Goal: Task Accomplishment & Management: Use online tool/utility

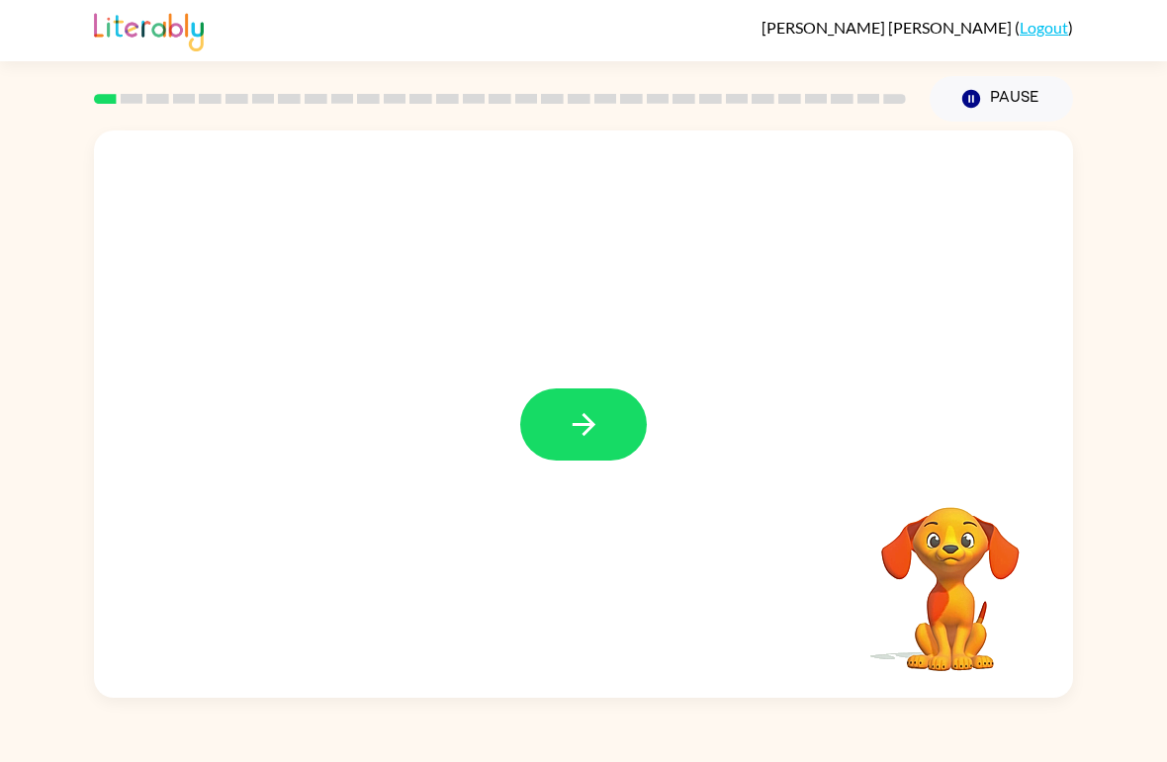
click at [599, 434] on icon "button" at bounding box center [583, 424] width 35 height 35
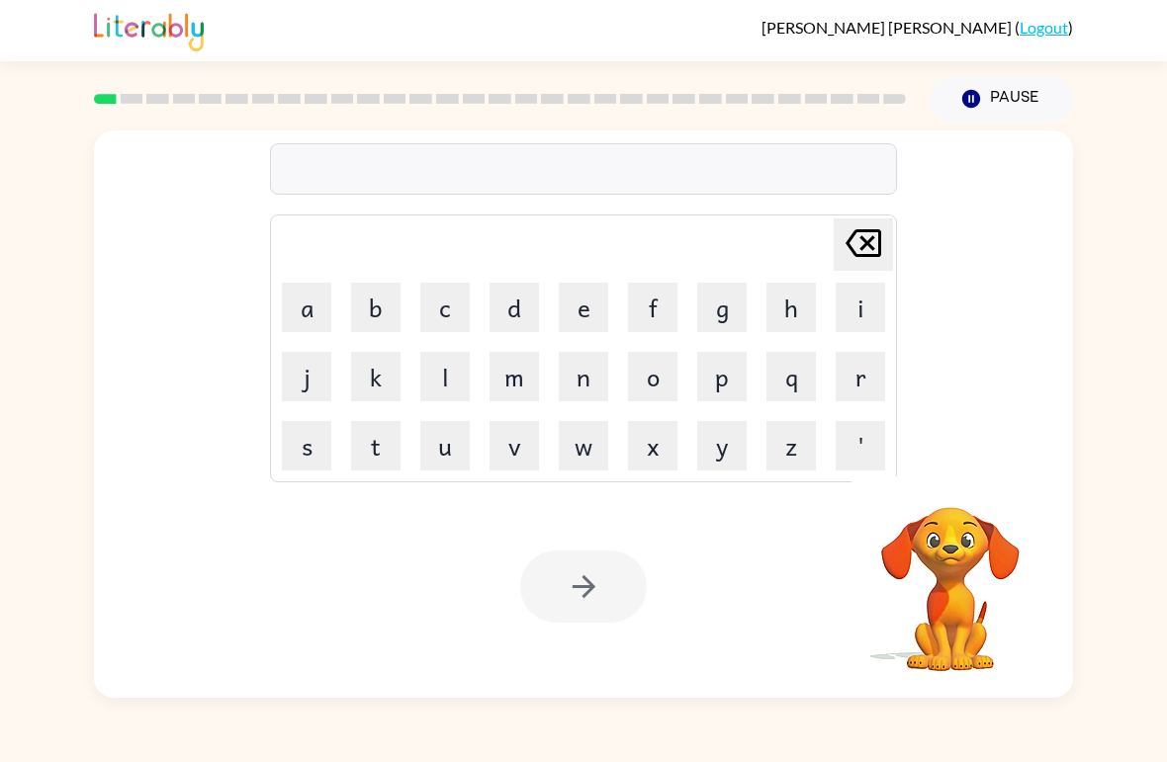
click at [382, 298] on button "b" at bounding box center [375, 307] width 49 height 49
click at [662, 377] on button "o" at bounding box center [652, 376] width 49 height 49
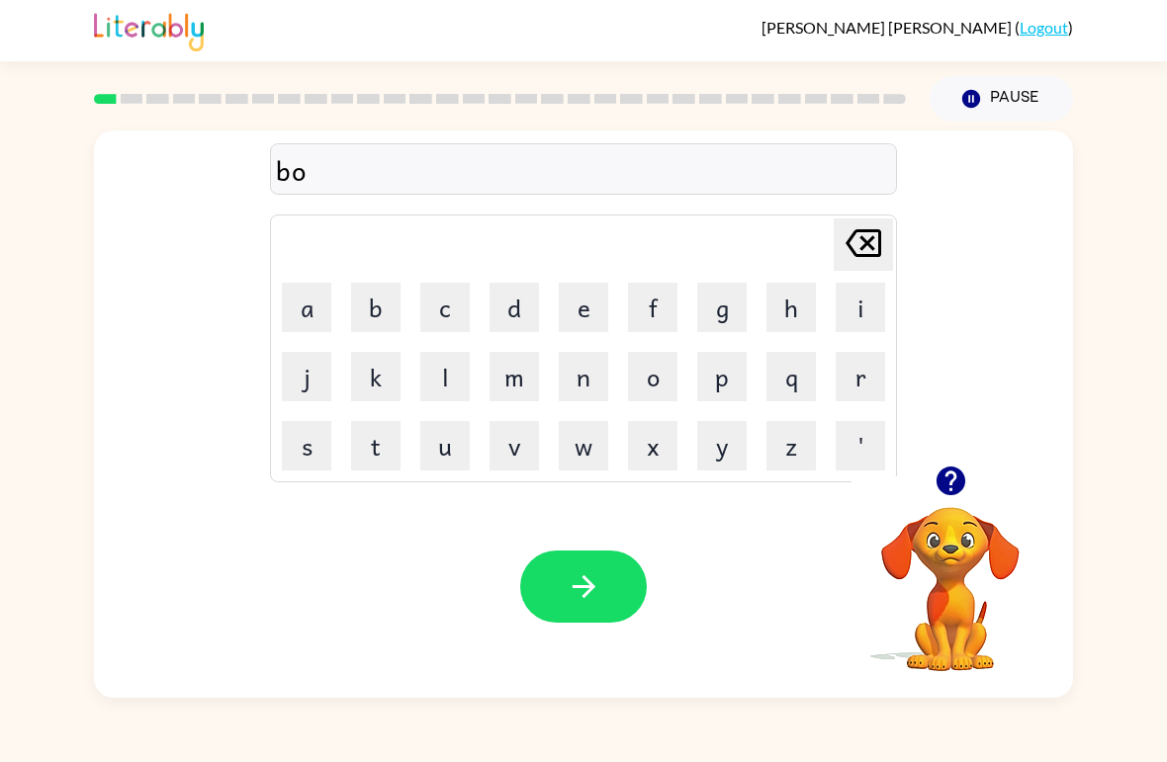
click at [857, 376] on button "r" at bounding box center [859, 376] width 49 height 49
click at [514, 301] on button "d" at bounding box center [513, 307] width 49 height 49
click at [589, 308] on button "e" at bounding box center [583, 307] width 49 height 49
click at [871, 366] on button "r" at bounding box center [859, 376] width 49 height 49
click at [589, 585] on icon "button" at bounding box center [582, 586] width 23 height 23
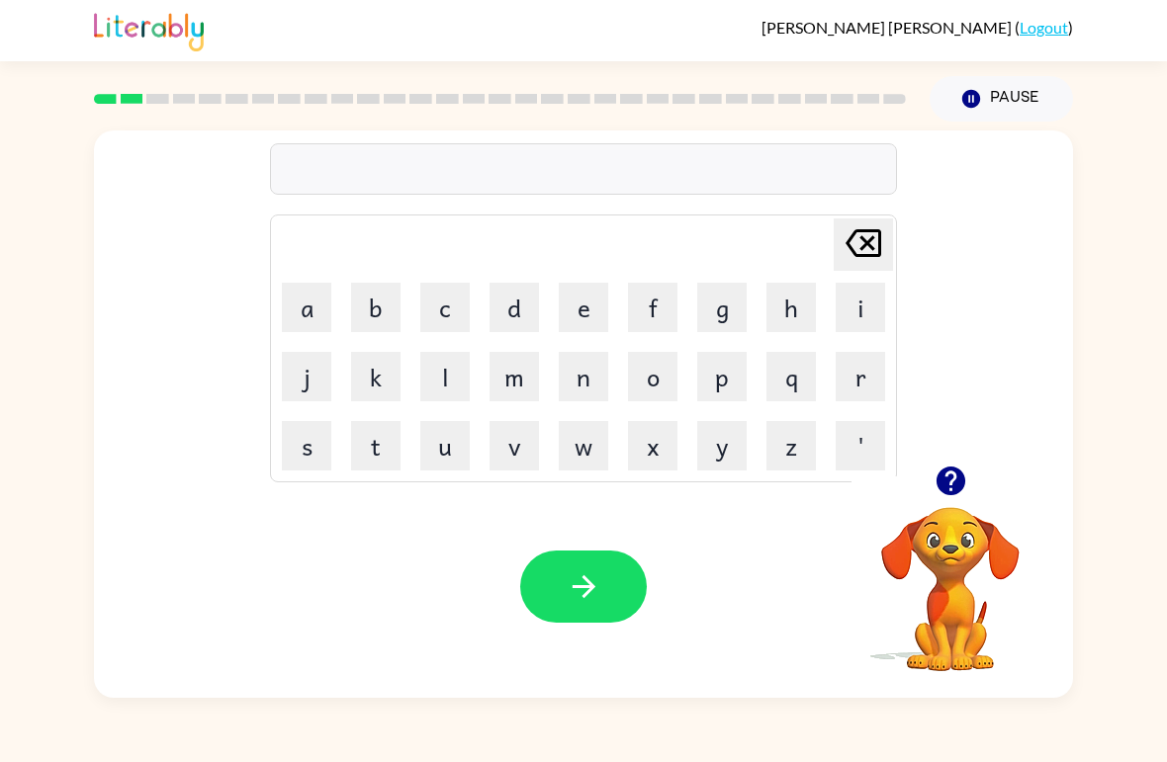
click at [443, 301] on button "c" at bounding box center [444, 307] width 49 height 49
click at [664, 371] on button "o" at bounding box center [652, 376] width 49 height 49
click at [425, 485] on div "Your browser must support playing .mp4 files to use Literably. Please try using…" at bounding box center [583, 587] width 979 height 222
click at [455, 438] on button "u" at bounding box center [444, 445] width 49 height 49
click at [580, 379] on button "n" at bounding box center [583, 376] width 49 height 49
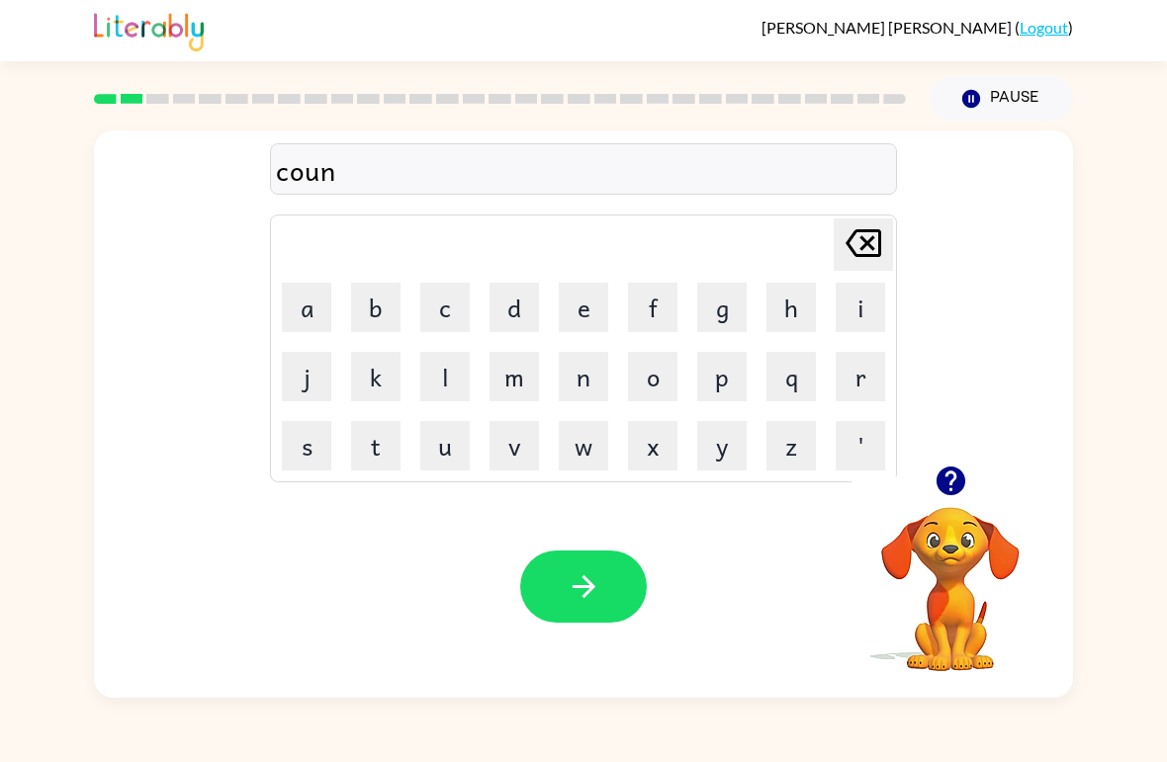
click at [376, 442] on button "t" at bounding box center [375, 445] width 49 height 49
click at [598, 576] on icon "button" at bounding box center [583, 586] width 35 height 35
click at [452, 379] on button "l" at bounding box center [444, 376] width 49 height 49
click at [648, 382] on button "o" at bounding box center [652, 376] width 49 height 49
click at [387, 382] on button "k" at bounding box center [375, 376] width 49 height 49
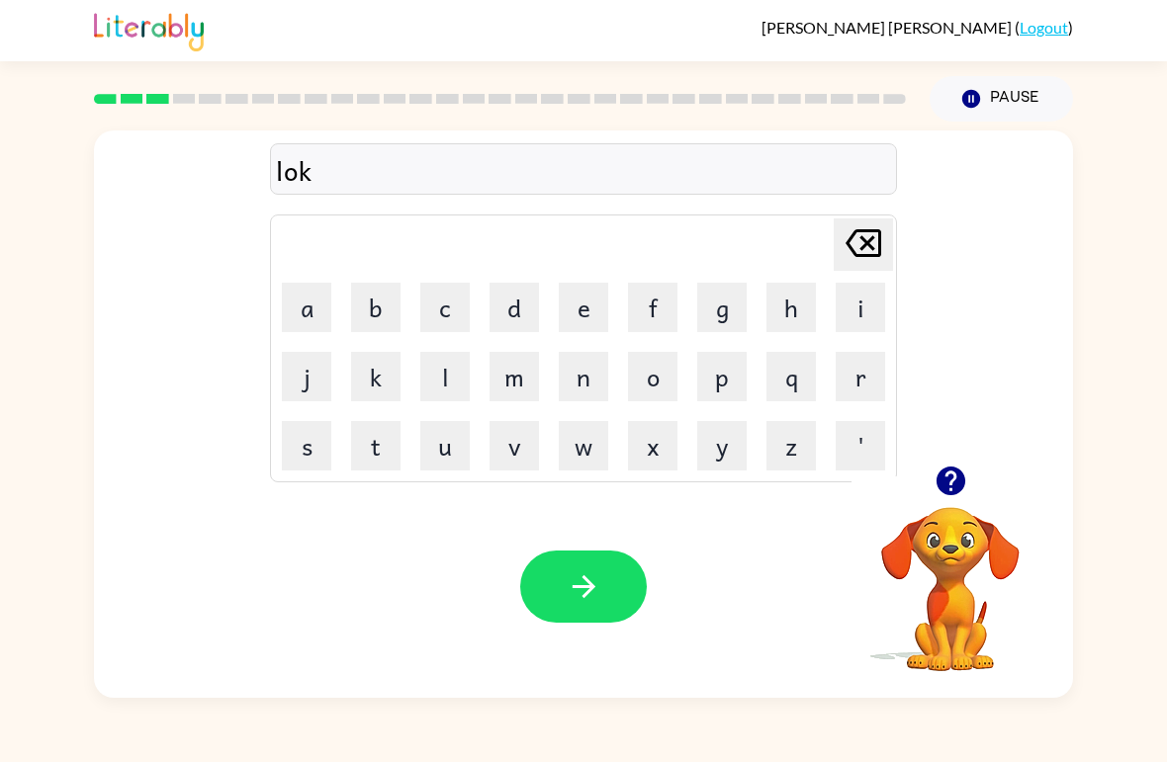
click at [319, 319] on button "a" at bounding box center [306, 307] width 49 height 49
click at [381, 433] on button "t" at bounding box center [375, 445] width 49 height 49
click at [590, 307] on button "e" at bounding box center [583, 307] width 49 height 49
click at [859, 247] on icon "Delete Delete last character input" at bounding box center [862, 242] width 47 height 47
click at [858, 247] on icon "Delete Delete last character input" at bounding box center [862, 242] width 47 height 47
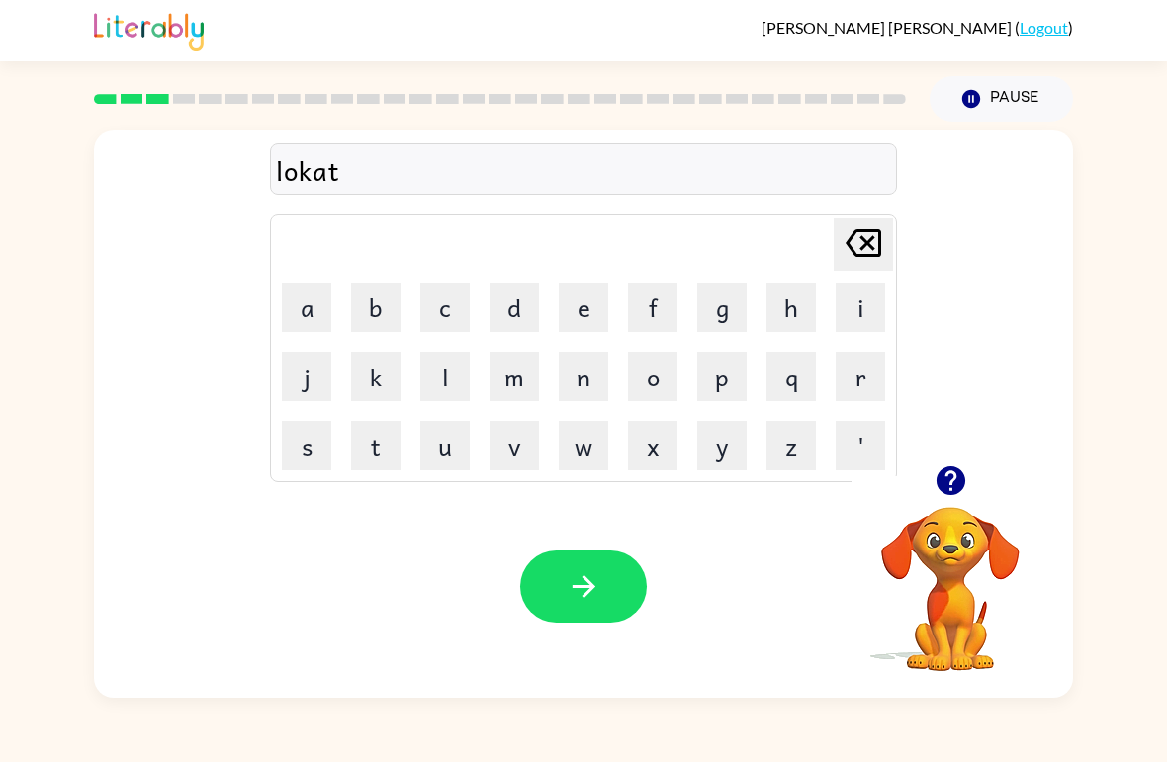
click at [862, 236] on icon "Delete Delete last character input" at bounding box center [862, 242] width 47 height 47
click at [861, 236] on icon "Delete Delete last character input" at bounding box center [862, 242] width 47 height 47
click at [450, 296] on button "c" at bounding box center [444, 307] width 49 height 49
click at [306, 308] on button "a" at bounding box center [306, 307] width 49 height 49
click at [386, 437] on button "t" at bounding box center [375, 445] width 49 height 49
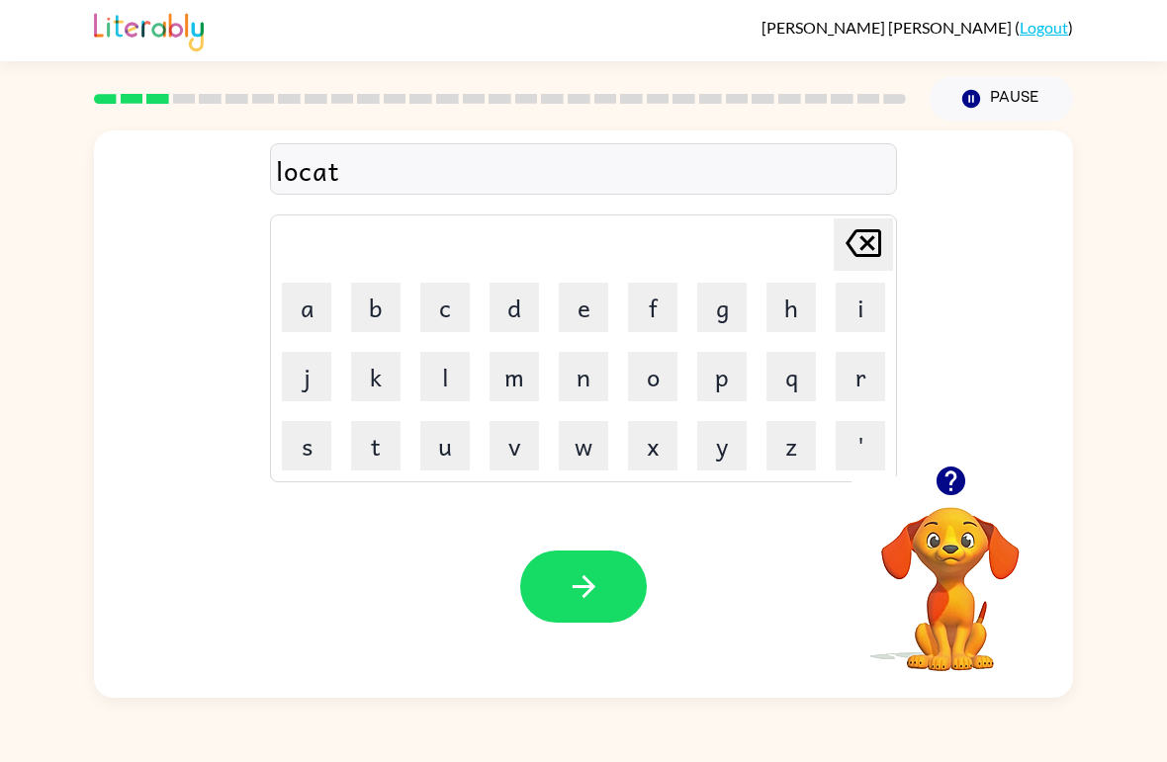
click at [591, 314] on button "e" at bounding box center [583, 307] width 49 height 49
click at [596, 560] on button "button" at bounding box center [583, 587] width 127 height 72
click at [389, 429] on button "t" at bounding box center [375, 445] width 49 height 49
click at [433, 452] on button "u" at bounding box center [444, 445] width 49 height 49
click at [853, 300] on button "i" at bounding box center [859, 307] width 49 height 49
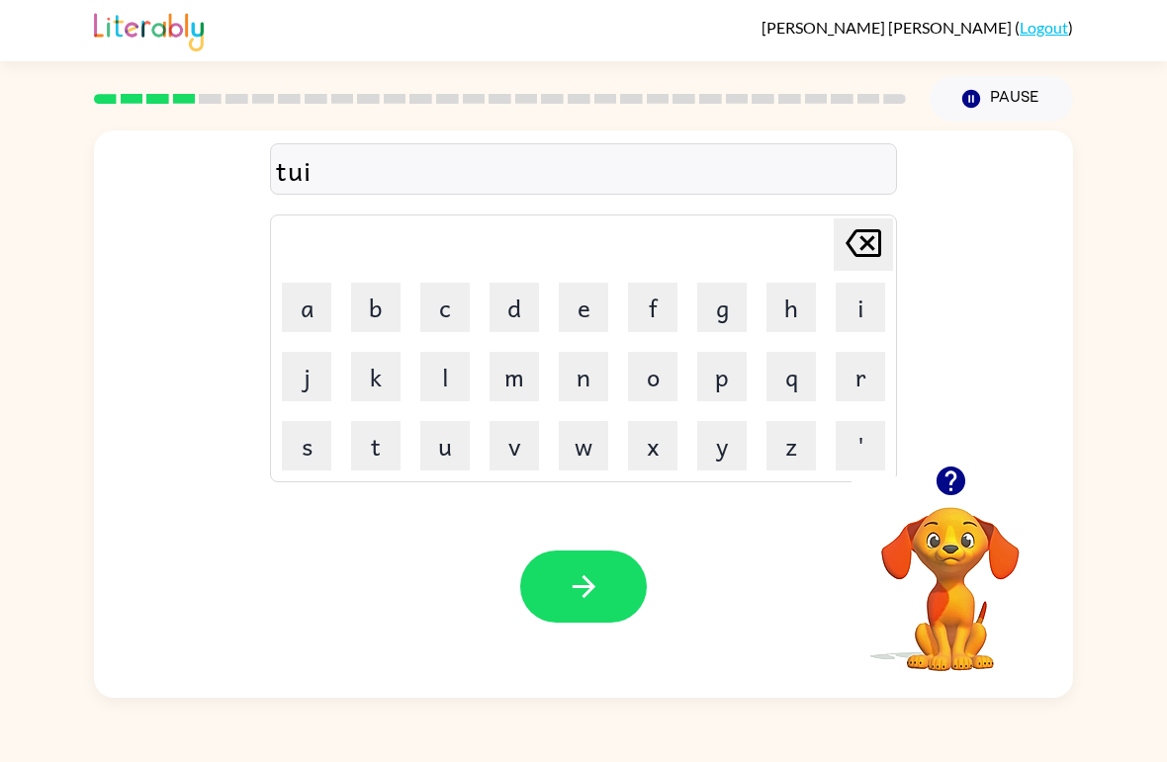
click at [602, 391] on button "n" at bounding box center [583, 376] width 49 height 49
click at [879, 249] on icon at bounding box center [863, 243] width 36 height 28
click at [878, 248] on icon at bounding box center [863, 243] width 36 height 28
click at [876, 239] on icon "Delete Delete last character input" at bounding box center [862, 242] width 47 height 47
click at [584, 451] on button "w" at bounding box center [583, 445] width 49 height 49
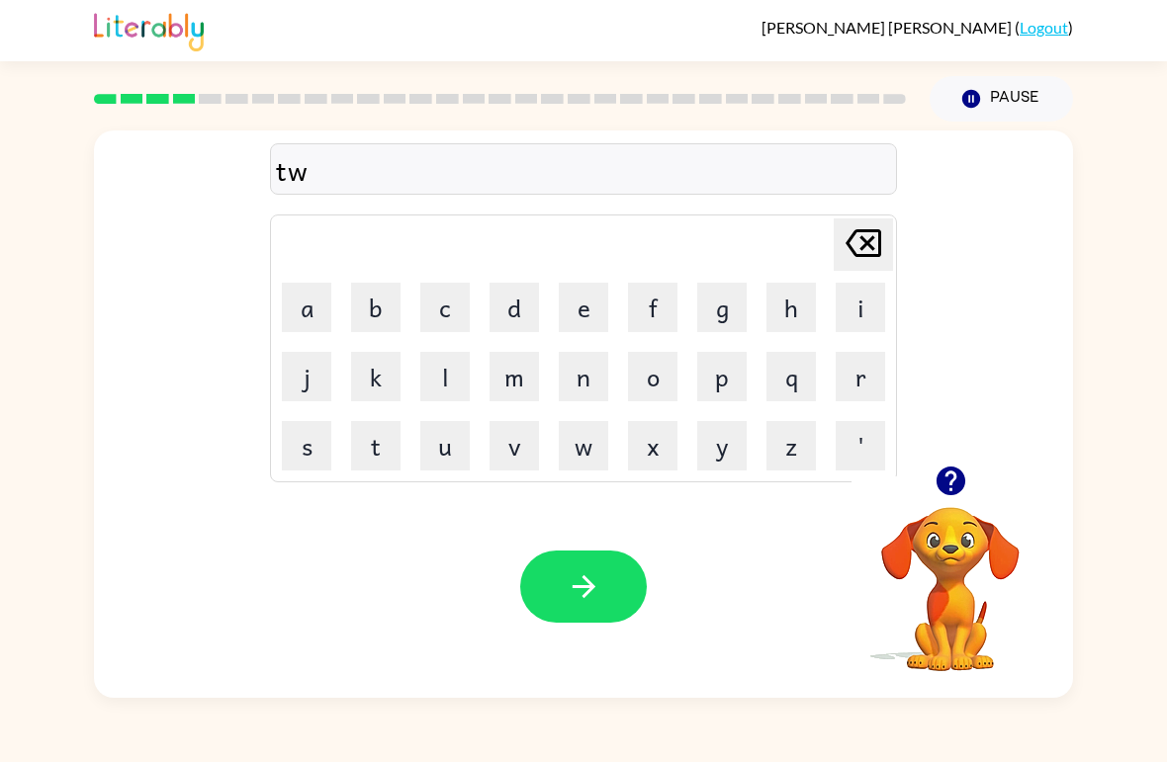
click at [861, 303] on button "i" at bounding box center [859, 307] width 49 height 49
click at [597, 379] on button "n" at bounding box center [583, 376] width 49 height 49
click at [623, 577] on button "button" at bounding box center [583, 587] width 127 height 72
click at [580, 352] on button "n" at bounding box center [583, 376] width 49 height 49
click at [585, 305] on button "e" at bounding box center [583, 307] width 49 height 49
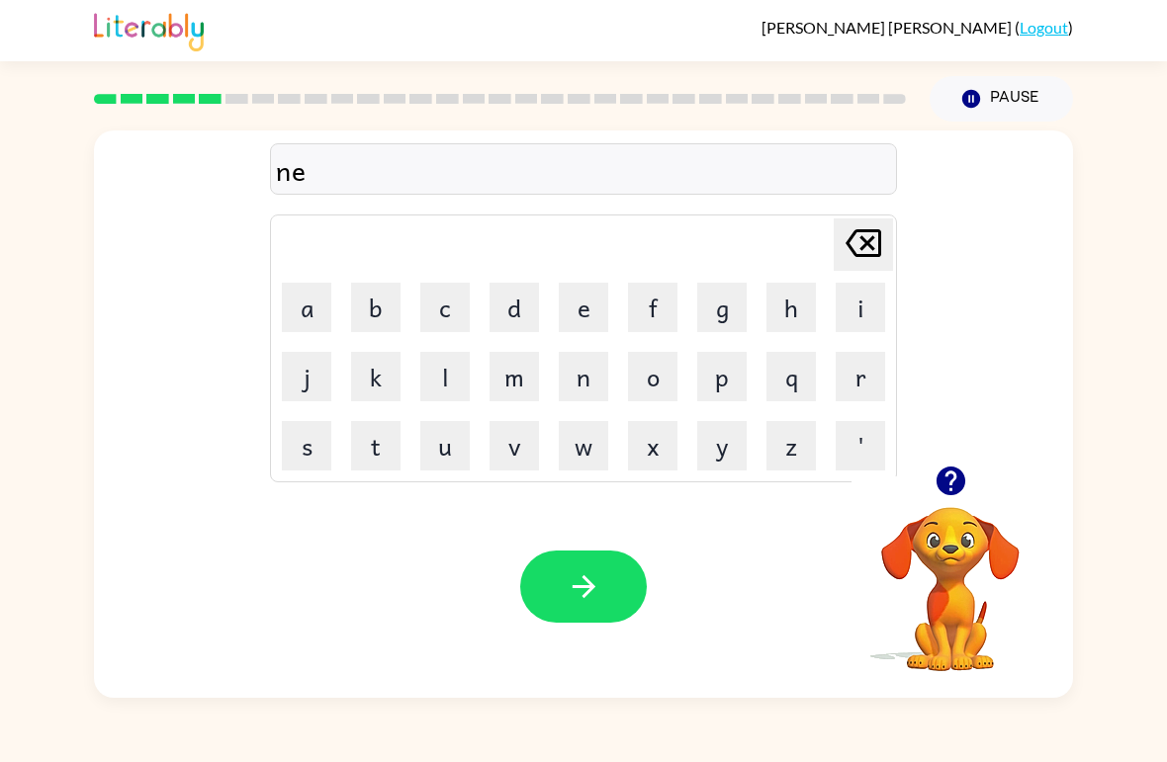
click at [864, 375] on button "r" at bounding box center [859, 376] width 49 height 49
click at [460, 378] on button "l" at bounding box center [444, 376] width 49 height 49
click at [724, 437] on button "y" at bounding box center [721, 445] width 49 height 49
click at [612, 567] on button "button" at bounding box center [583, 587] width 127 height 72
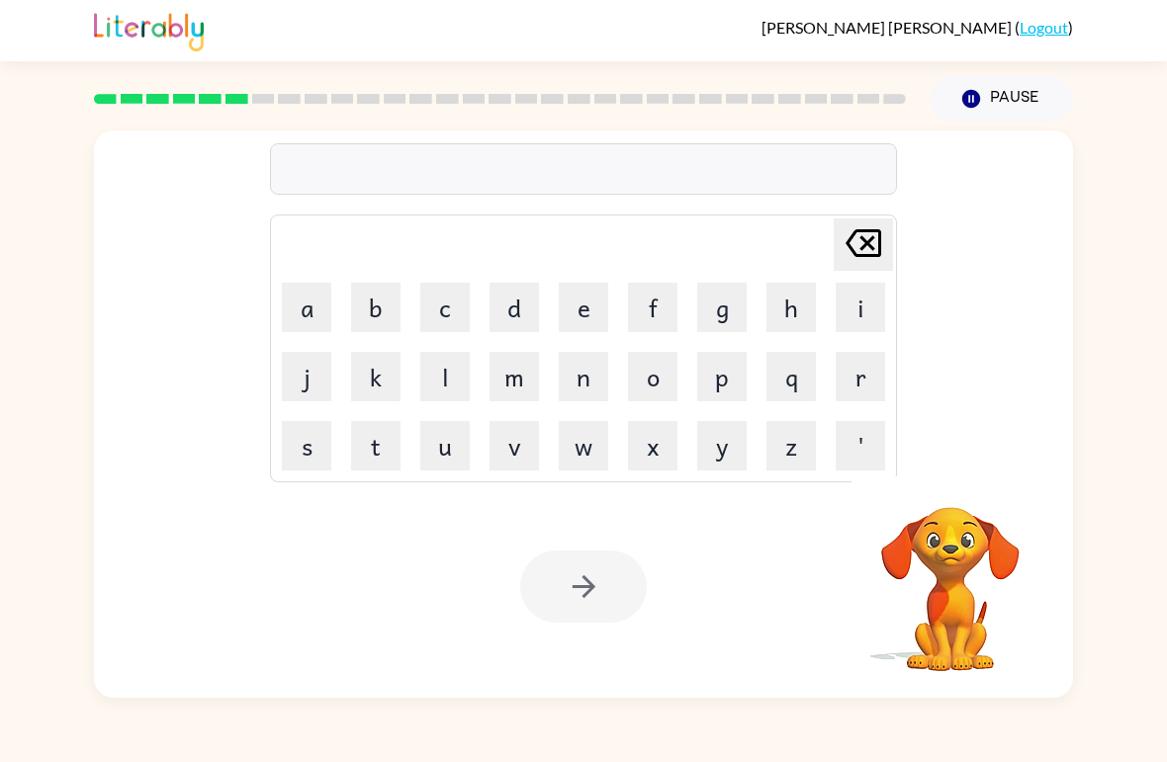
click at [387, 303] on button "b" at bounding box center [375, 307] width 49 height 49
click at [581, 305] on button "e" at bounding box center [583, 307] width 49 height 49
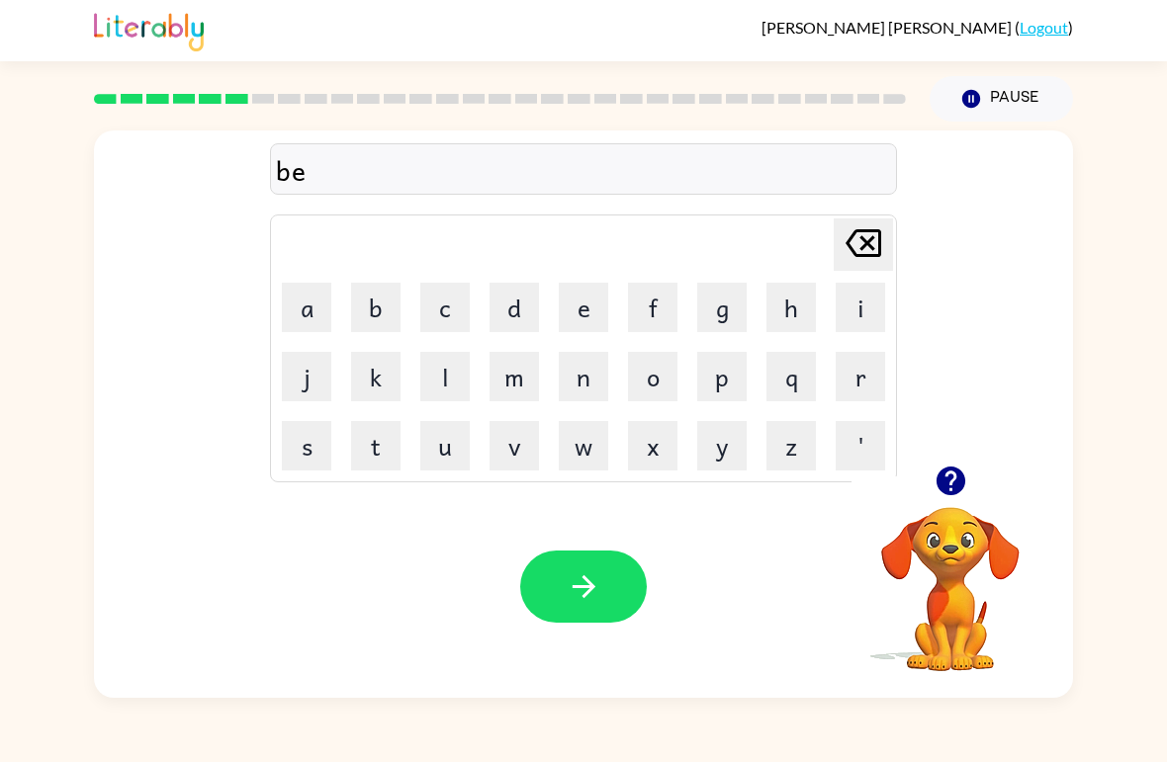
click at [796, 308] on button "h" at bounding box center [790, 307] width 49 height 49
click at [856, 317] on button "i" at bounding box center [859, 307] width 49 height 49
click at [589, 366] on button "n" at bounding box center [583, 376] width 49 height 49
click at [519, 304] on button "d" at bounding box center [513, 307] width 49 height 49
click at [605, 579] on button "button" at bounding box center [583, 587] width 127 height 72
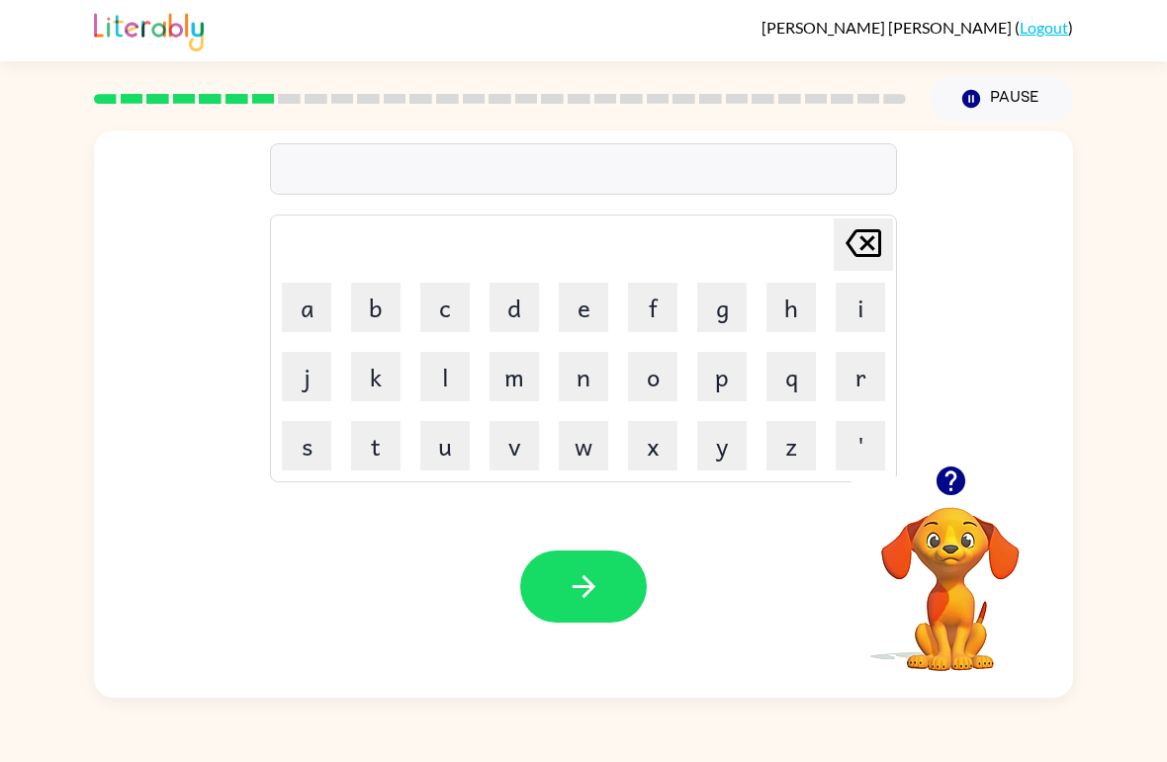
click at [376, 430] on button "t" at bounding box center [375, 445] width 49 height 49
click at [844, 360] on button "r" at bounding box center [859, 376] width 49 height 49
click at [854, 306] on button "i" at bounding box center [859, 307] width 49 height 49
click at [450, 298] on button "c" at bounding box center [444, 307] width 49 height 49
click at [448, 375] on button "l" at bounding box center [444, 376] width 49 height 49
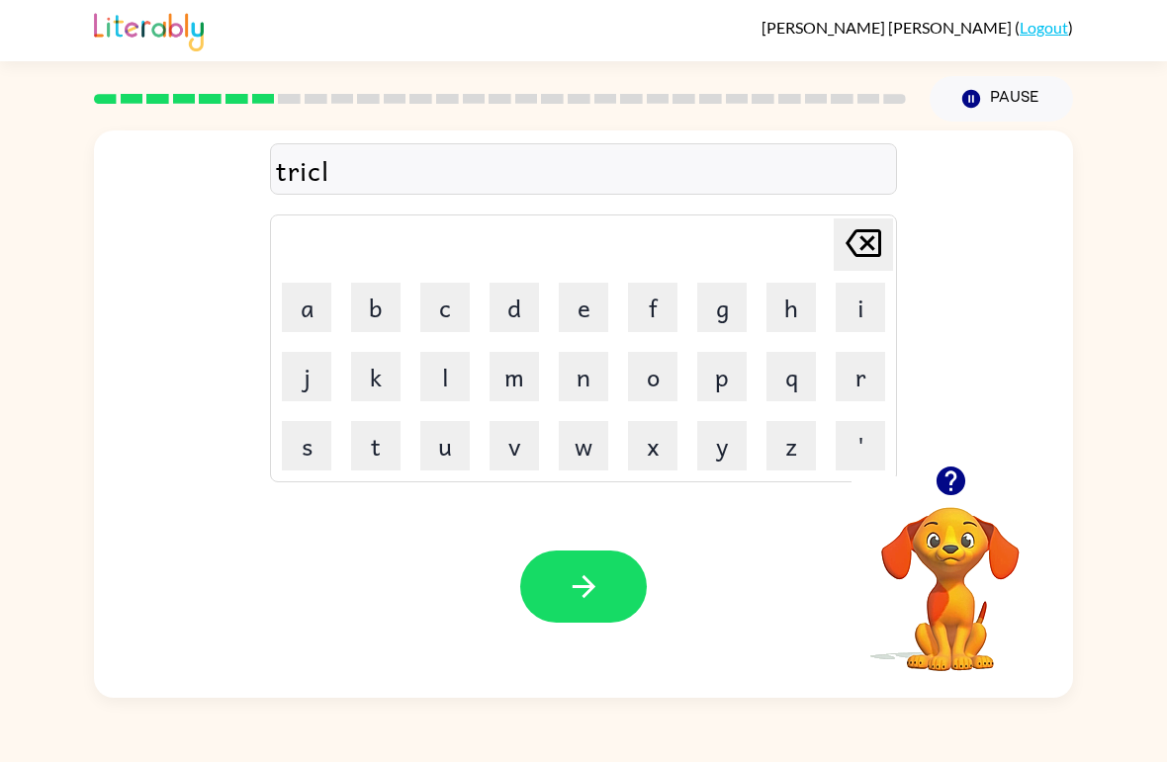
click at [570, 325] on button "e" at bounding box center [583, 307] width 49 height 49
click at [620, 606] on button "button" at bounding box center [583, 587] width 127 height 72
click at [524, 368] on button "m" at bounding box center [513, 376] width 49 height 49
click at [856, 311] on button "i" at bounding box center [859, 307] width 49 height 49
click at [862, 385] on button "r" at bounding box center [859, 376] width 49 height 49
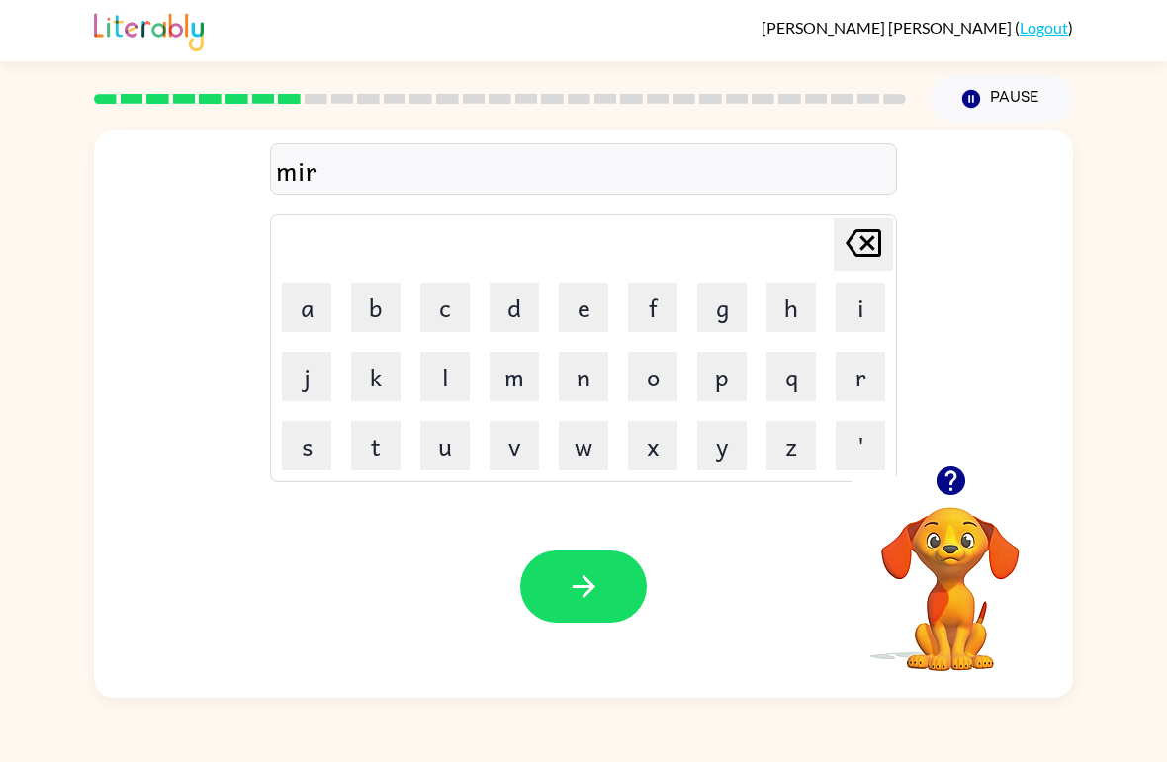
click at [315, 299] on button "a" at bounding box center [306, 307] width 49 height 49
click at [452, 310] on button "c" at bounding box center [444, 307] width 49 height 49
click at [447, 359] on button "l" at bounding box center [444, 376] width 49 height 49
click at [581, 314] on button "e" at bounding box center [583, 307] width 49 height 49
click at [596, 563] on button "button" at bounding box center [583, 587] width 127 height 72
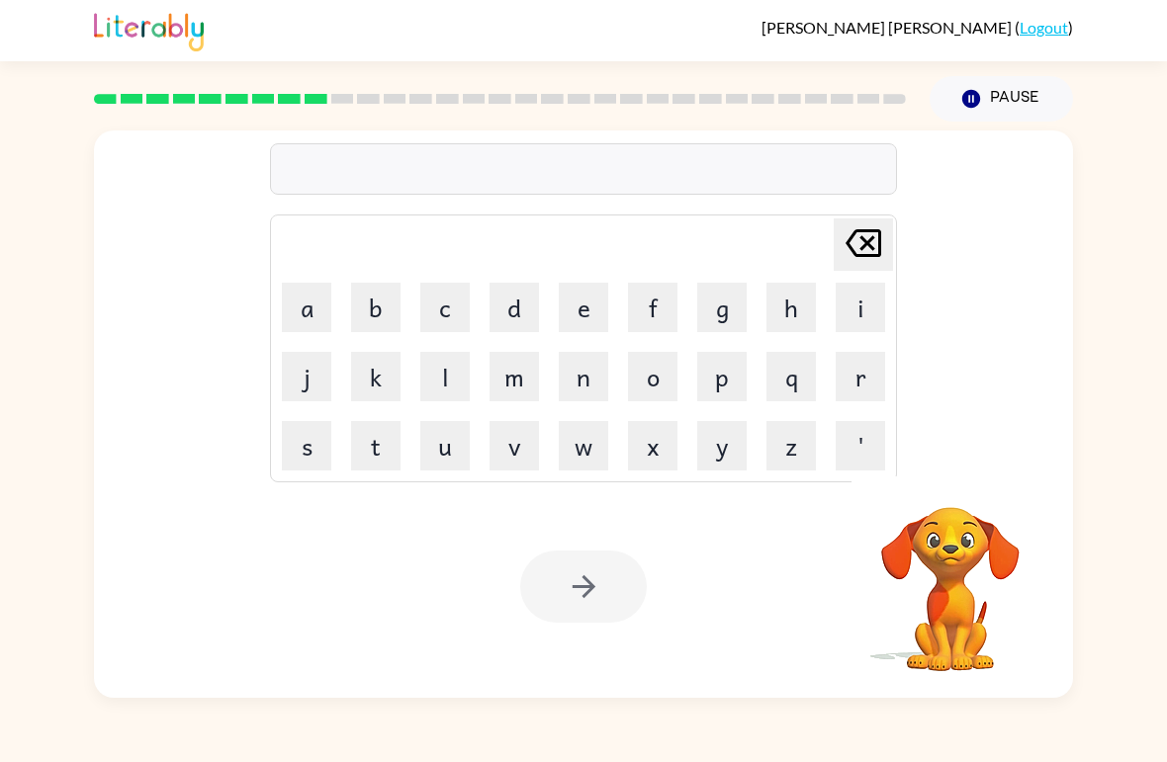
click at [593, 376] on button "n" at bounding box center [583, 376] width 49 height 49
click at [517, 377] on button "m" at bounding box center [513, 376] width 49 height 49
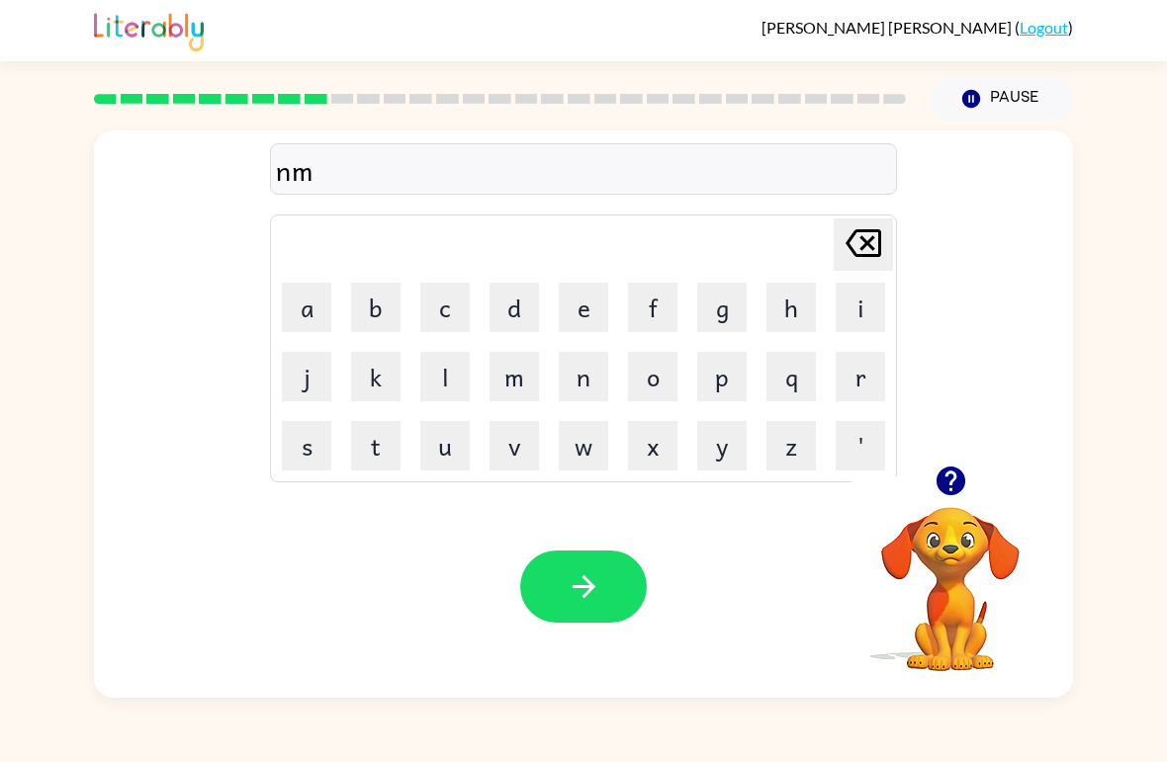
click at [848, 250] on icon "Delete Delete last character input" at bounding box center [862, 242] width 47 height 47
click at [847, 250] on icon "Delete Delete last character input" at bounding box center [862, 242] width 47 height 47
click at [588, 385] on button "n" at bounding box center [583, 376] width 49 height 49
click at [862, 306] on button "i" at bounding box center [859, 307] width 49 height 49
click at [868, 250] on icon "Delete Delete last character input" at bounding box center [862, 242] width 47 height 47
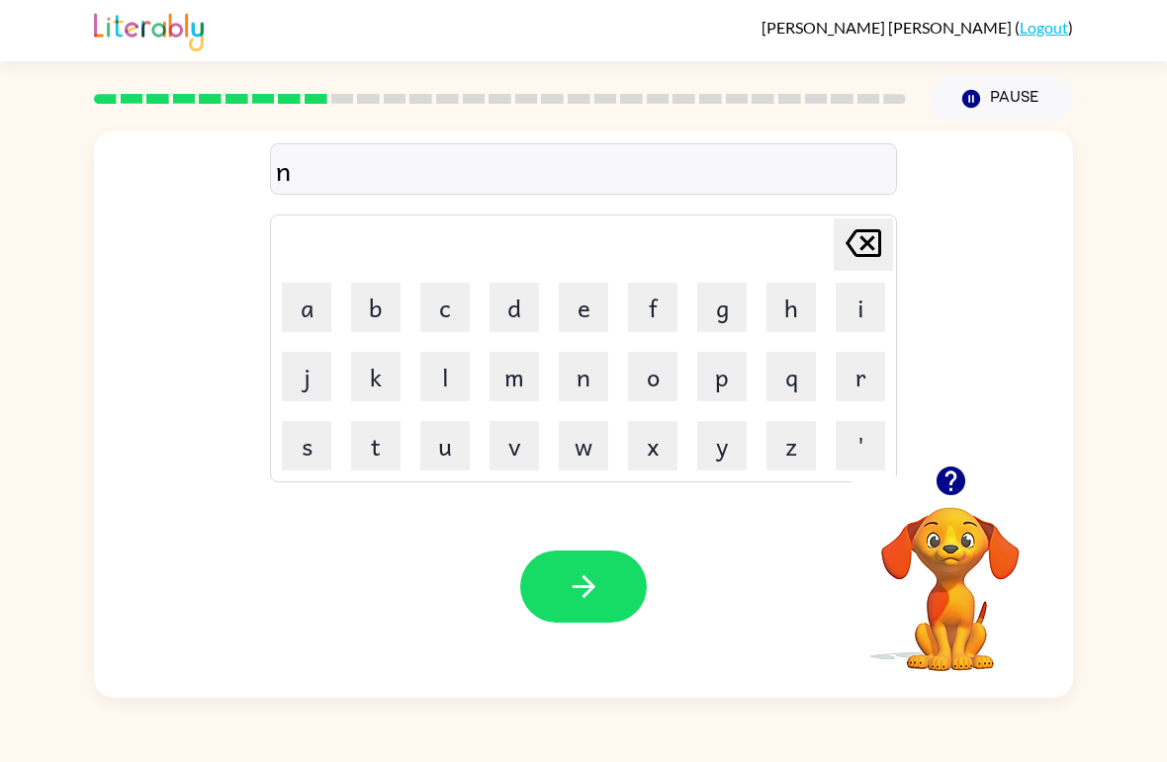
click at [601, 314] on button "e" at bounding box center [583, 307] width 49 height 49
click at [861, 247] on icon "Delete Delete last character input" at bounding box center [862, 242] width 47 height 47
click at [876, 298] on button "i" at bounding box center [859, 307] width 49 height 49
click at [517, 378] on button "m" at bounding box center [513, 376] width 49 height 49
click at [376, 321] on button "b" at bounding box center [375, 307] width 49 height 49
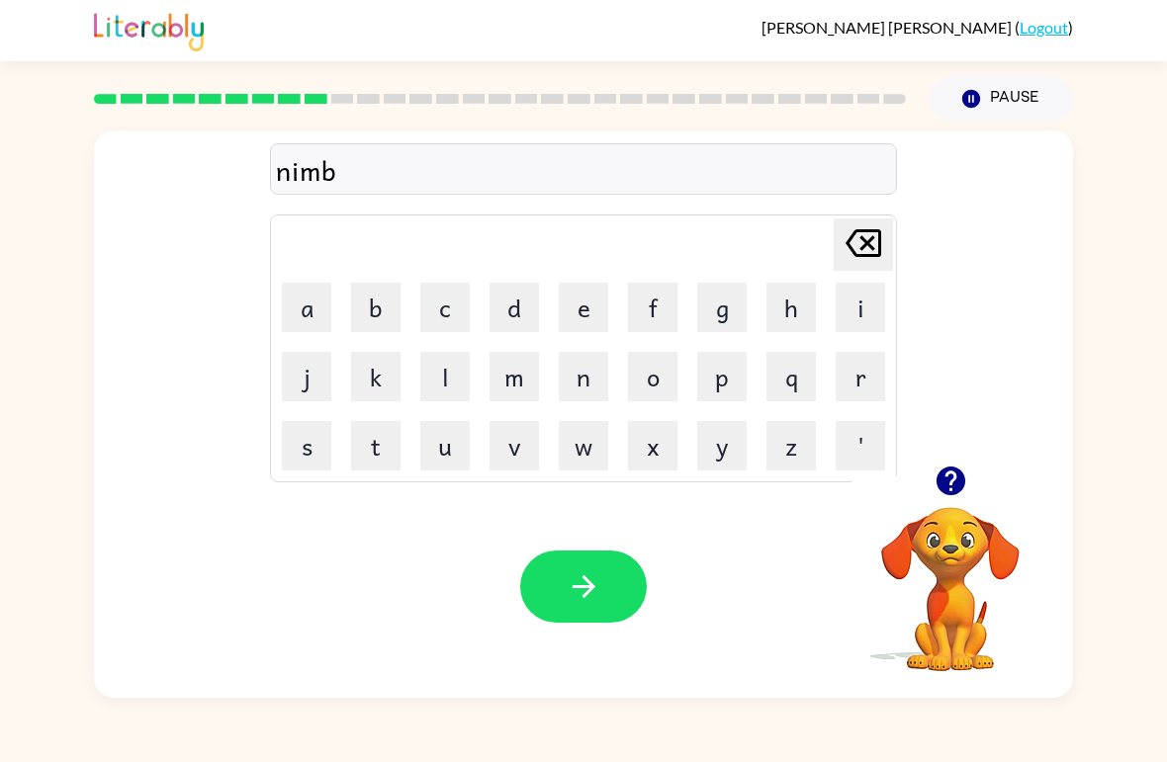
click at [443, 375] on button "l" at bounding box center [444, 376] width 49 height 49
click at [598, 325] on button "e" at bounding box center [583, 307] width 49 height 49
click at [607, 610] on button "button" at bounding box center [583, 587] width 127 height 72
click at [445, 442] on button "u" at bounding box center [444, 445] width 49 height 49
click at [593, 382] on button "n" at bounding box center [583, 376] width 49 height 49
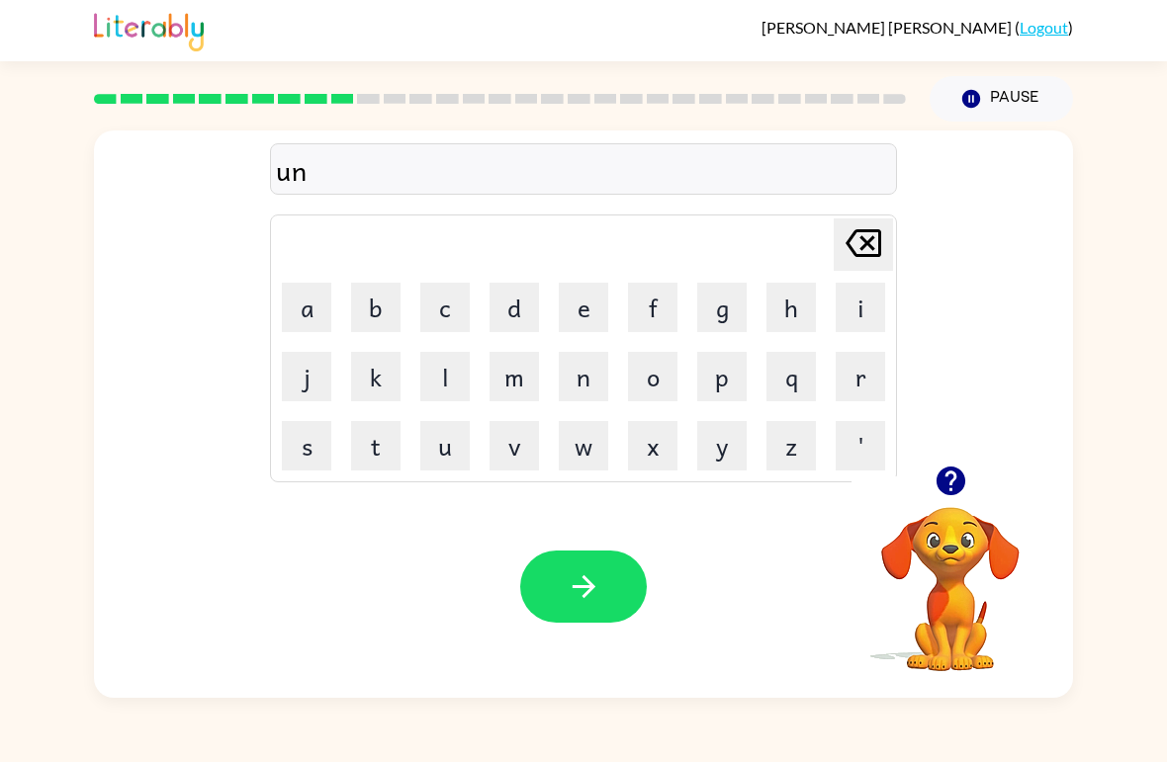
click at [659, 304] on button "f" at bounding box center [652, 307] width 49 height 49
click at [638, 393] on button "o" at bounding box center [652, 376] width 49 height 49
click at [451, 370] on button "l" at bounding box center [444, 376] width 49 height 49
click at [513, 314] on button "d" at bounding box center [513, 307] width 49 height 49
click at [612, 585] on button "button" at bounding box center [583, 587] width 127 height 72
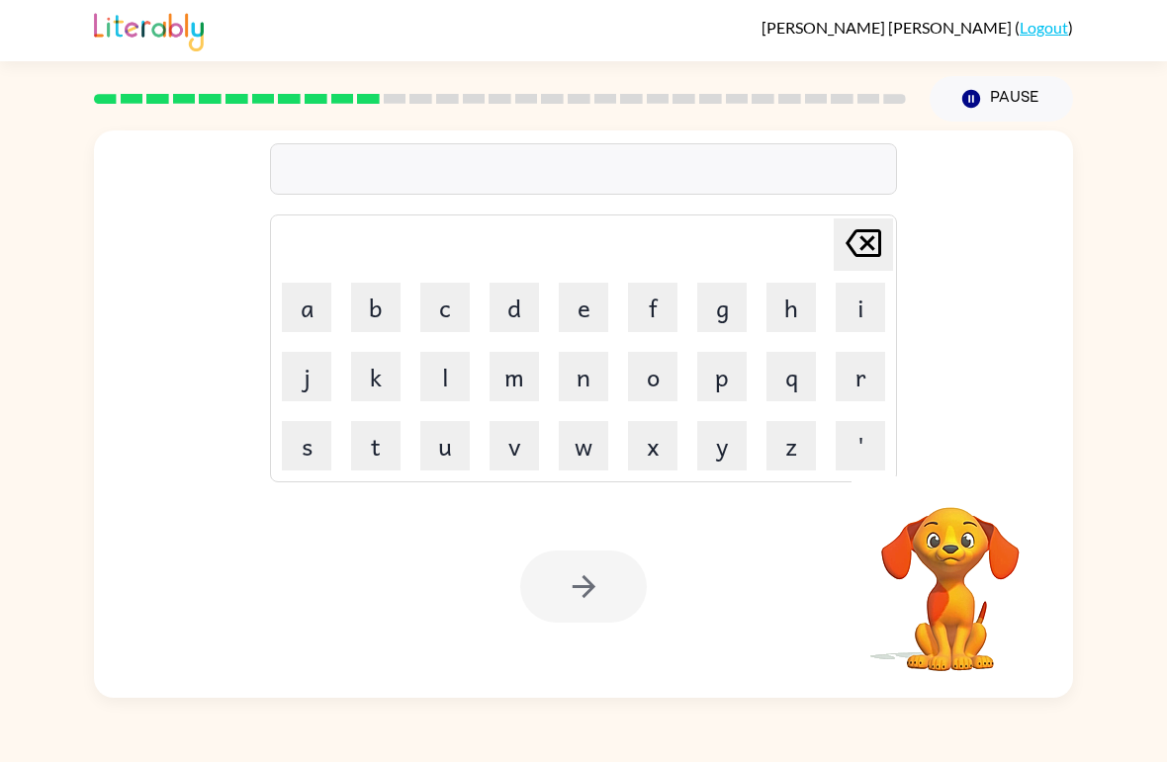
click at [511, 460] on button "v" at bounding box center [513, 445] width 49 height 49
click at [654, 386] on button "o" at bounding box center [652, 376] width 49 height 49
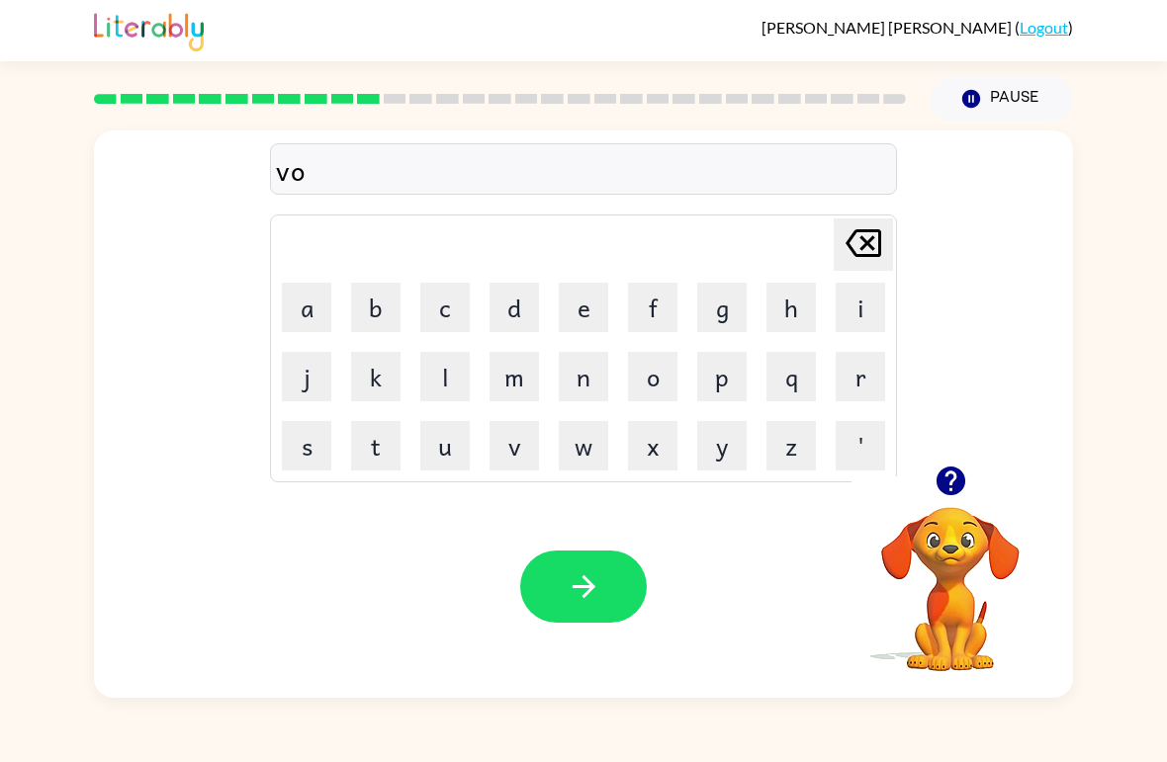
click at [378, 450] on button "t" at bounding box center [375, 445] width 49 height 49
click at [592, 315] on button "e" at bounding box center [583, 307] width 49 height 49
click at [608, 587] on button "button" at bounding box center [583, 587] width 127 height 72
click at [379, 304] on button "b" at bounding box center [375, 307] width 49 height 49
click at [586, 315] on button "e" at bounding box center [583, 307] width 49 height 49
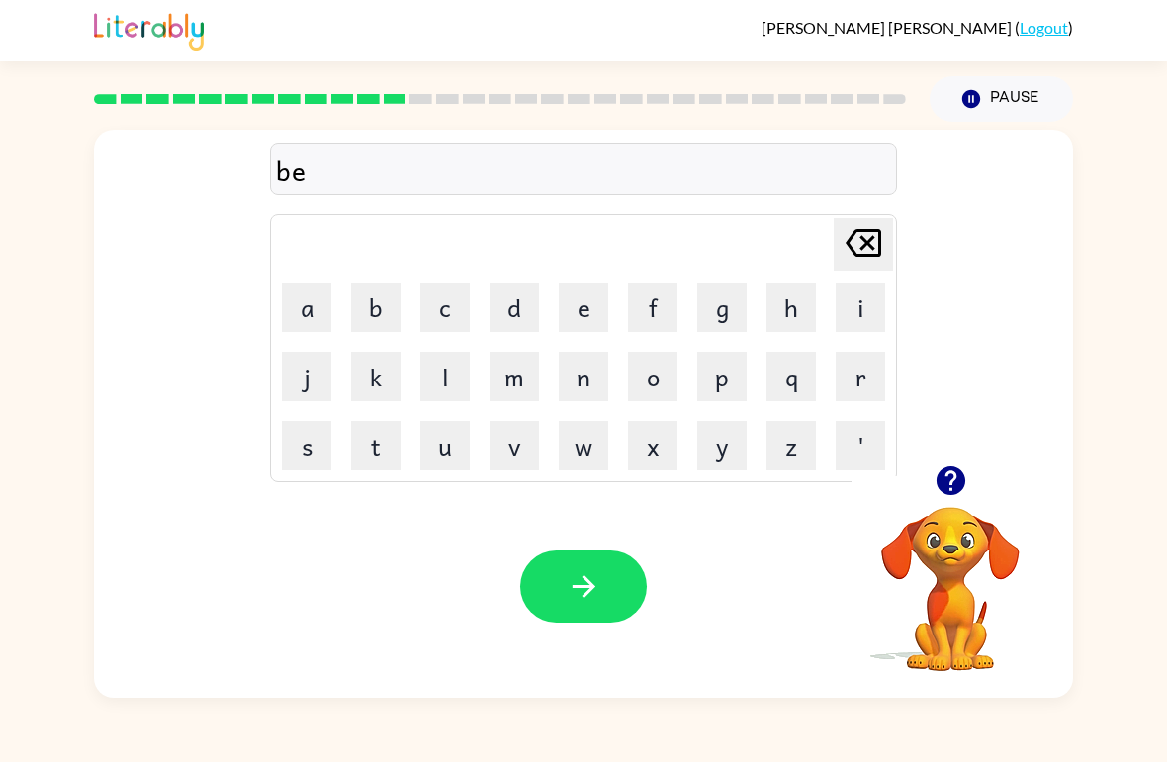
click at [514, 311] on button "d" at bounding box center [513, 307] width 49 height 49
click at [395, 446] on button "t" at bounding box center [375, 445] width 49 height 49
click at [841, 311] on button "i" at bounding box center [859, 307] width 49 height 49
click at [527, 394] on button "m" at bounding box center [513, 376] width 49 height 49
click at [593, 324] on button "e" at bounding box center [583, 307] width 49 height 49
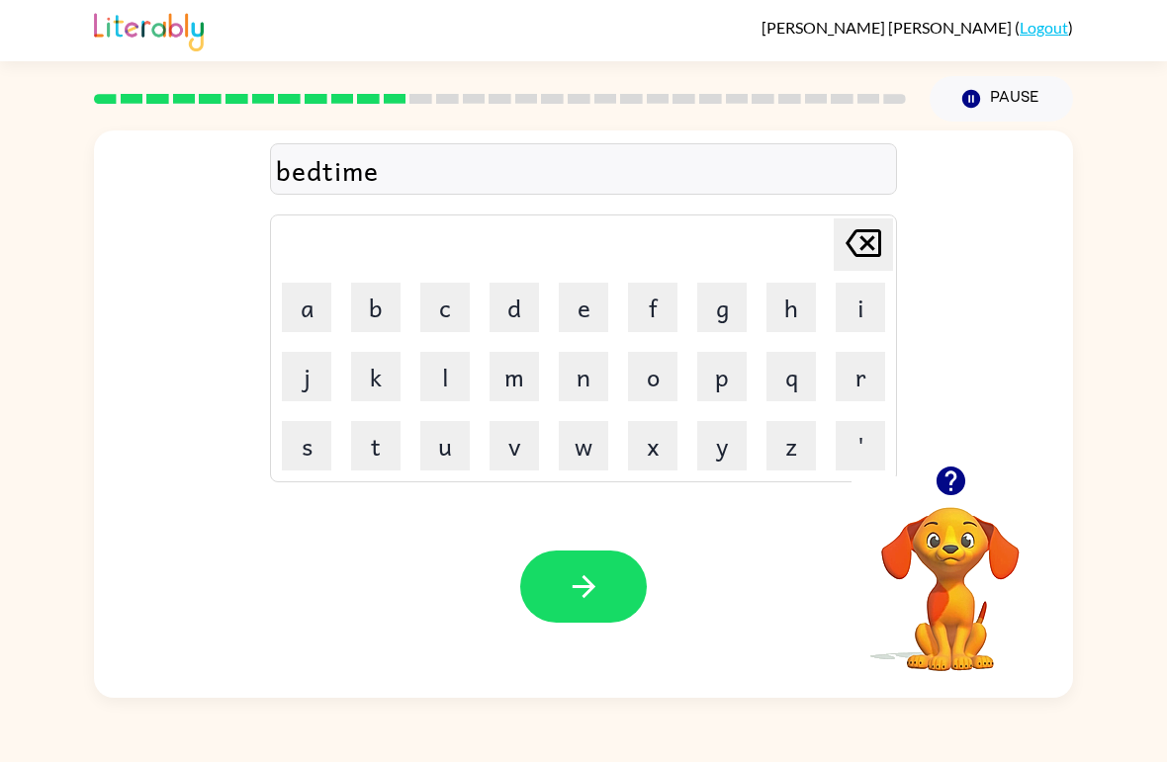
click at [594, 597] on icon "button" at bounding box center [583, 586] width 35 height 35
click at [662, 299] on button "f" at bounding box center [652, 307] width 49 height 49
click at [858, 311] on button "i" at bounding box center [859, 307] width 49 height 49
click at [395, 446] on button "t" at bounding box center [375, 445] width 49 height 49
click at [588, 385] on button "n" at bounding box center [583, 376] width 49 height 49
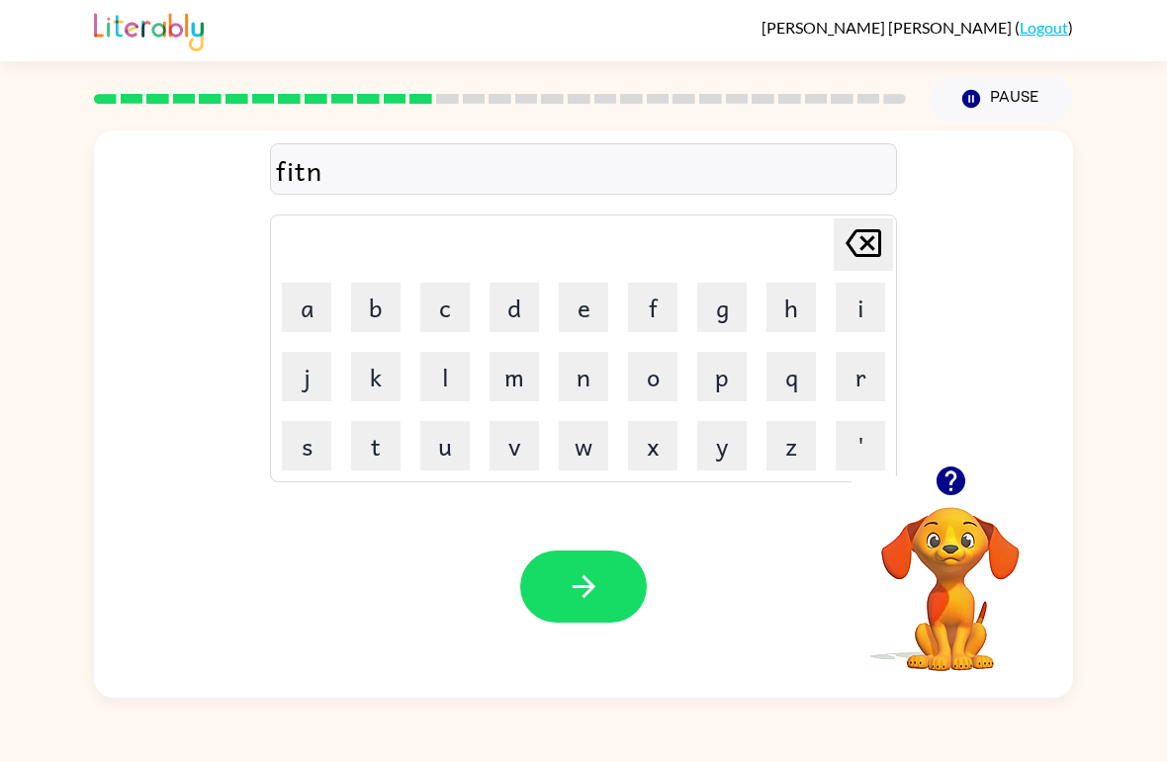
click at [592, 321] on button "e" at bounding box center [583, 307] width 49 height 49
click at [320, 452] on button "s" at bounding box center [306, 445] width 49 height 49
click at [598, 583] on icon "button" at bounding box center [583, 586] width 35 height 35
click at [524, 316] on button "d" at bounding box center [513, 307] width 49 height 49
click at [589, 295] on button "e" at bounding box center [583, 307] width 49 height 49
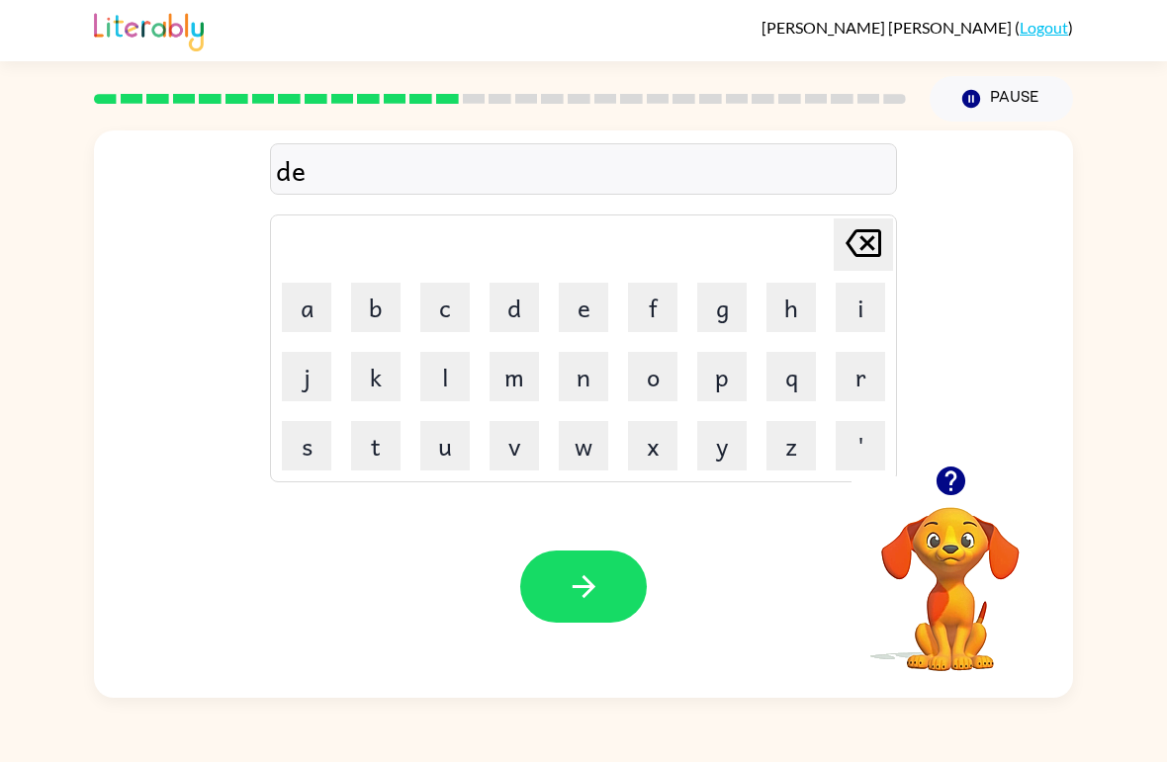
click at [444, 373] on button "l" at bounding box center [444, 376] width 49 height 49
click at [305, 303] on button "a" at bounding box center [306, 307] width 49 height 49
click at [718, 453] on button "y" at bounding box center [721, 445] width 49 height 49
click at [580, 619] on button "button" at bounding box center [583, 587] width 127 height 72
click at [387, 461] on button "t" at bounding box center [375, 445] width 49 height 49
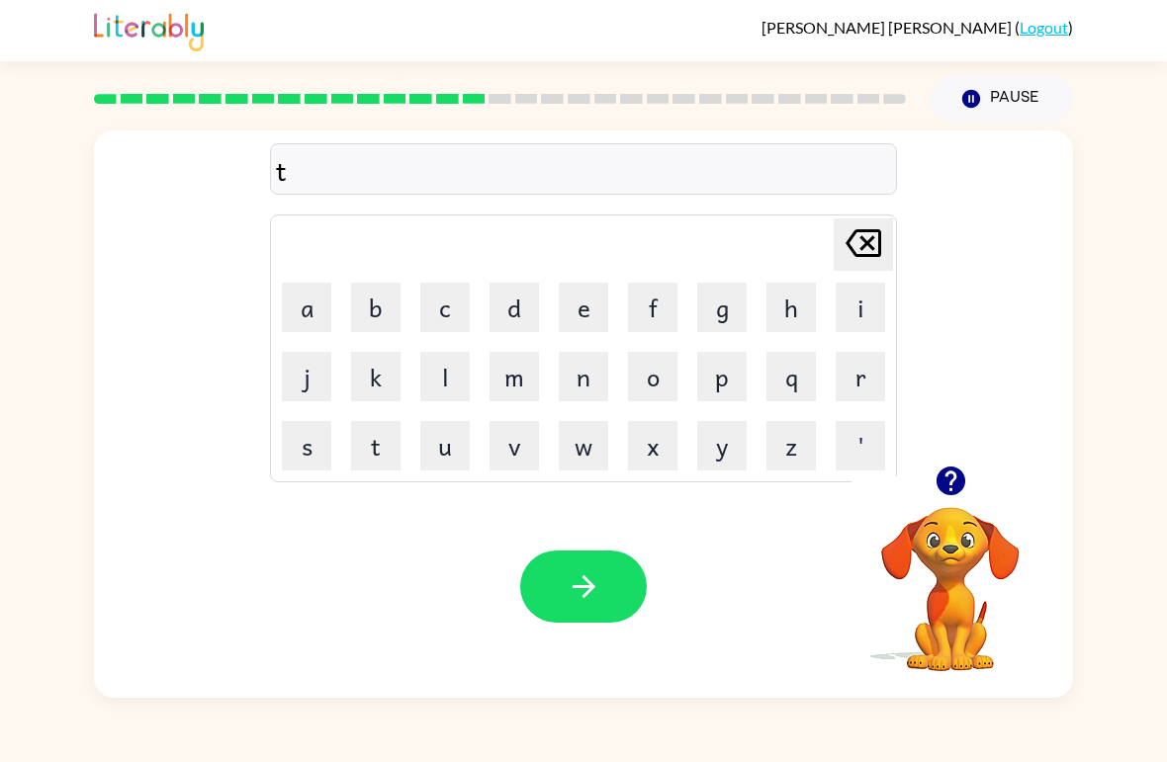
click at [591, 306] on button "e" at bounding box center [583, 307] width 49 height 49
click at [854, 382] on button "r" at bounding box center [859, 376] width 49 height 49
click at [507, 395] on button "m" at bounding box center [513, 376] width 49 height 49
click at [603, 571] on button "button" at bounding box center [583, 587] width 127 height 72
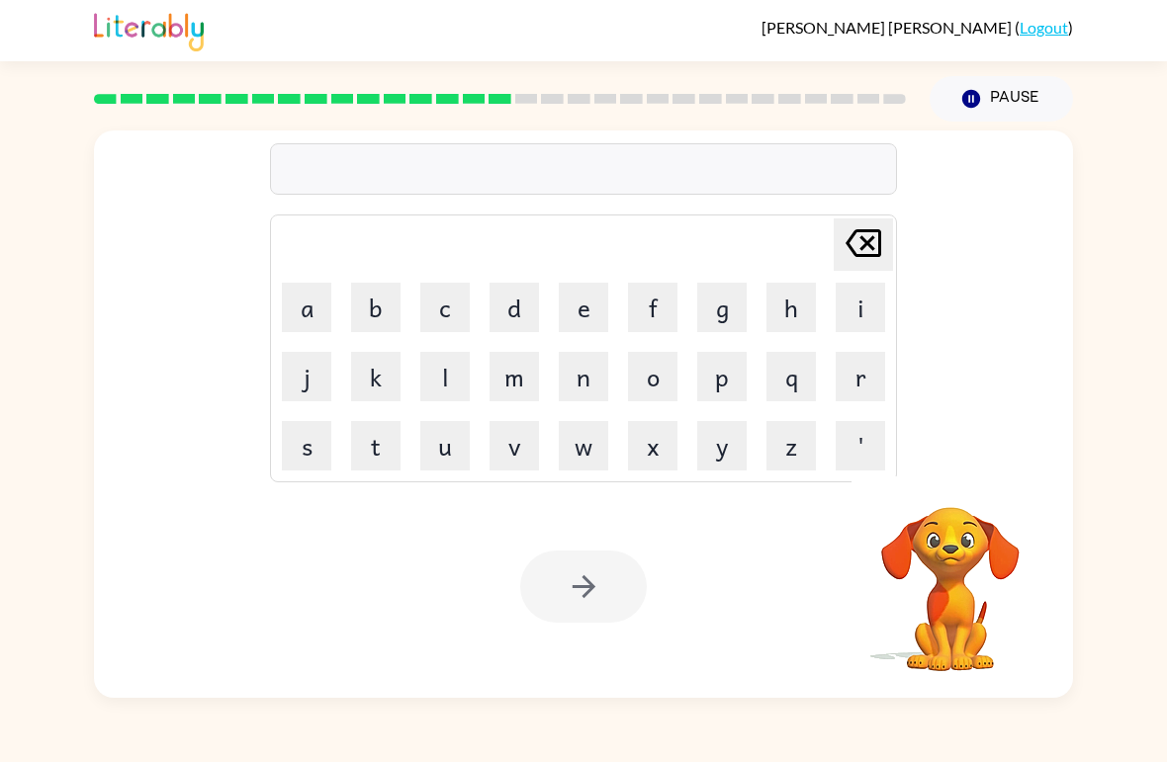
click at [295, 443] on button "s" at bounding box center [306, 445] width 49 height 49
click at [588, 315] on button "e" at bounding box center [583, 307] width 49 height 49
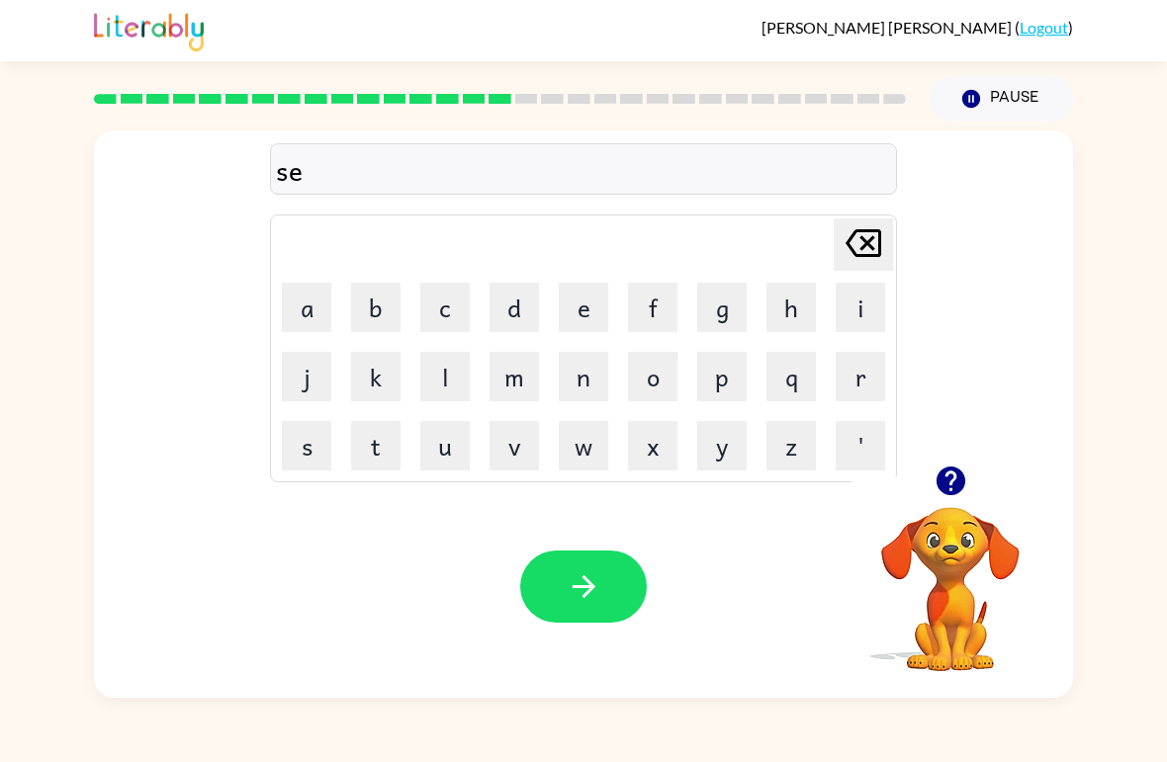
click at [380, 442] on button "t" at bounding box center [375, 445] width 49 height 49
click at [615, 566] on button "button" at bounding box center [583, 587] width 127 height 72
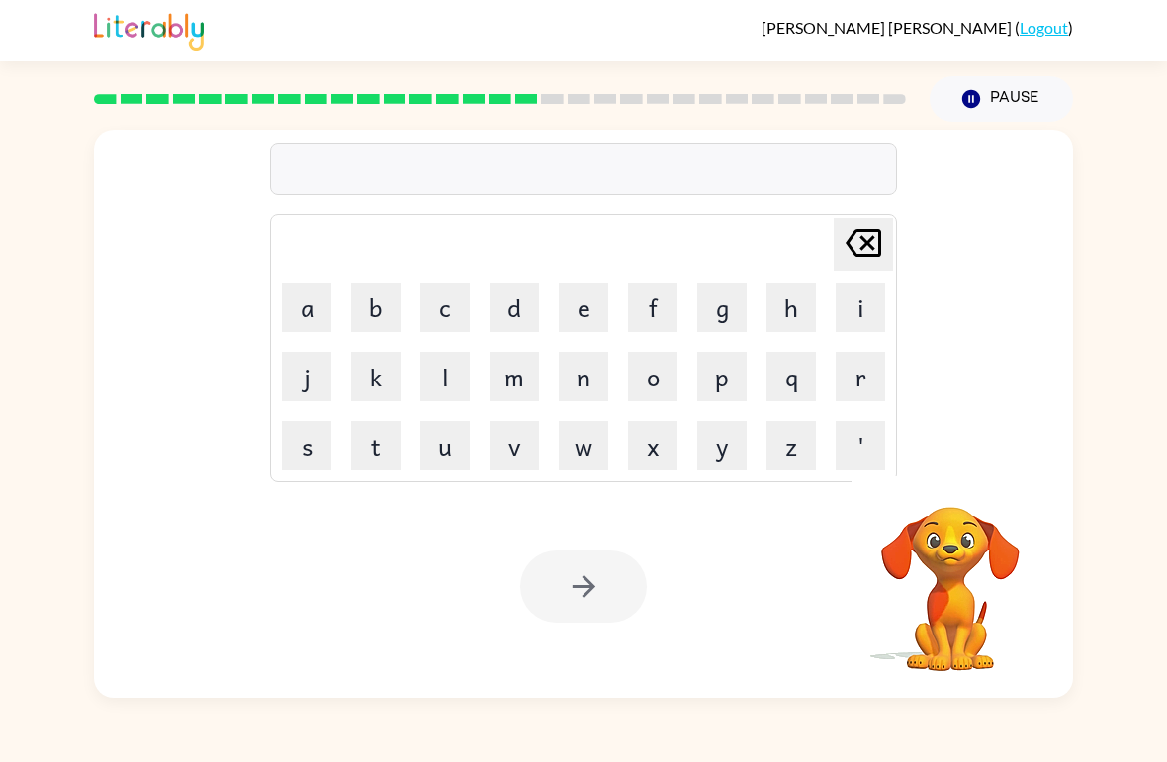
click at [385, 314] on button "b" at bounding box center [375, 307] width 49 height 49
click at [858, 390] on button "r" at bounding box center [859, 376] width 49 height 49
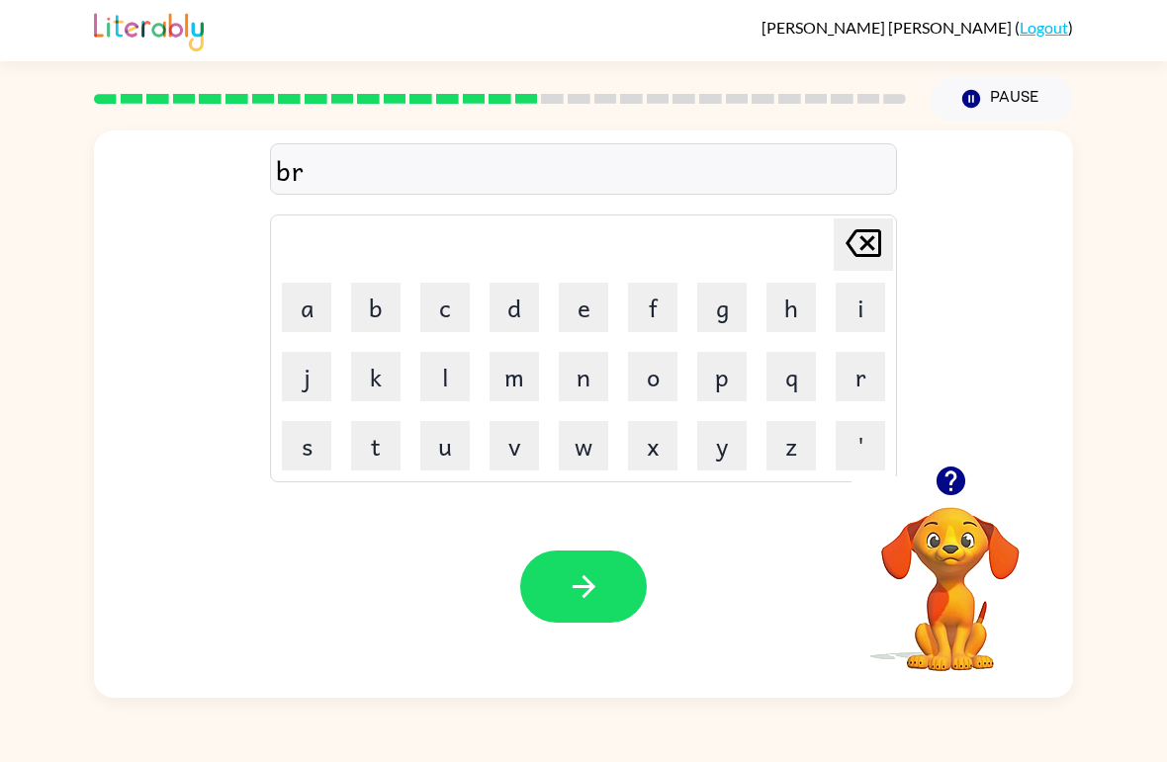
click at [856, 325] on button "i" at bounding box center [859, 307] width 49 height 49
click at [512, 372] on button "m" at bounding box center [513, 376] width 49 height 49
click at [854, 303] on button "i" at bounding box center [859, 307] width 49 height 49
click at [590, 373] on button "n" at bounding box center [583, 376] width 49 height 49
click at [722, 321] on button "g" at bounding box center [721, 307] width 49 height 49
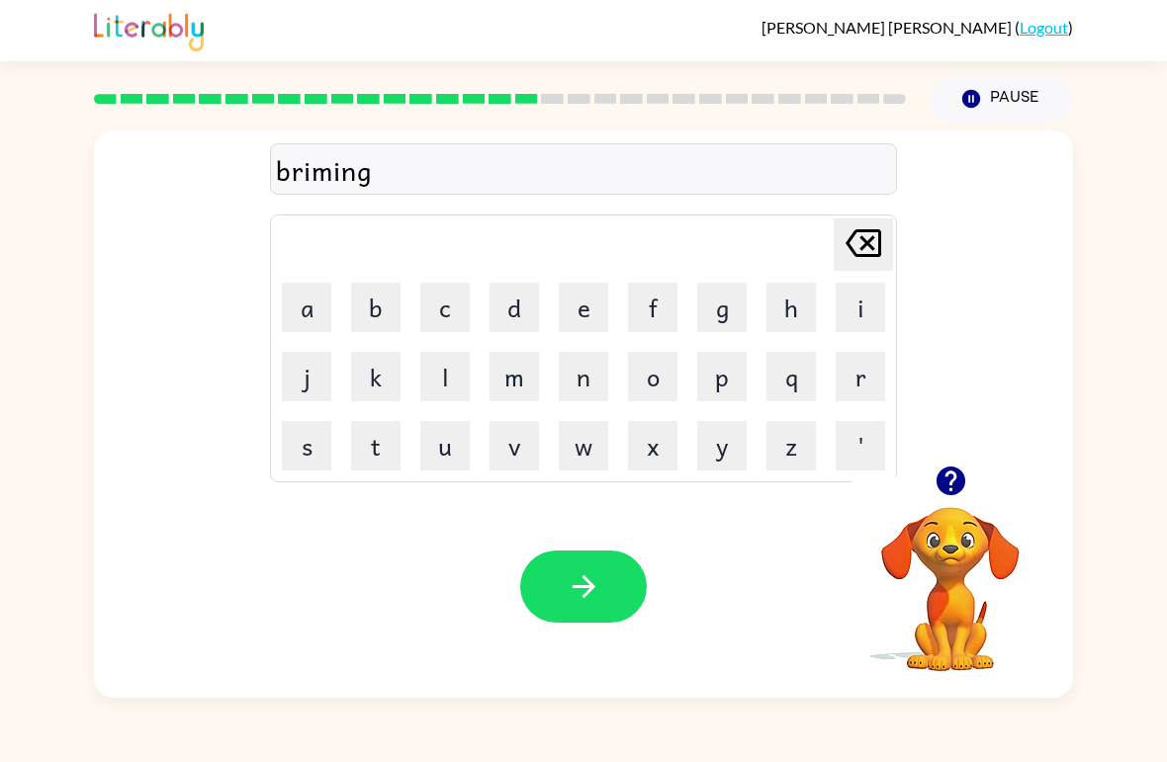
click at [627, 576] on button "button" at bounding box center [583, 587] width 127 height 72
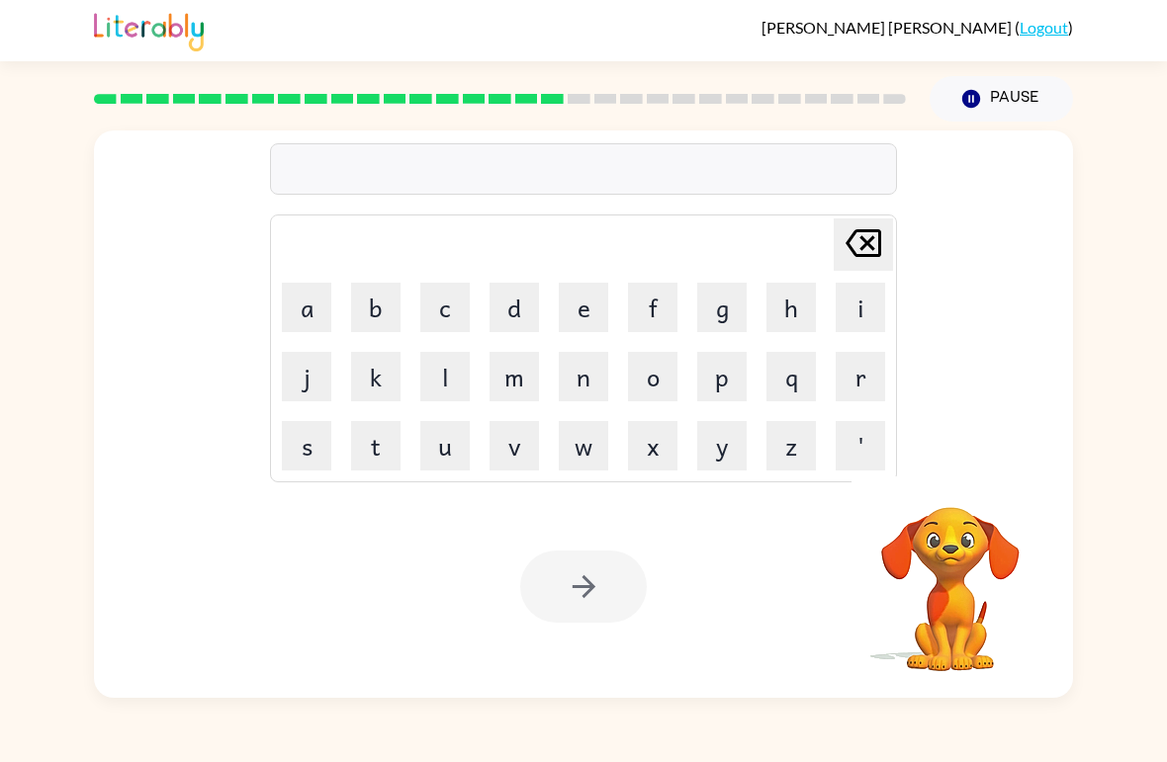
click at [714, 364] on button "p" at bounding box center [721, 376] width 49 height 49
click at [447, 370] on button "l" at bounding box center [444, 376] width 49 height 49
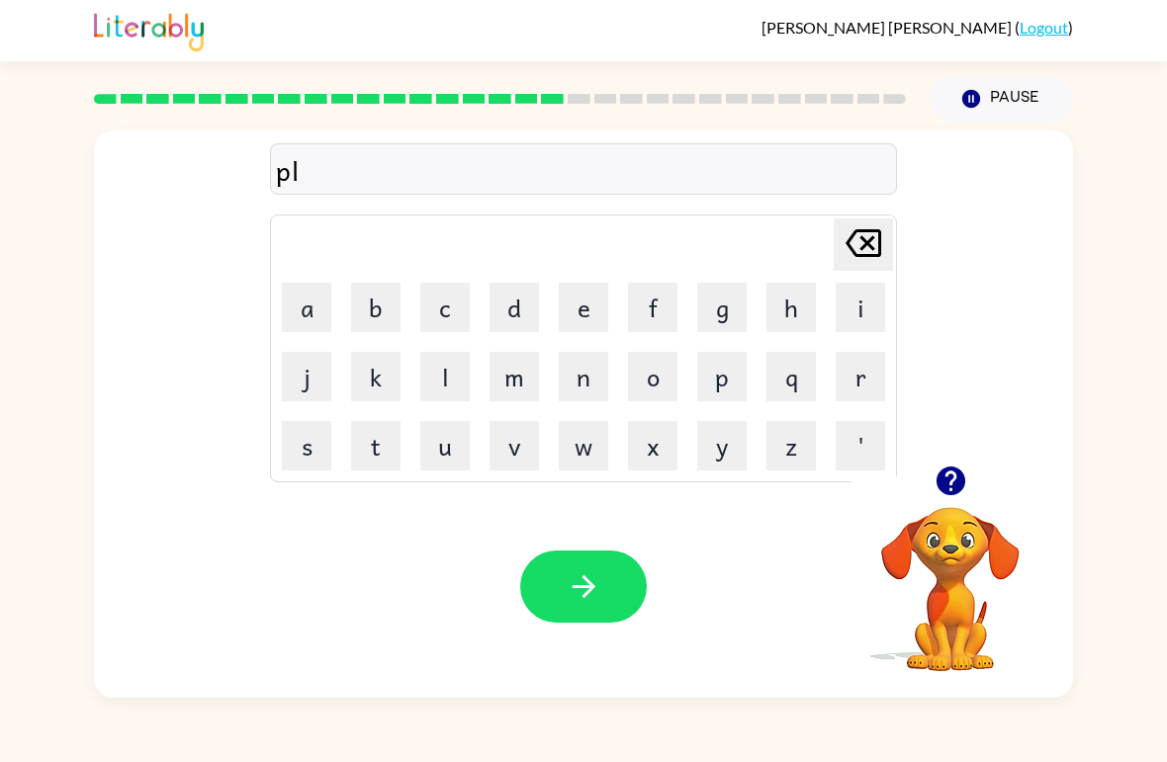
click at [303, 301] on button "a" at bounding box center [306, 307] width 49 height 49
click at [321, 466] on button "s" at bounding box center [306, 445] width 49 height 49
click at [388, 448] on button "t" at bounding box center [375, 445] width 49 height 49
click at [875, 307] on button "i" at bounding box center [859, 307] width 49 height 49
click at [428, 320] on button "c" at bounding box center [444, 307] width 49 height 49
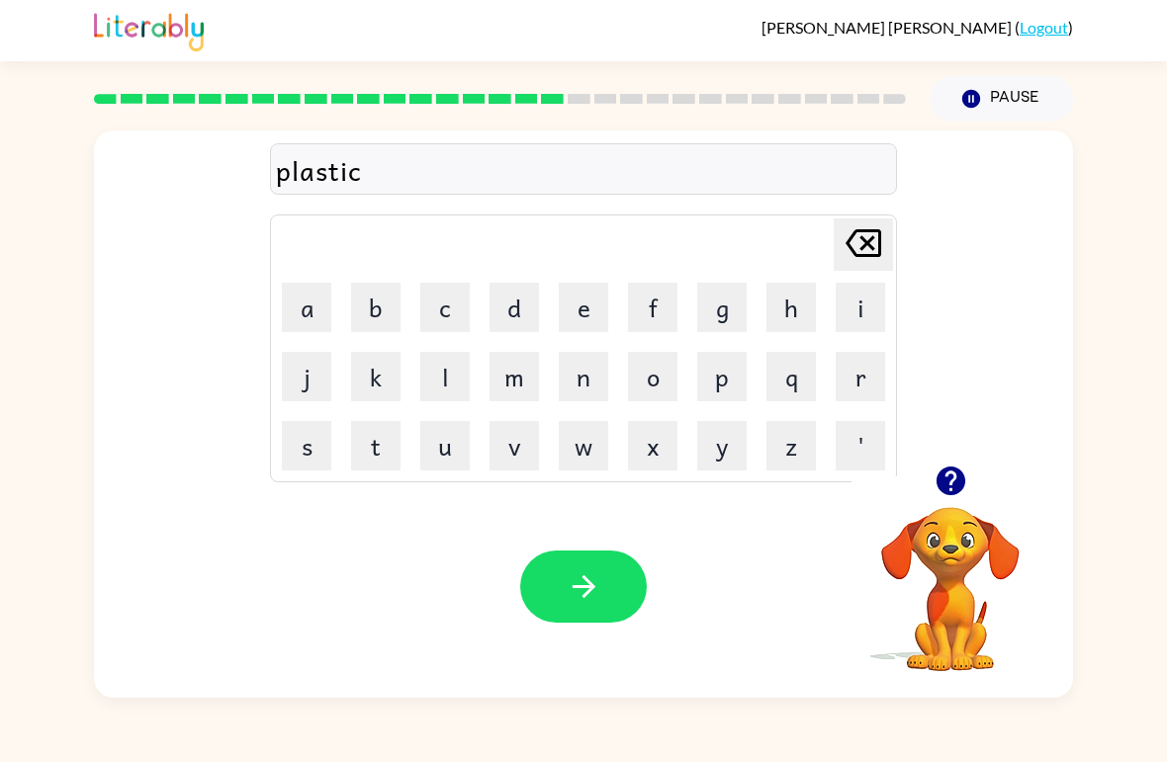
click at [577, 588] on icon "button" at bounding box center [582, 586] width 23 height 23
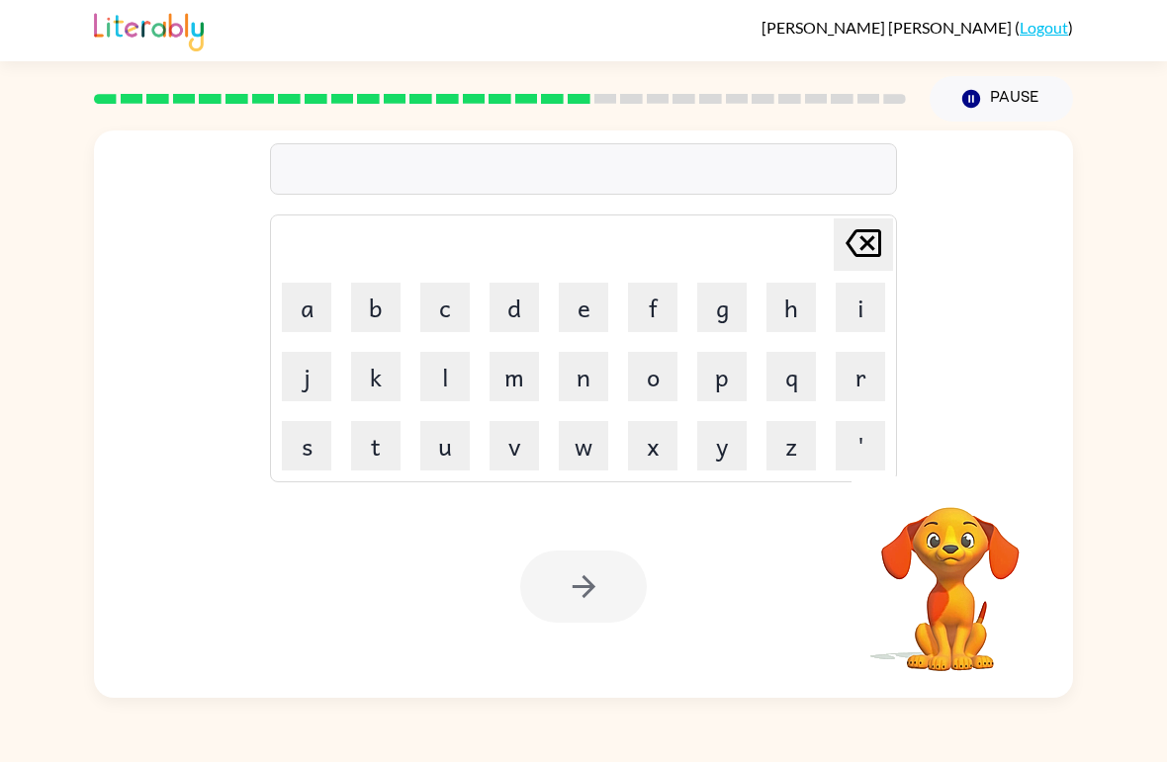
click at [517, 311] on button "d" at bounding box center [513, 307] width 49 height 49
click at [586, 313] on button "e" at bounding box center [583, 307] width 49 height 49
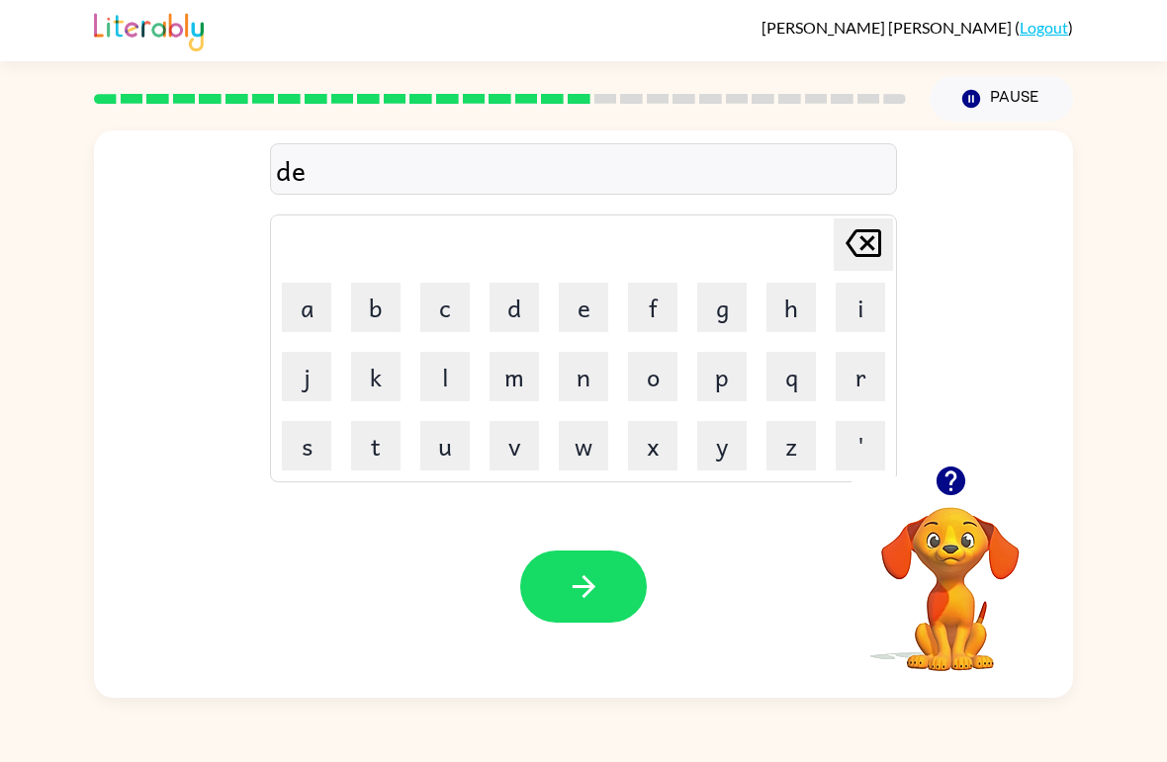
click at [309, 438] on button "s" at bounding box center [306, 445] width 49 height 49
click at [732, 373] on button "p" at bounding box center [721, 376] width 49 height 49
click at [455, 380] on button "l" at bounding box center [444, 376] width 49 height 49
click at [300, 298] on button "a" at bounding box center [306, 307] width 49 height 49
click at [710, 437] on button "y" at bounding box center [721, 445] width 49 height 49
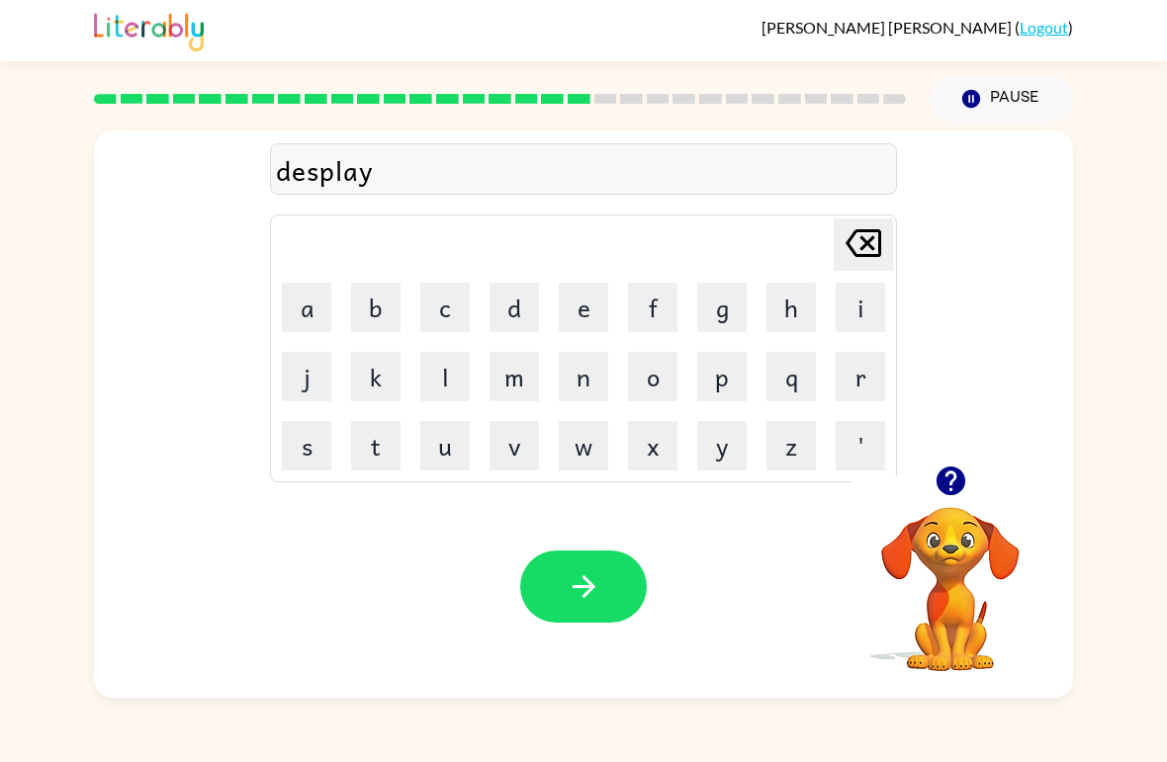
click at [626, 616] on button "button" at bounding box center [583, 587] width 127 height 72
click at [502, 309] on button "d" at bounding box center [513, 307] width 49 height 49
click at [463, 453] on button "u" at bounding box center [444, 445] width 49 height 49
click at [313, 443] on button "s" at bounding box center [306, 445] width 49 height 49
click at [382, 449] on button "t" at bounding box center [375, 445] width 49 height 49
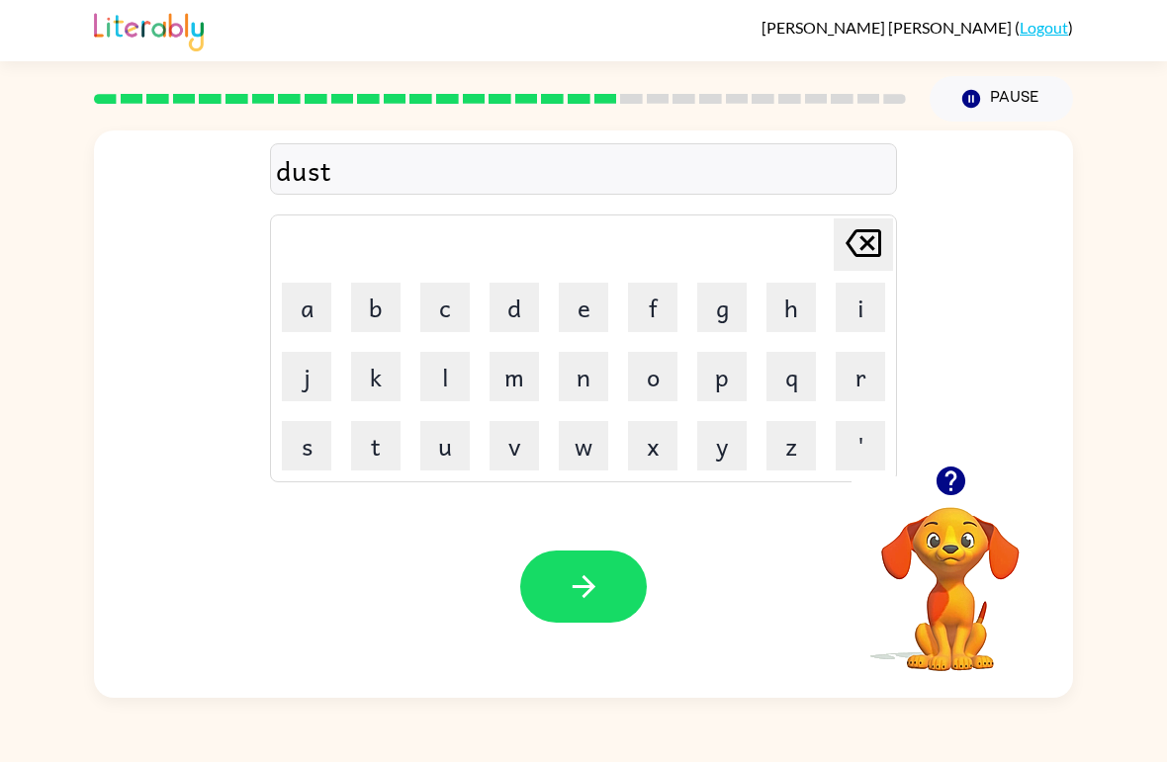
click at [596, 302] on button "e" at bounding box center [583, 307] width 49 height 49
click at [534, 311] on button "d" at bounding box center [513, 307] width 49 height 49
click at [597, 569] on button "button" at bounding box center [583, 587] width 127 height 72
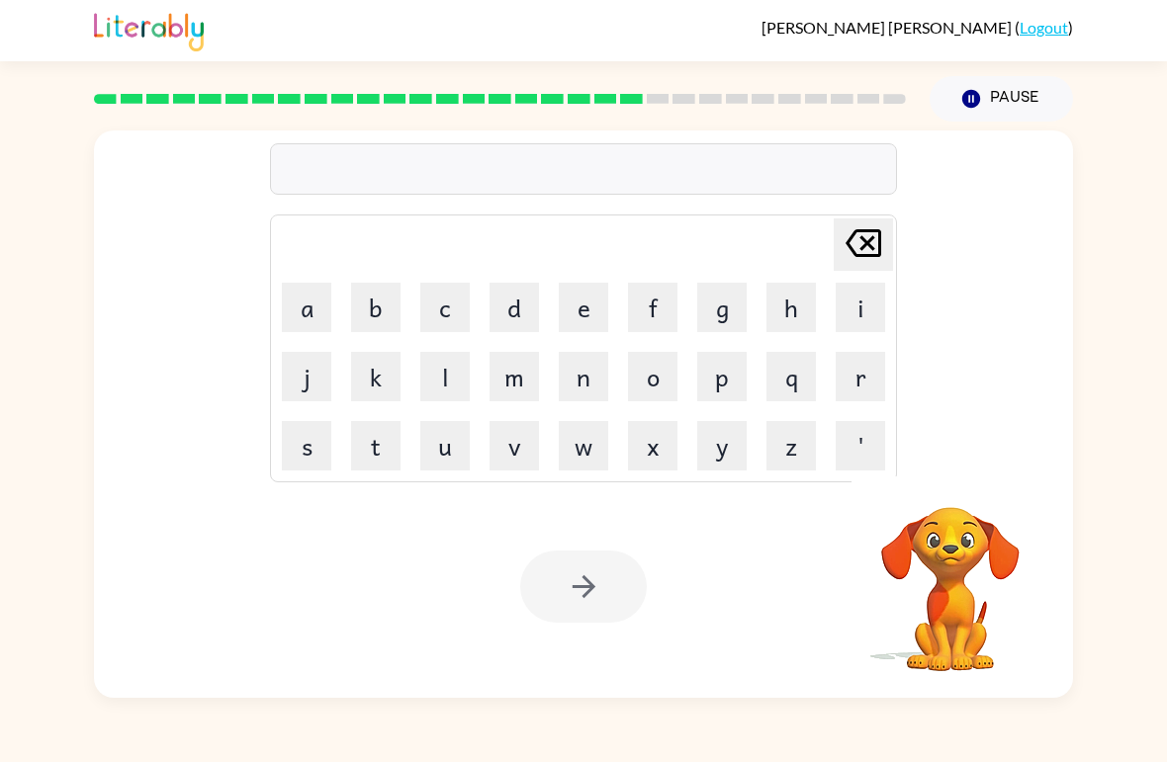
click at [301, 461] on button "s" at bounding box center [306, 445] width 49 height 49
click at [586, 312] on button "e" at bounding box center [583, 307] width 49 height 49
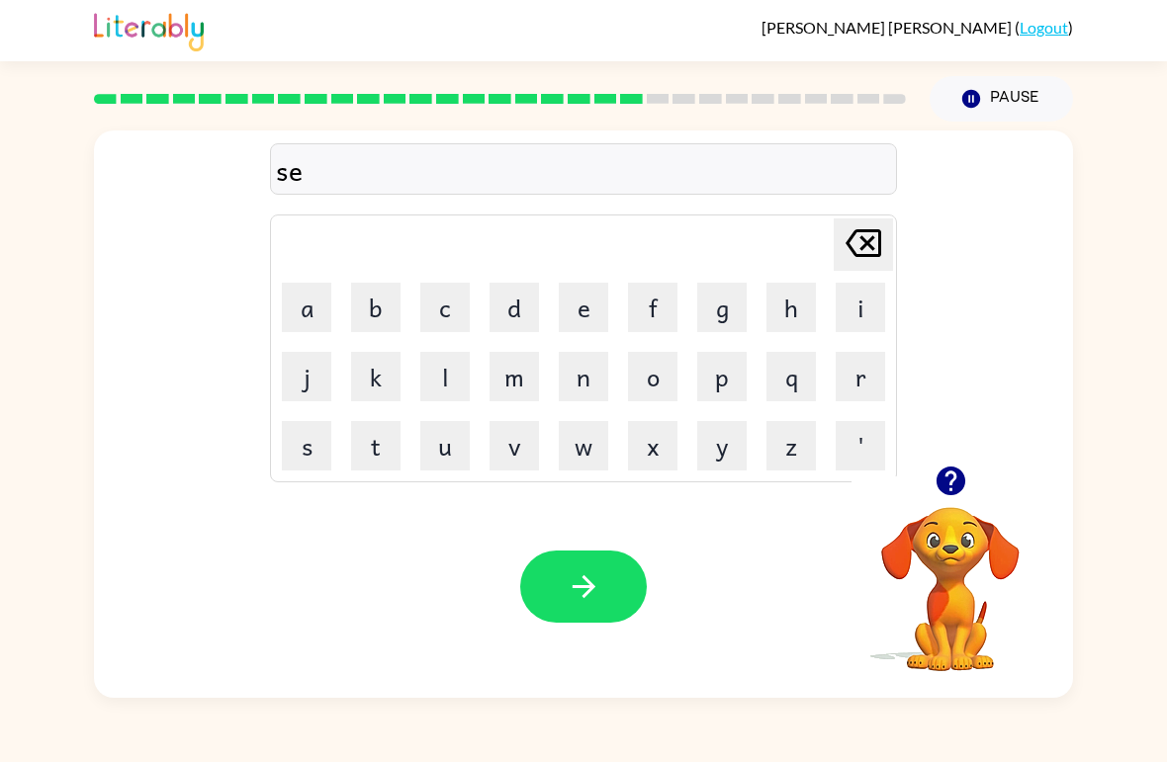
click at [591, 384] on button "n" at bounding box center [583, 376] width 49 height 49
click at [388, 422] on button "t" at bounding box center [375, 445] width 49 height 49
click at [599, 301] on button "e" at bounding box center [583, 307] width 49 height 49
click at [728, 381] on button "p" at bounding box center [721, 376] width 49 height 49
click at [852, 309] on button "i" at bounding box center [859, 307] width 49 height 49
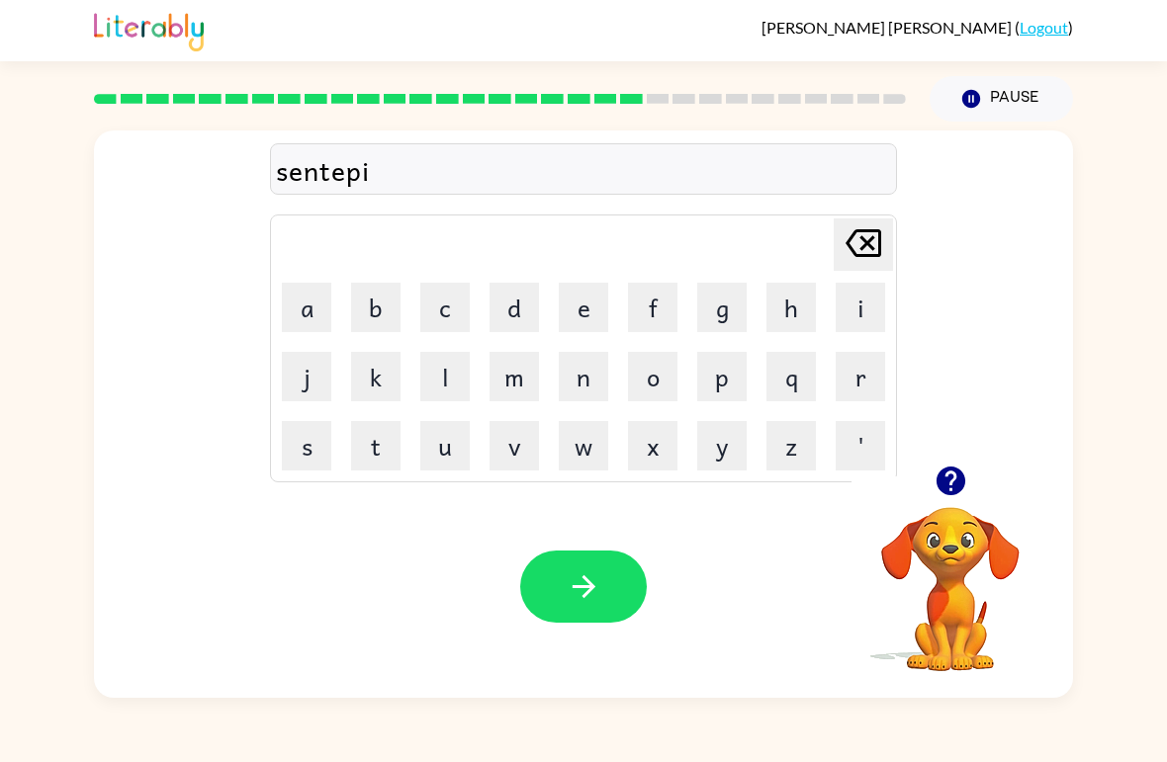
click at [537, 307] on button "d" at bounding box center [513, 307] width 49 height 49
click at [566, 621] on button "button" at bounding box center [583, 587] width 127 height 72
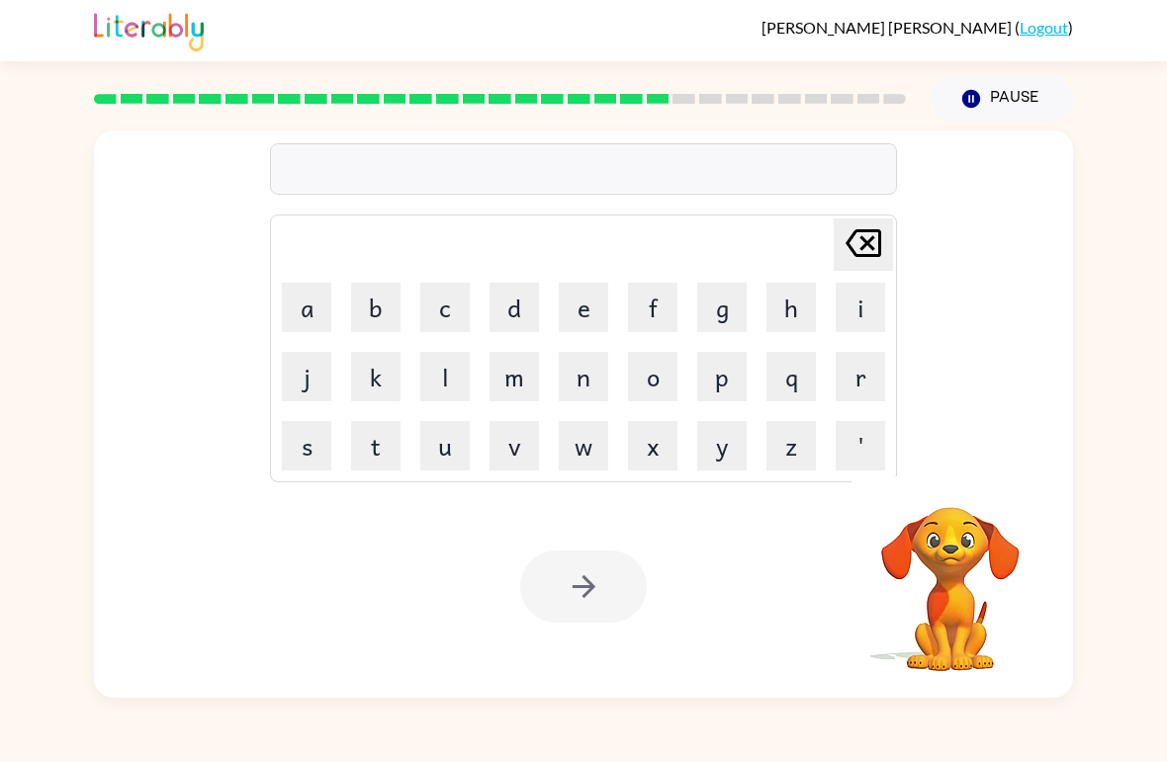
click at [862, 371] on button "r" at bounding box center [859, 376] width 49 height 49
click at [309, 315] on button "a" at bounding box center [306, 307] width 49 height 49
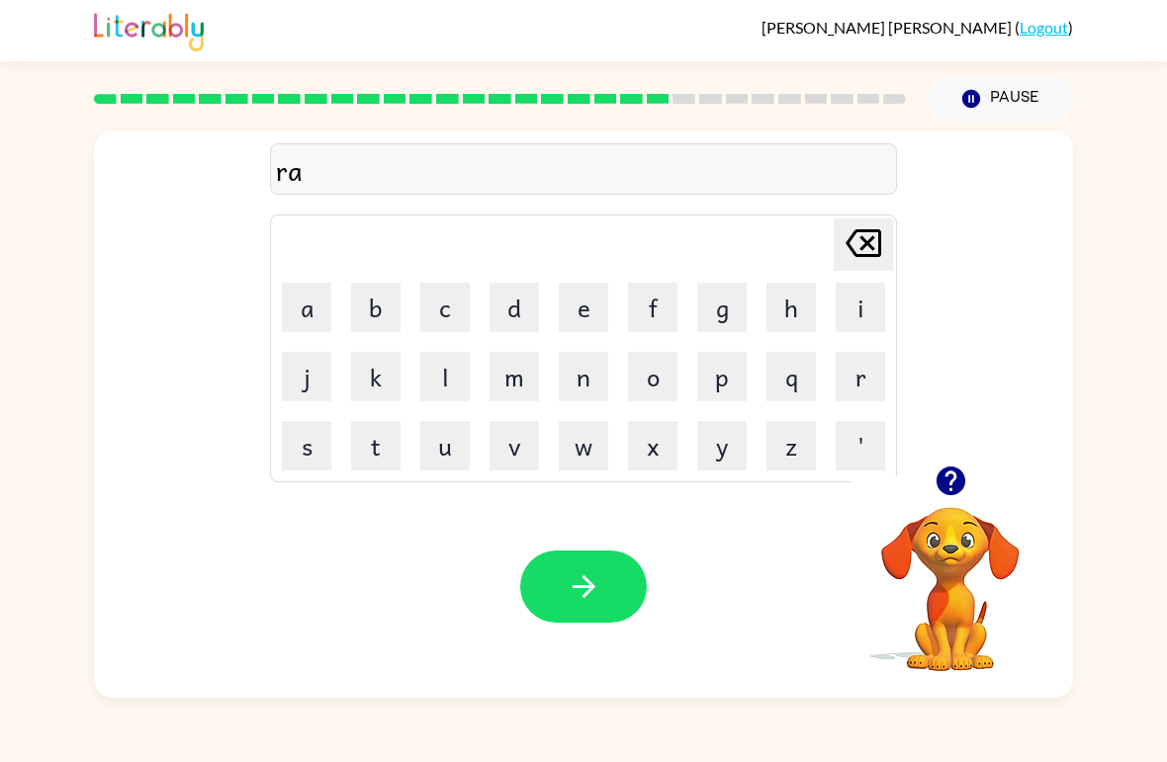
click at [847, 309] on button "i" at bounding box center [859, 307] width 49 height 49
click at [589, 380] on button "n" at bounding box center [583, 376] width 49 height 49
click at [442, 329] on button "c" at bounding box center [444, 307] width 49 height 49
click at [649, 374] on button "o" at bounding box center [652, 376] width 49 height 49
click at [381, 449] on button "t" at bounding box center [375, 445] width 49 height 49
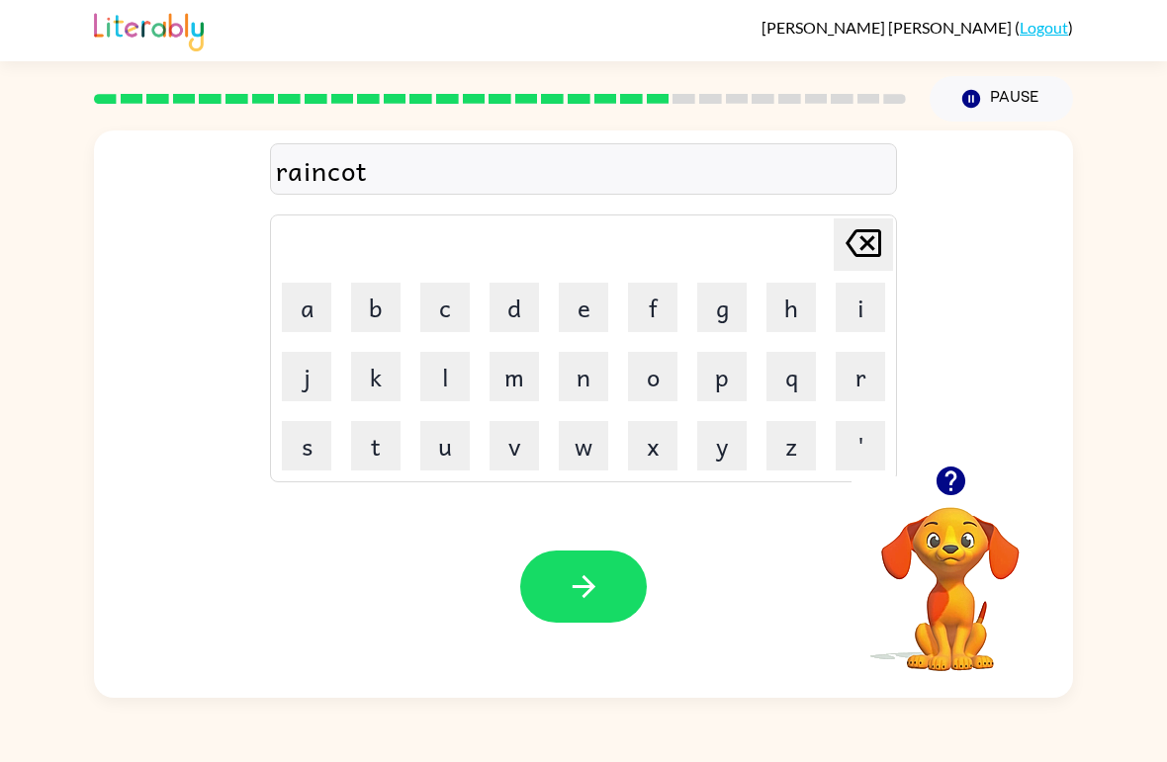
click at [596, 309] on button "e" at bounding box center [583, 307] width 49 height 49
click at [617, 621] on button "button" at bounding box center [583, 587] width 127 height 72
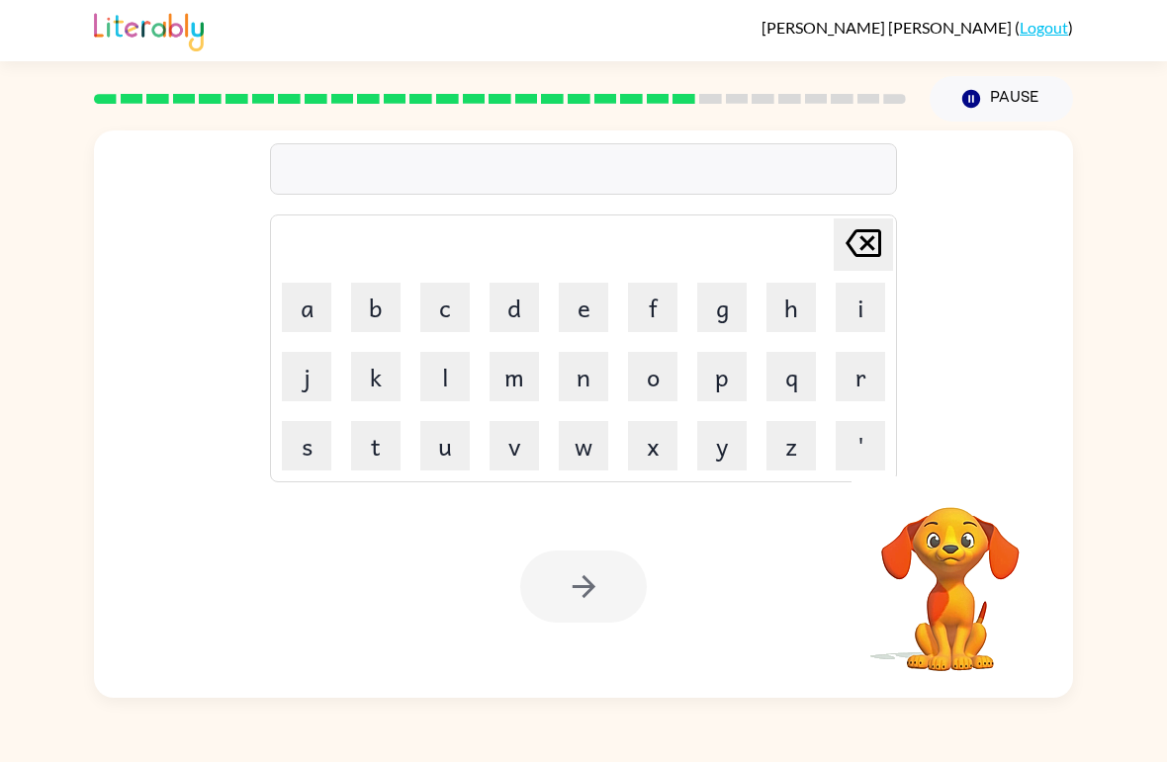
click at [509, 395] on button "m" at bounding box center [513, 376] width 49 height 49
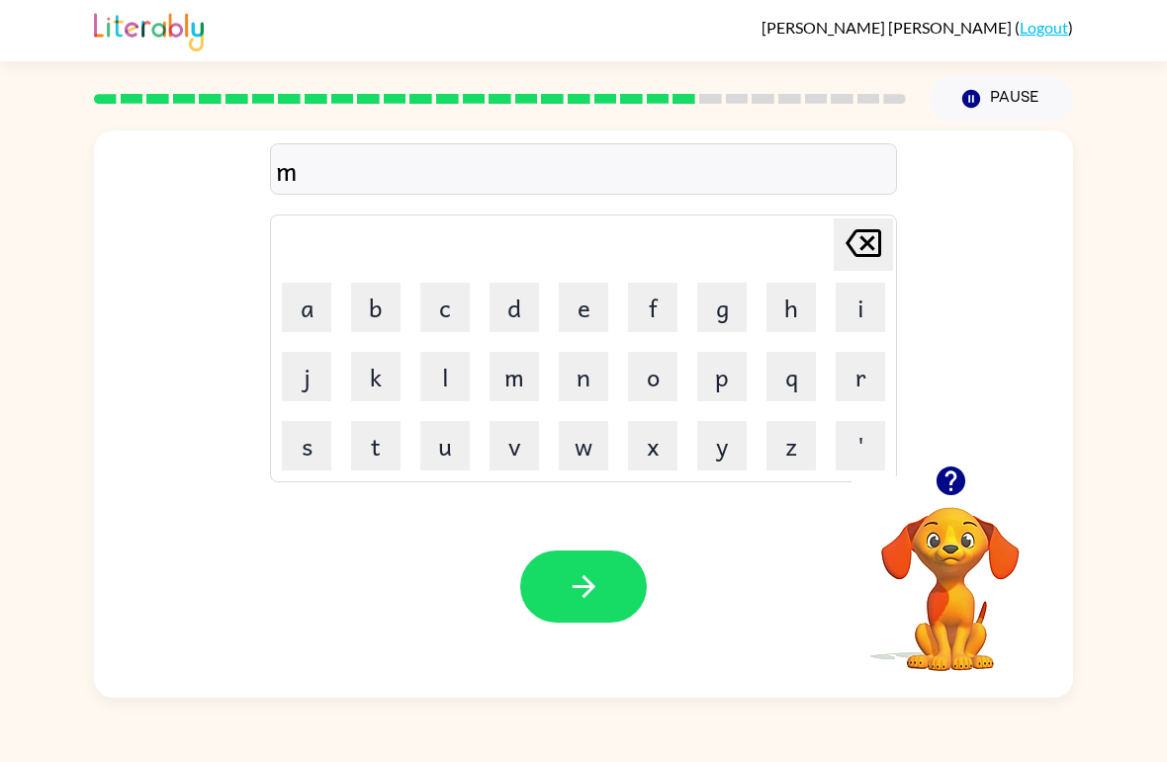
click at [297, 310] on button "a" at bounding box center [306, 307] width 49 height 49
click at [852, 388] on button "r" at bounding box center [859, 376] width 49 height 49
click at [374, 389] on button "k" at bounding box center [375, 376] width 49 height 49
click at [597, 295] on button "e" at bounding box center [583, 307] width 49 height 49
click at [857, 398] on button "r" at bounding box center [859, 376] width 49 height 49
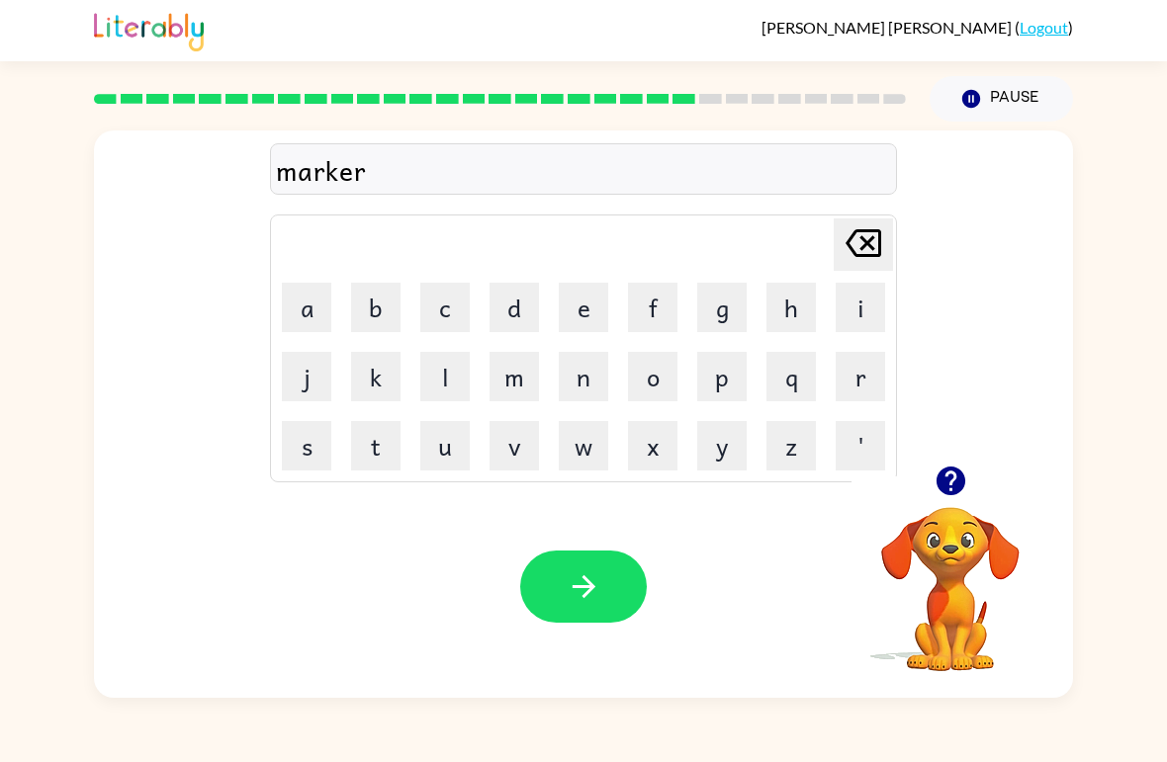
click at [602, 596] on button "button" at bounding box center [583, 587] width 127 height 72
click at [303, 311] on button "a" at bounding box center [306, 307] width 49 height 49
click at [519, 298] on button "d" at bounding box center [513, 307] width 49 height 49
click at [525, 443] on button "v" at bounding box center [513, 445] width 49 height 49
click at [314, 320] on button "a" at bounding box center [306, 307] width 49 height 49
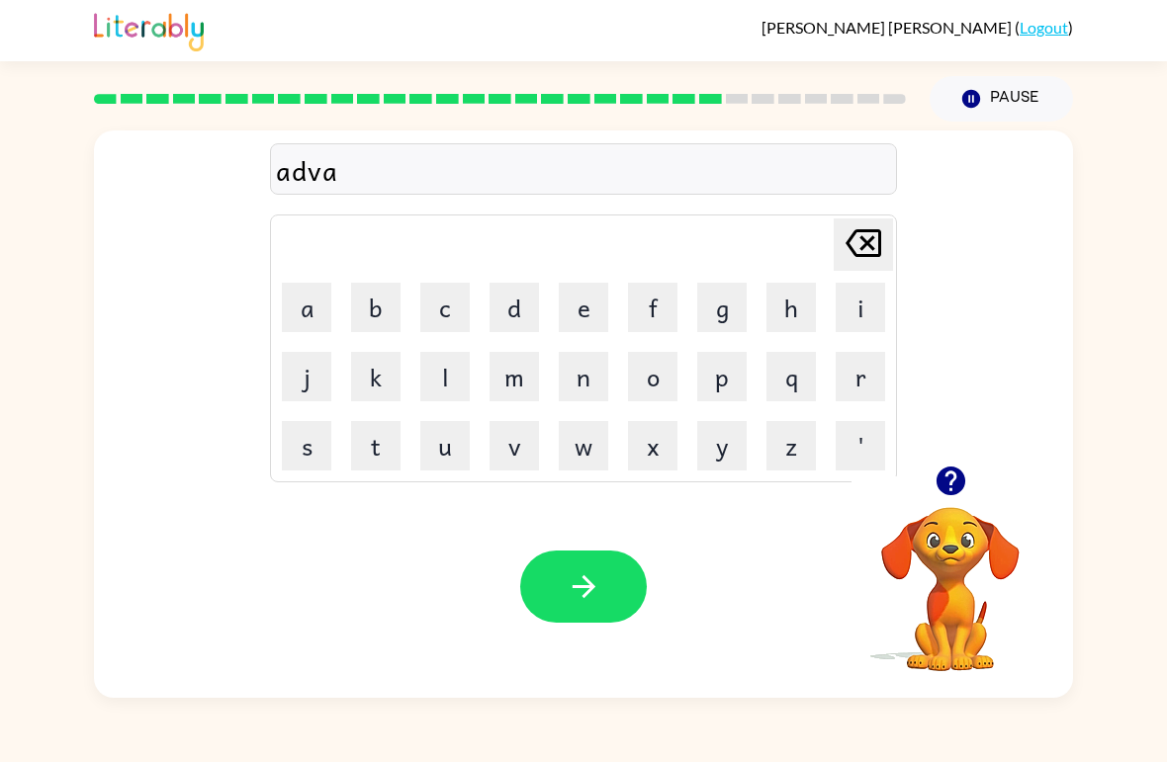
click at [593, 379] on button "n" at bounding box center [583, 376] width 49 height 49
click at [856, 308] on button "i" at bounding box center [859, 307] width 49 height 49
click at [602, 384] on button "n" at bounding box center [583, 376] width 49 height 49
click at [724, 291] on button "g" at bounding box center [721, 307] width 49 height 49
click at [595, 604] on icon "button" at bounding box center [583, 586] width 35 height 35
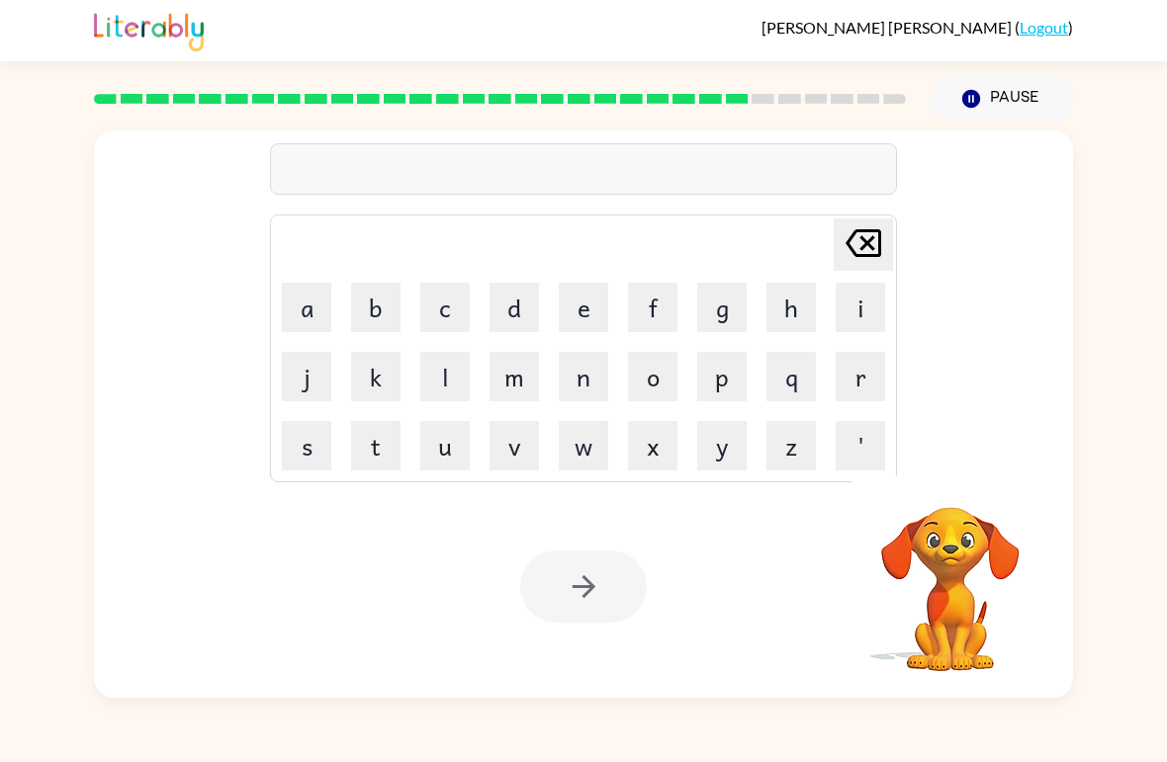
click at [725, 303] on button "g" at bounding box center [721, 307] width 49 height 49
click at [656, 381] on button "o" at bounding box center [652, 376] width 49 height 49
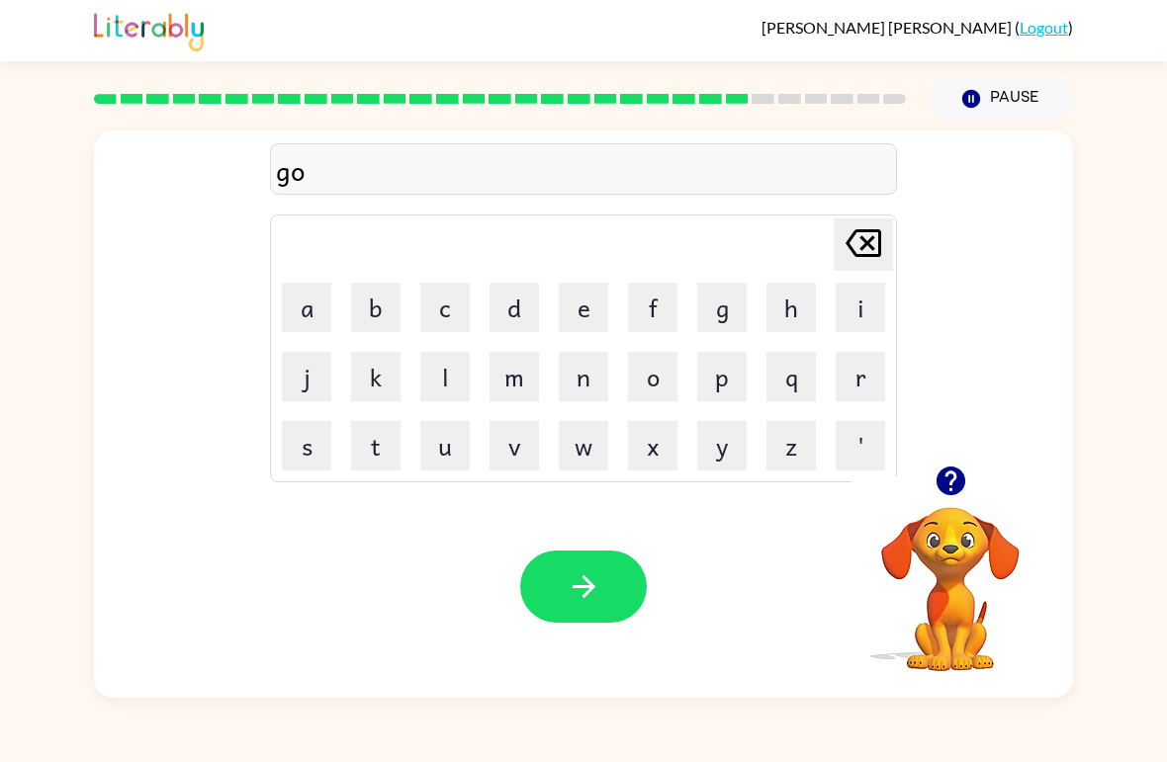
click at [386, 315] on button "b" at bounding box center [375, 307] width 49 height 49
click at [859, 309] on button "i" at bounding box center [859, 307] width 49 height 49
click at [584, 373] on button "n" at bounding box center [583, 376] width 49 height 49
click at [953, 494] on icon "button" at bounding box center [949, 481] width 29 height 29
click at [609, 580] on button "button" at bounding box center [583, 587] width 127 height 72
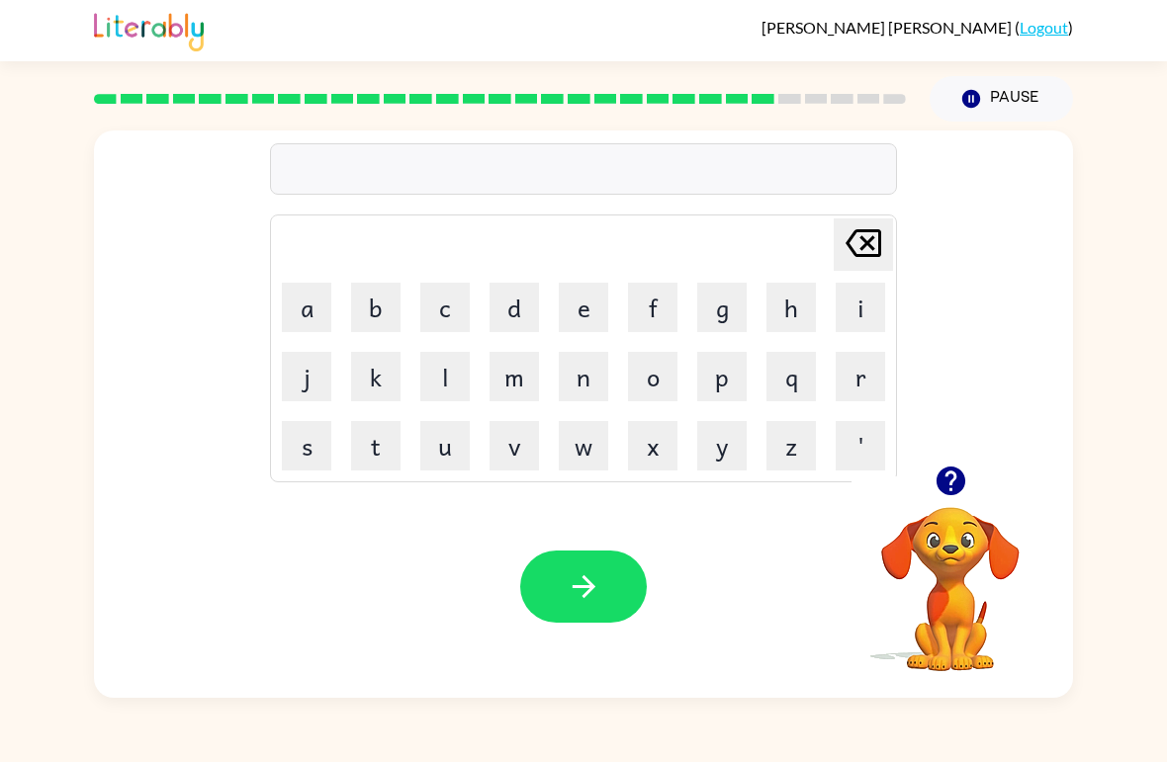
click at [724, 322] on button "g" at bounding box center [721, 307] width 49 height 49
click at [640, 376] on button "o" at bounding box center [652, 376] width 49 height 49
click at [514, 430] on button "v" at bounding box center [513, 445] width 49 height 49
click at [599, 304] on button "e" at bounding box center [583, 307] width 49 height 49
click at [846, 378] on button "r" at bounding box center [859, 376] width 49 height 49
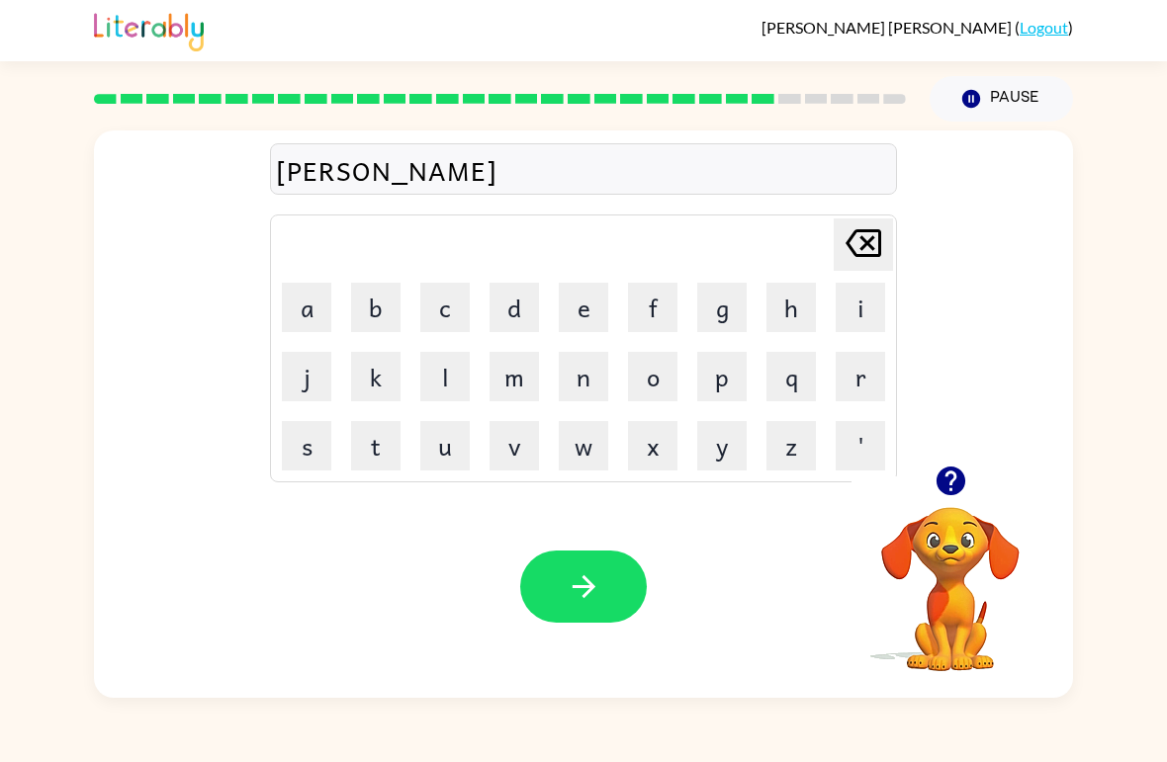
click at [594, 372] on button "n" at bounding box center [583, 376] width 49 height 49
click at [864, 313] on button "i" at bounding box center [859, 307] width 49 height 49
click at [381, 444] on button "t" at bounding box center [375, 445] width 49 height 49
click at [563, 590] on button "button" at bounding box center [583, 587] width 127 height 72
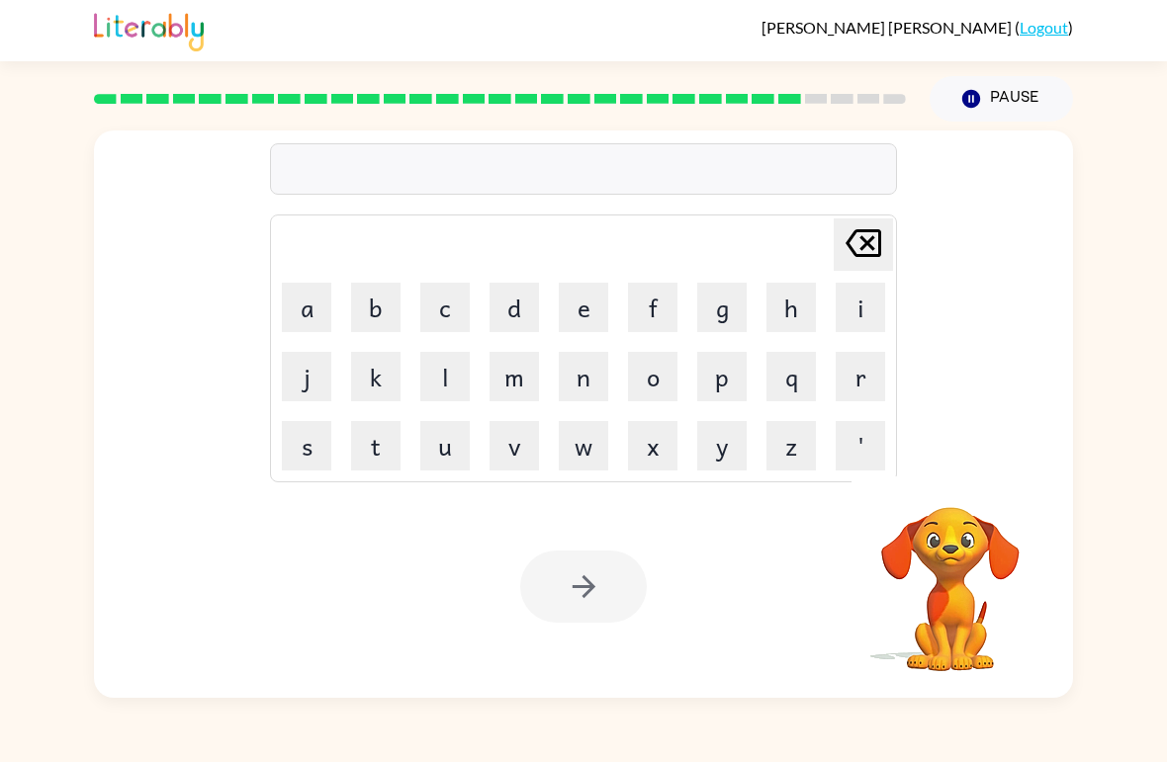
click at [315, 412] on td "s" at bounding box center [306, 445] width 67 height 67
click at [330, 434] on button "s" at bounding box center [306, 445] width 49 height 49
click at [381, 456] on button "t" at bounding box center [375, 445] width 49 height 49
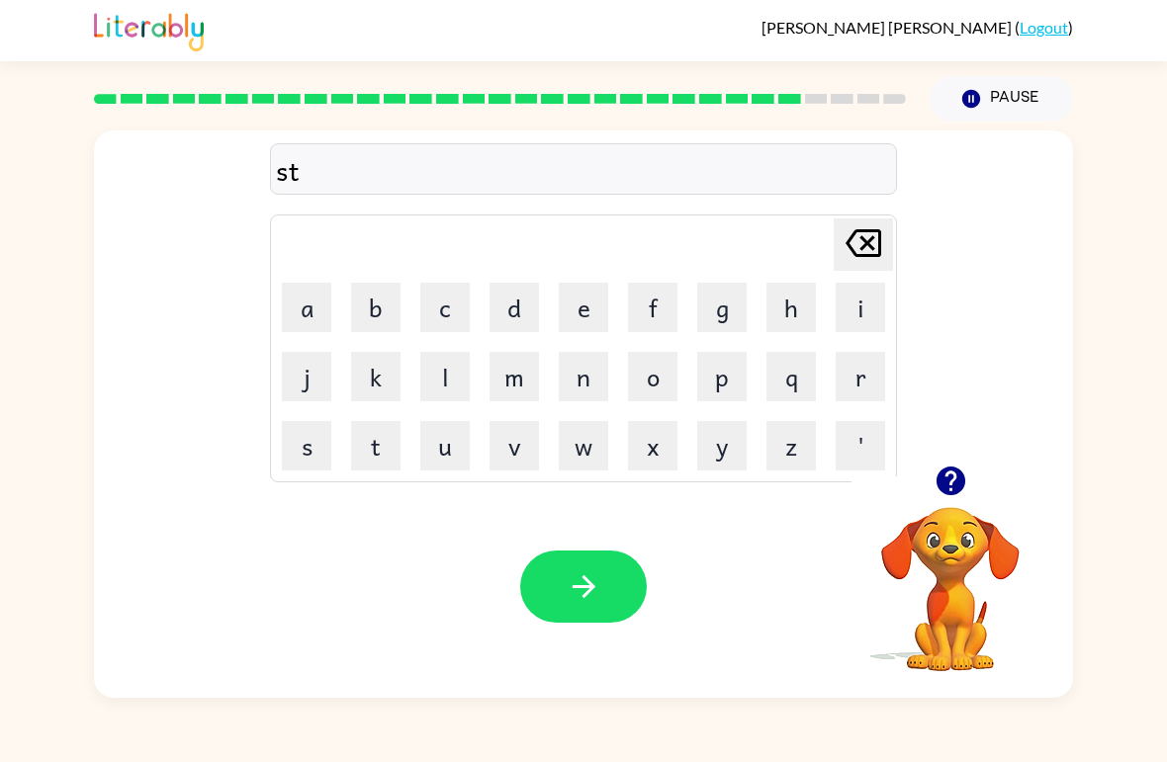
click at [867, 364] on button "r" at bounding box center [859, 376] width 49 height 49
click at [325, 326] on button "a" at bounding box center [306, 307] width 49 height 49
click at [593, 385] on button "n" at bounding box center [583, 376] width 49 height 49
click at [593, 297] on button "e" at bounding box center [583, 307] width 49 height 49
click at [618, 596] on button "button" at bounding box center [583, 587] width 127 height 72
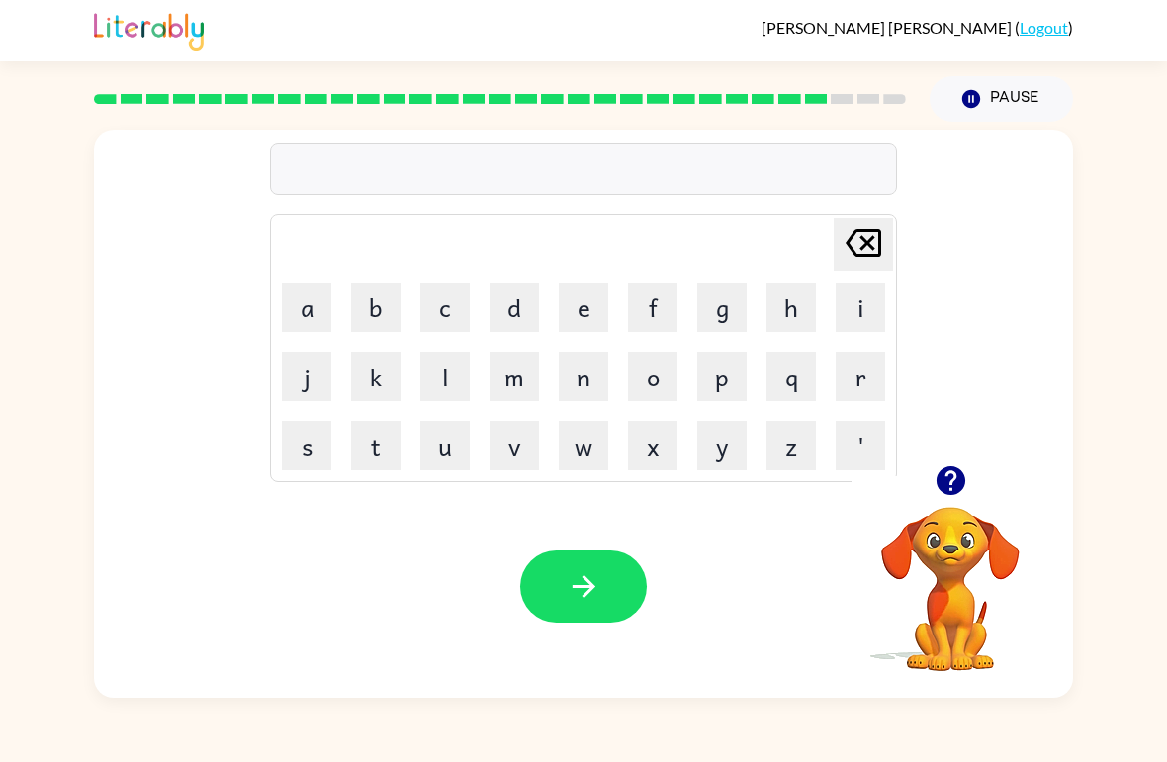
click at [324, 446] on button "s" at bounding box center [306, 445] width 49 height 49
click at [791, 298] on button "h" at bounding box center [790, 307] width 49 height 49
click at [323, 304] on button "a" at bounding box center [306, 307] width 49 height 49
click at [714, 370] on button "p" at bounding box center [721, 376] width 49 height 49
click at [606, 325] on button "e" at bounding box center [583, 307] width 49 height 49
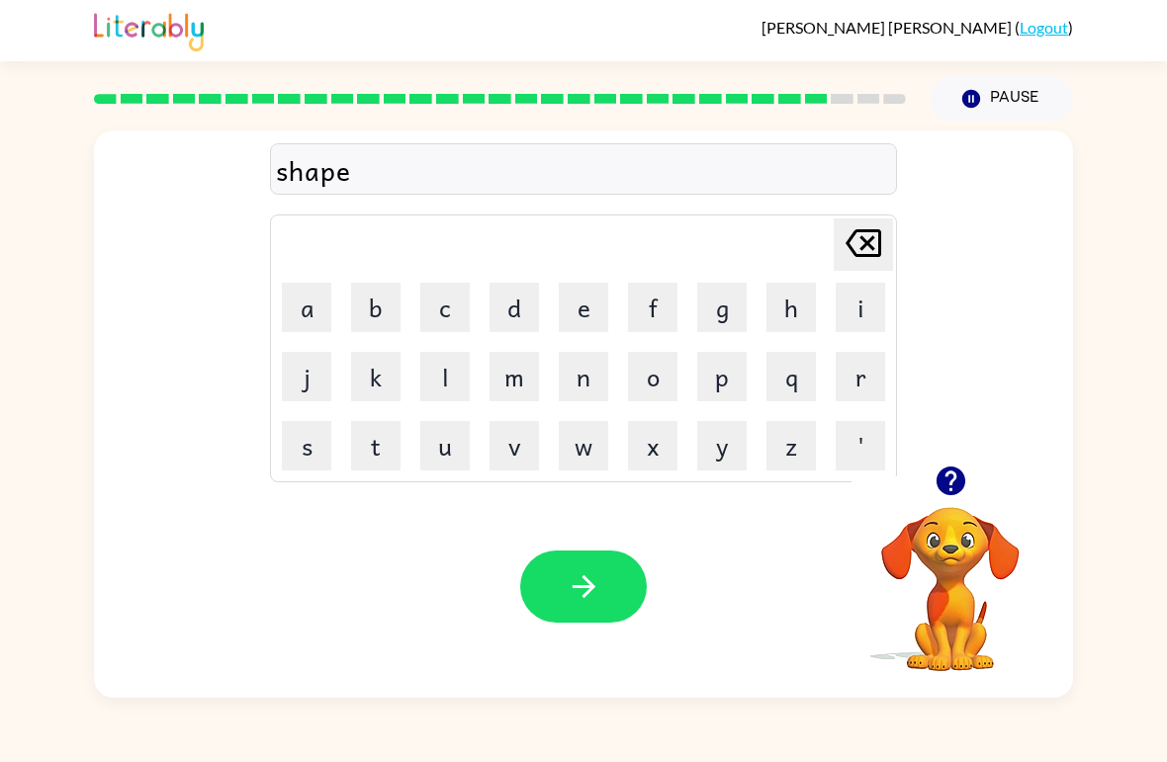
click at [578, 593] on icon "button" at bounding box center [583, 586] width 35 height 35
click at [605, 314] on button "e" at bounding box center [583, 307] width 49 height 49
click at [656, 452] on button "x" at bounding box center [652, 445] width 49 height 49
click at [592, 309] on button "e" at bounding box center [583, 307] width 49 height 49
click at [451, 390] on button "l" at bounding box center [444, 376] width 49 height 49
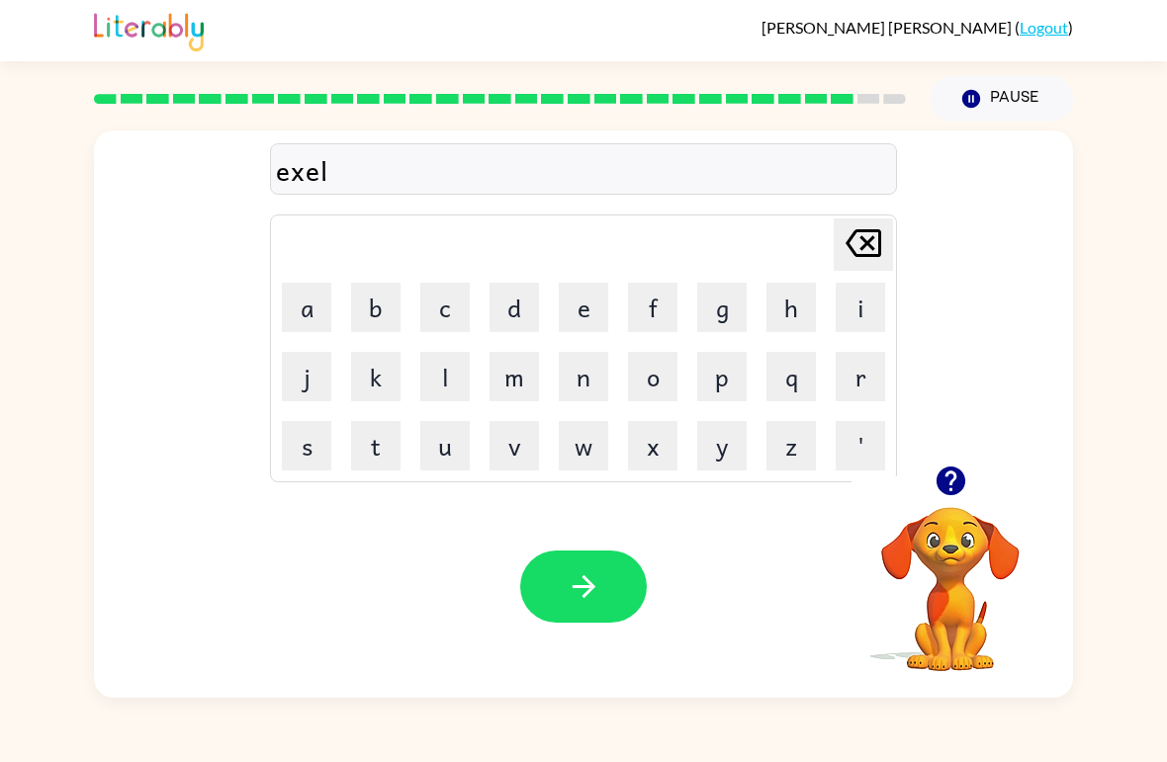
click at [586, 310] on button "e" at bounding box center [583, 307] width 49 height 49
click at [583, 387] on button "n" at bounding box center [583, 376] width 49 height 49
click at [378, 466] on button "t" at bounding box center [375, 445] width 49 height 49
click at [590, 579] on icon "button" at bounding box center [583, 586] width 35 height 35
click at [718, 303] on button "g" at bounding box center [721, 307] width 49 height 49
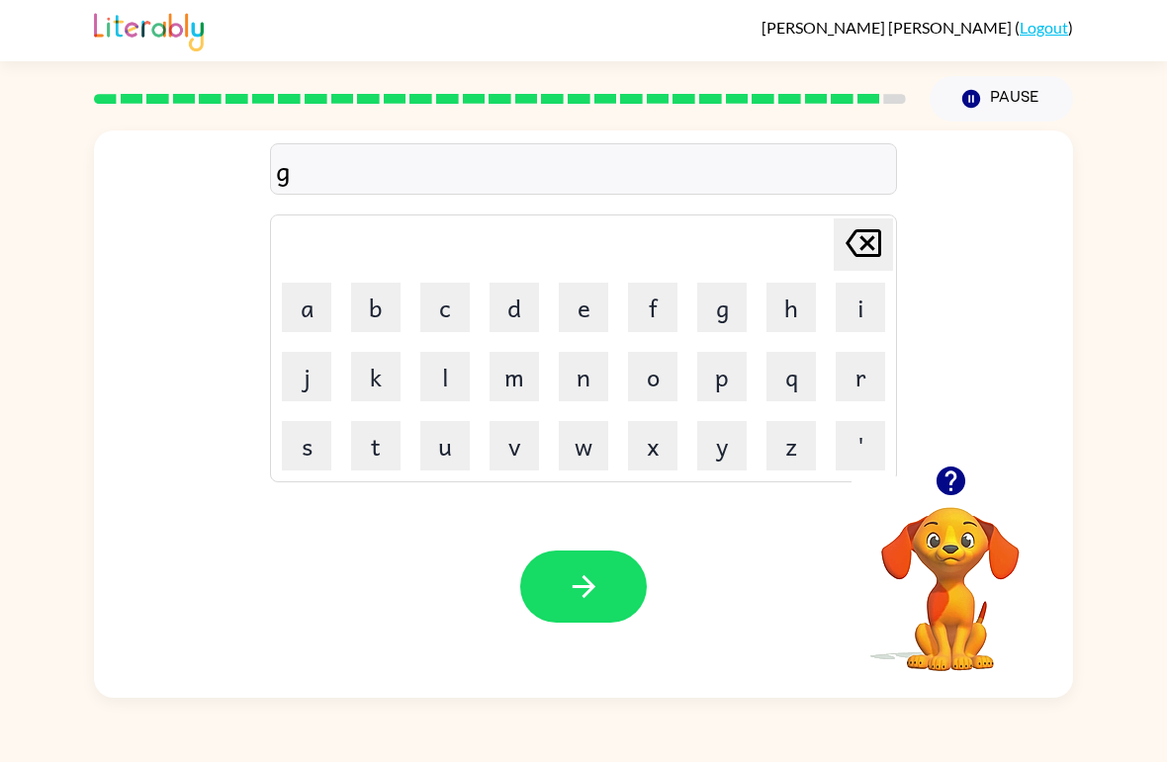
click at [659, 377] on button "o" at bounding box center [652, 376] width 49 height 49
click at [943, 492] on icon "button" at bounding box center [949, 481] width 29 height 29
click at [383, 314] on button "b" at bounding box center [375, 307] width 49 height 49
click at [836, 363] on button "r" at bounding box center [859, 376] width 49 height 49
click at [861, 295] on button "i" at bounding box center [859, 307] width 49 height 49
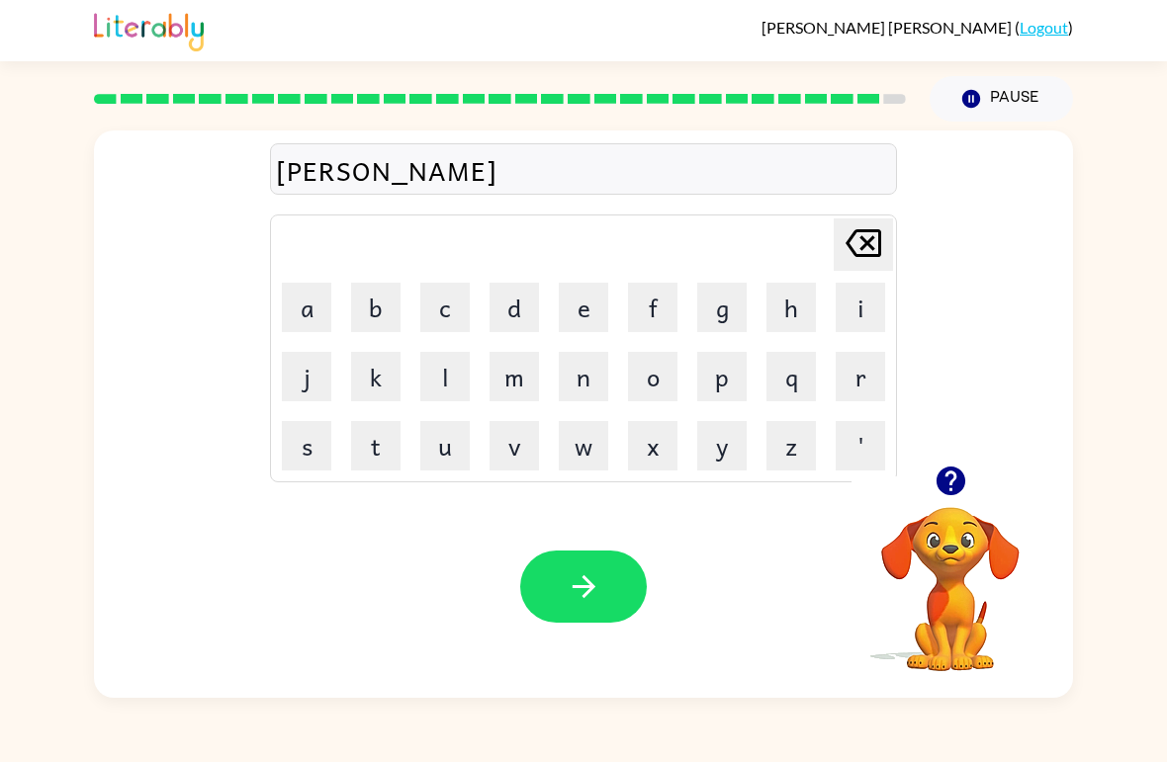
click at [447, 295] on button "c" at bounding box center [444, 307] width 49 height 49
click at [591, 305] on button "e" at bounding box center [583, 307] width 49 height 49
click at [855, 375] on button "r" at bounding box center [859, 376] width 49 height 49
click at [554, 542] on div "Your browser must support playing .mp4 files to use Literably. Please try using…" at bounding box center [583, 587] width 979 height 222
click at [584, 583] on icon "button" at bounding box center [583, 586] width 35 height 35
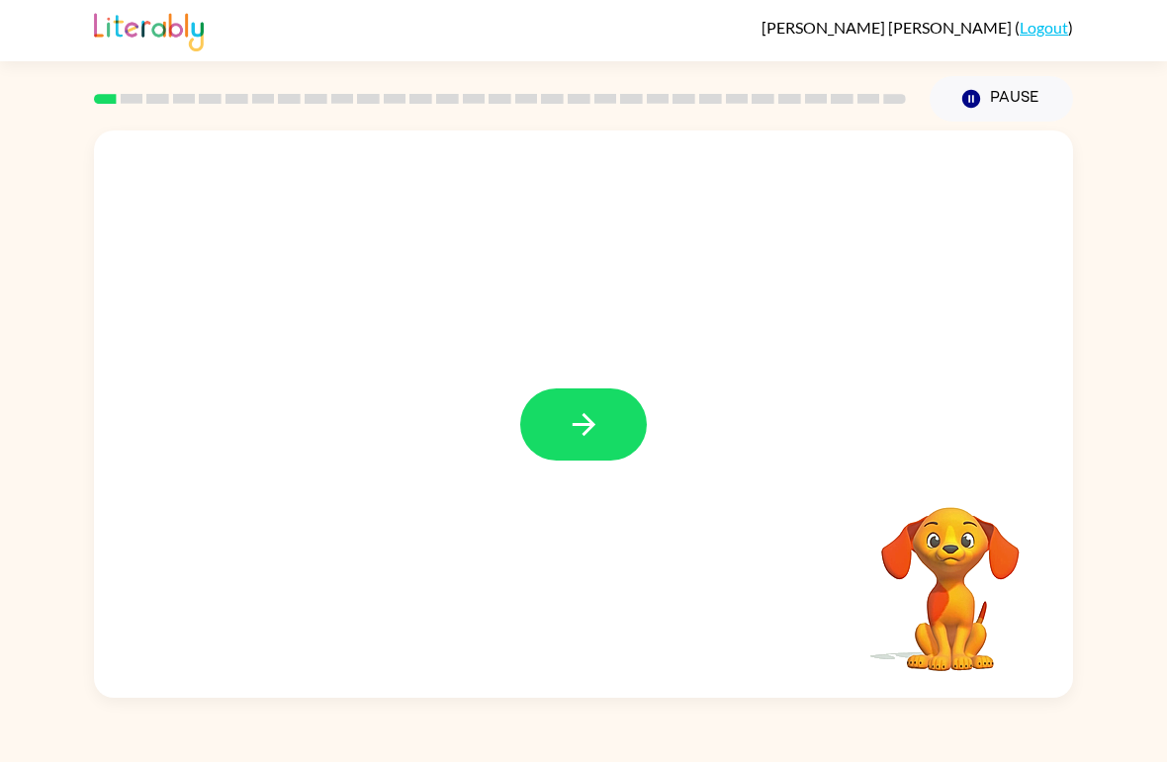
click at [627, 450] on button "button" at bounding box center [583, 425] width 127 height 72
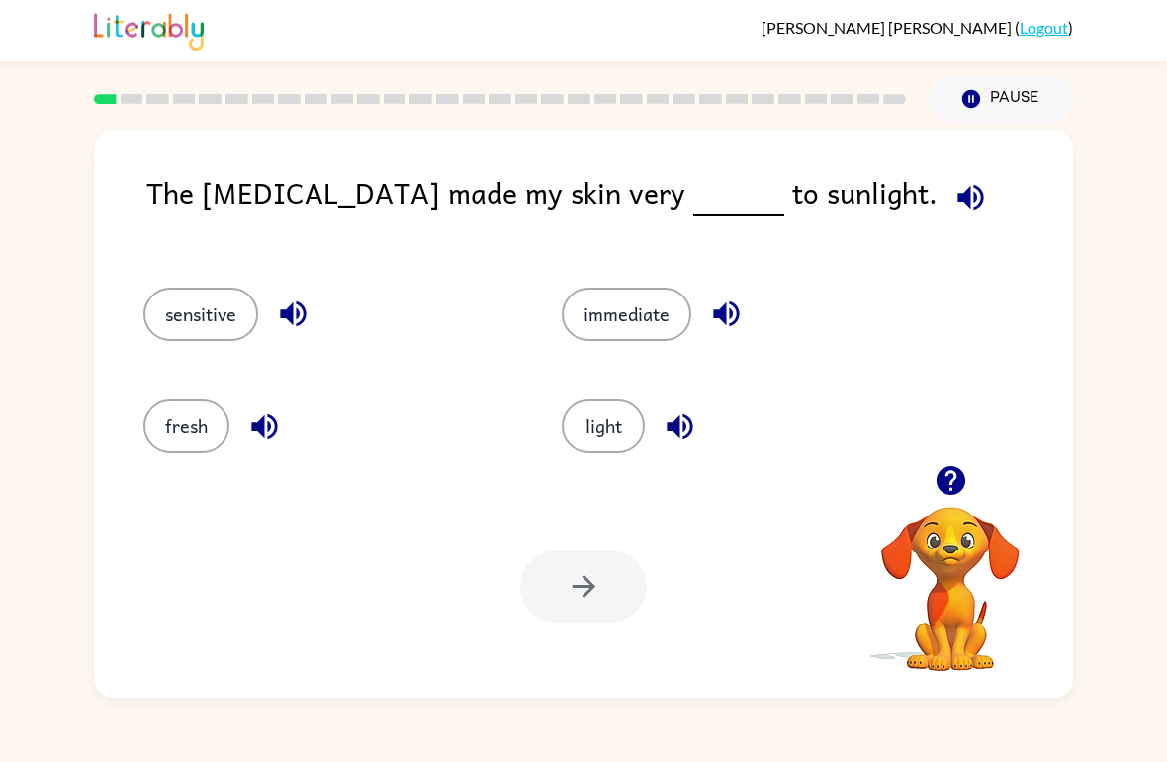
click at [198, 447] on button "fresh" at bounding box center [186, 425] width 86 height 53
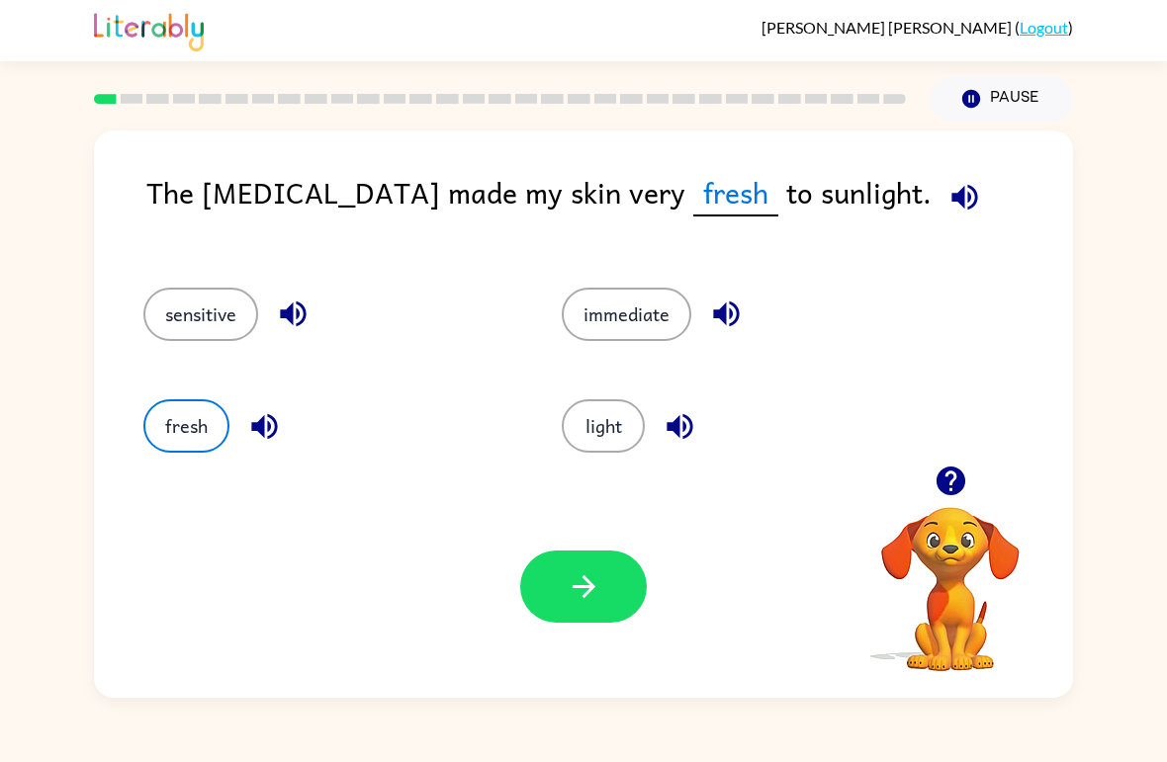
click at [594, 578] on icon "button" at bounding box center [583, 586] width 35 height 35
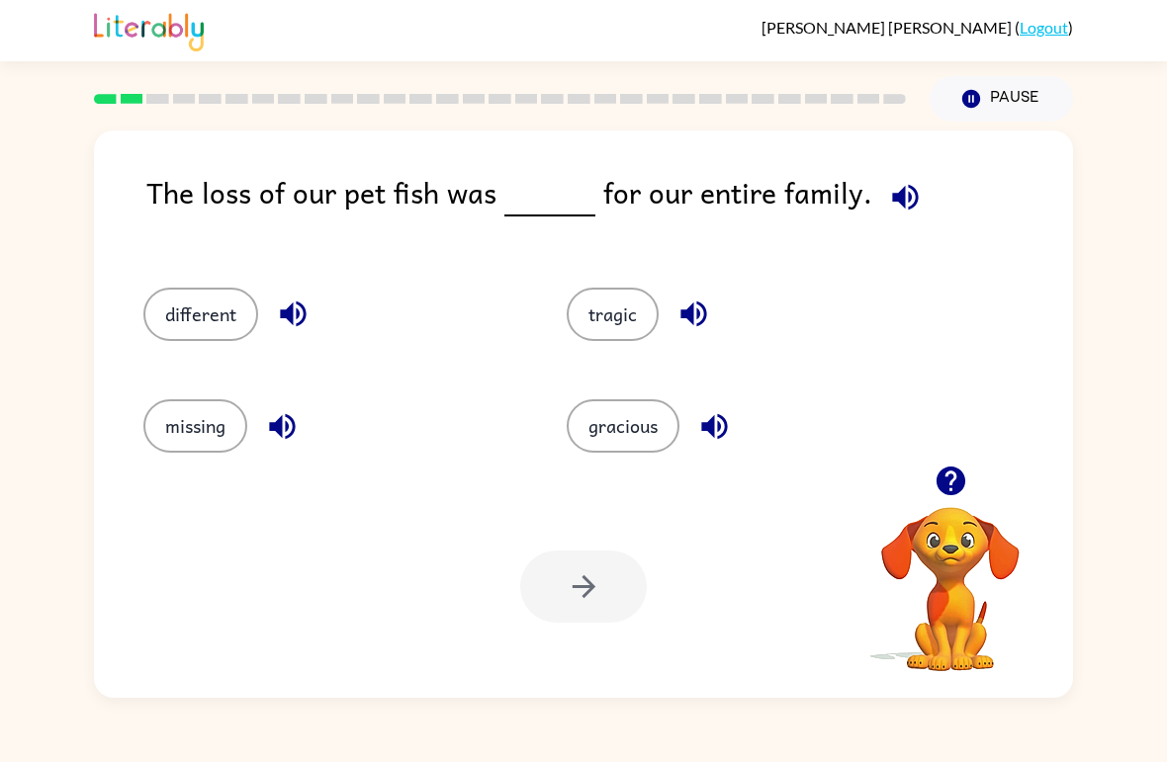
click at [623, 308] on button "tragic" at bounding box center [612, 314] width 92 height 53
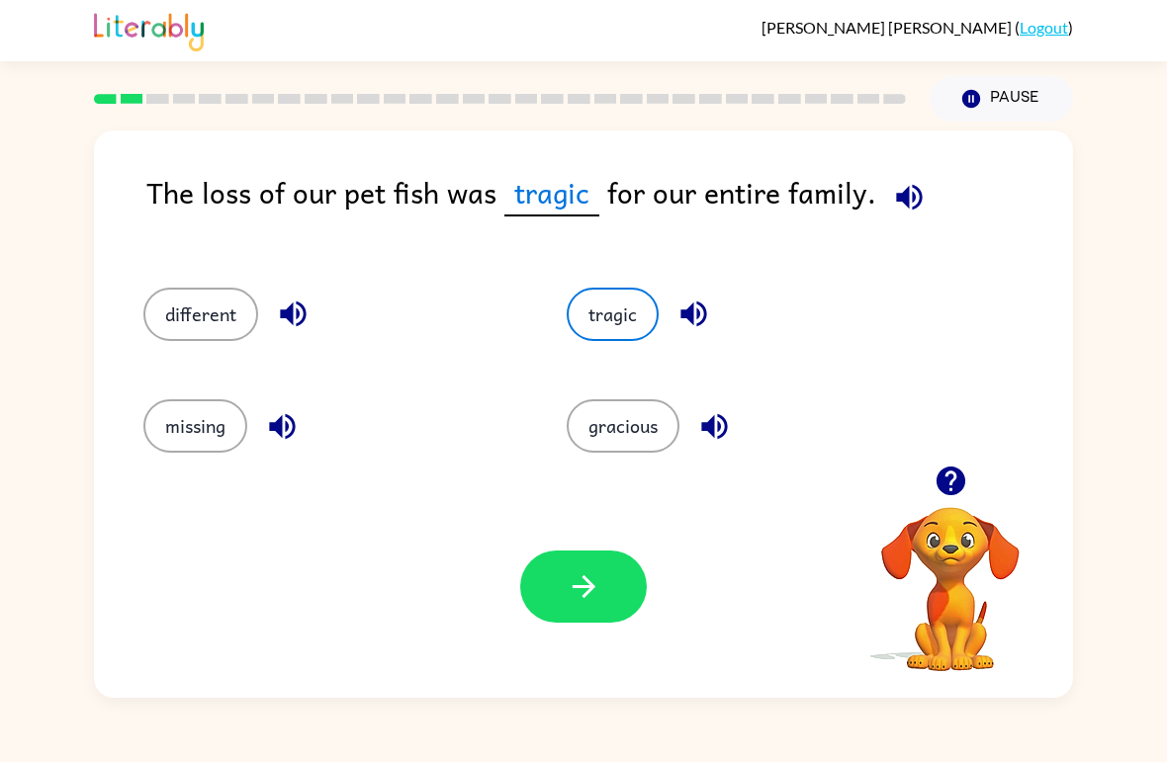
click at [567, 587] on icon "button" at bounding box center [583, 586] width 35 height 35
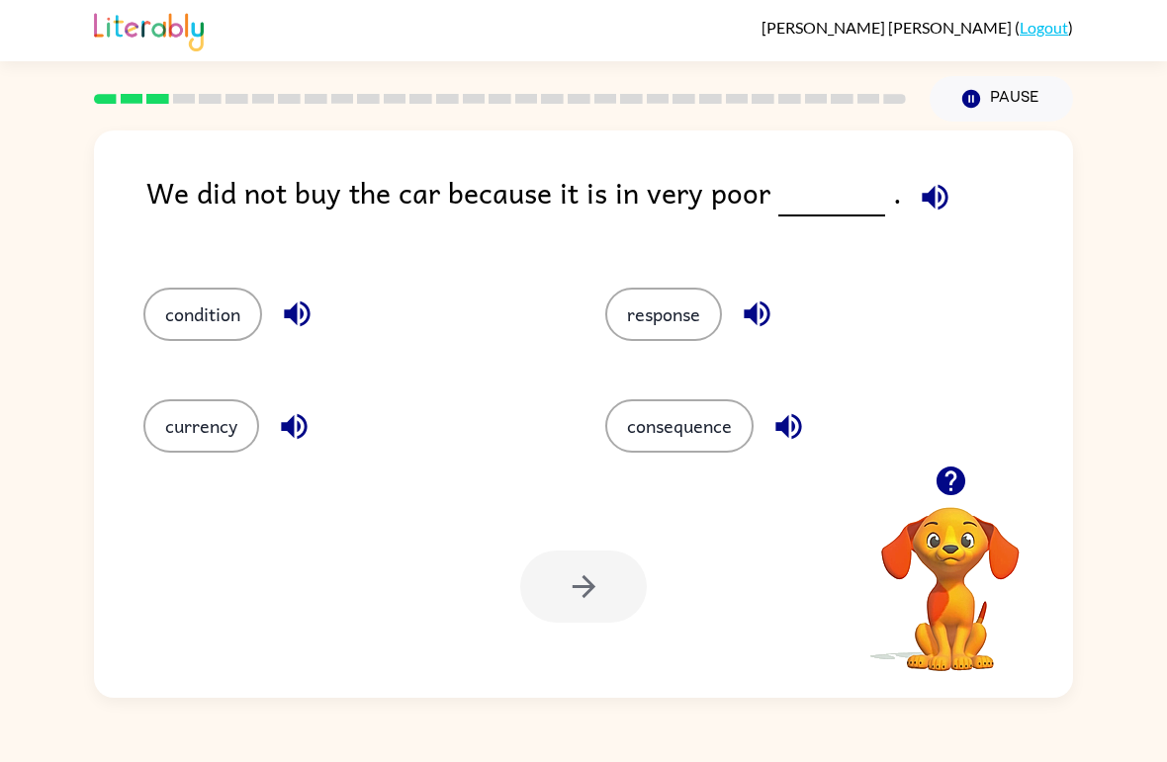
click at [231, 309] on button "condition" at bounding box center [202, 314] width 119 height 53
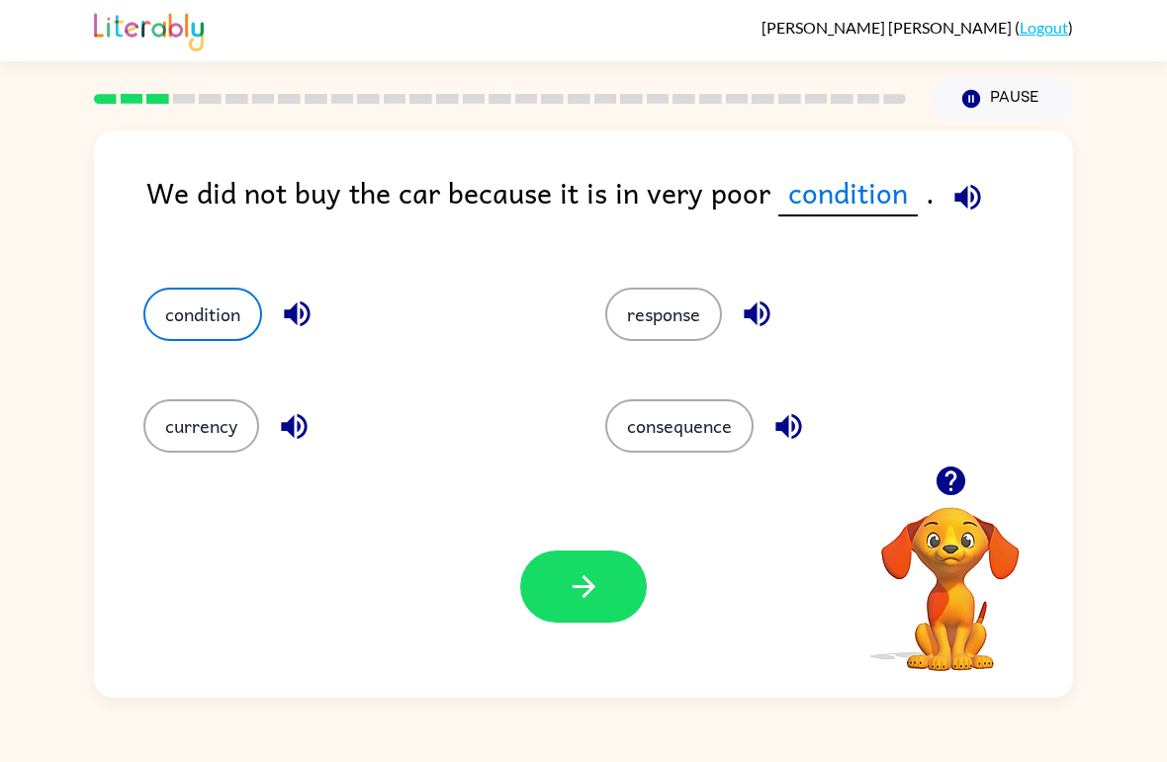
click at [579, 603] on icon "button" at bounding box center [583, 586] width 35 height 35
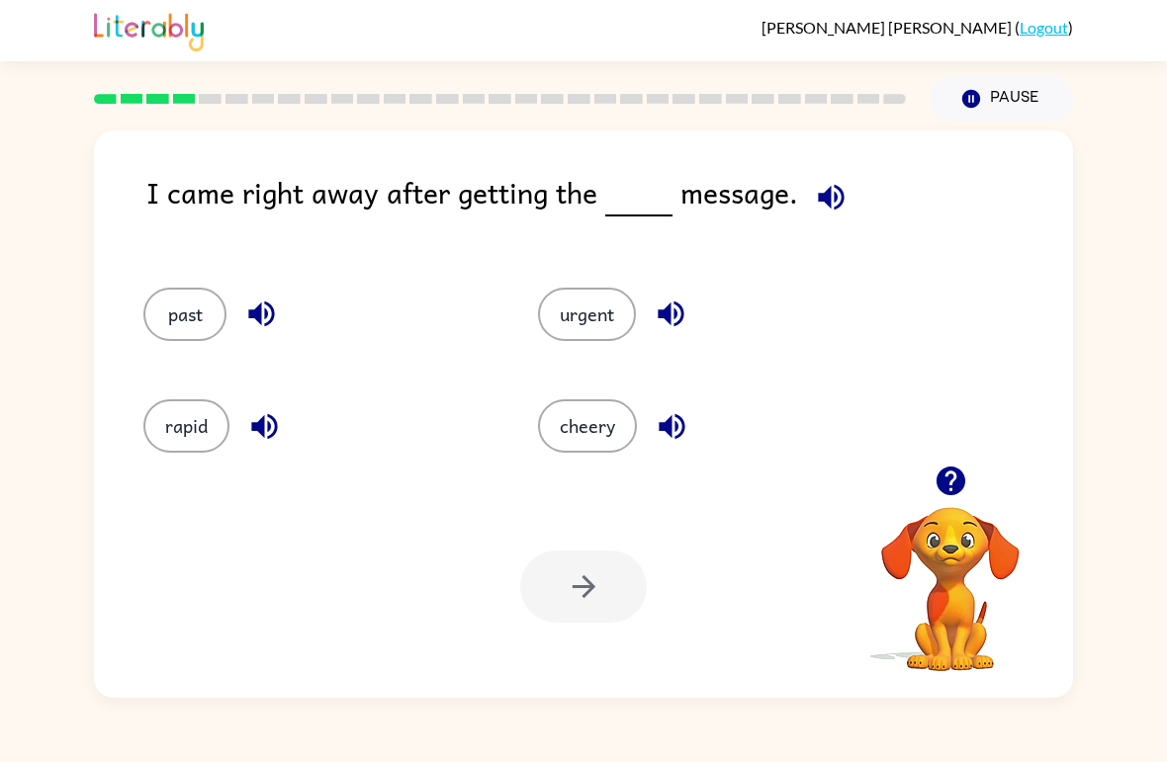
click at [189, 312] on button "past" at bounding box center [184, 314] width 83 height 53
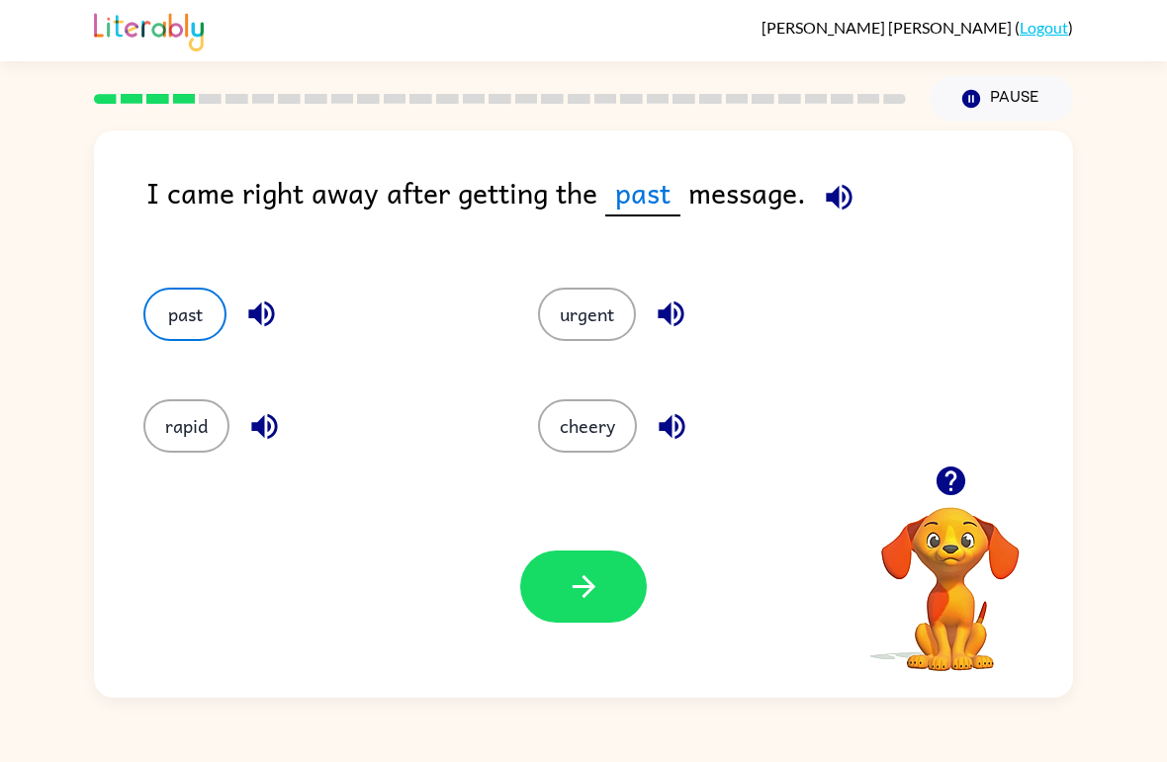
click at [635, 592] on button "button" at bounding box center [583, 587] width 127 height 72
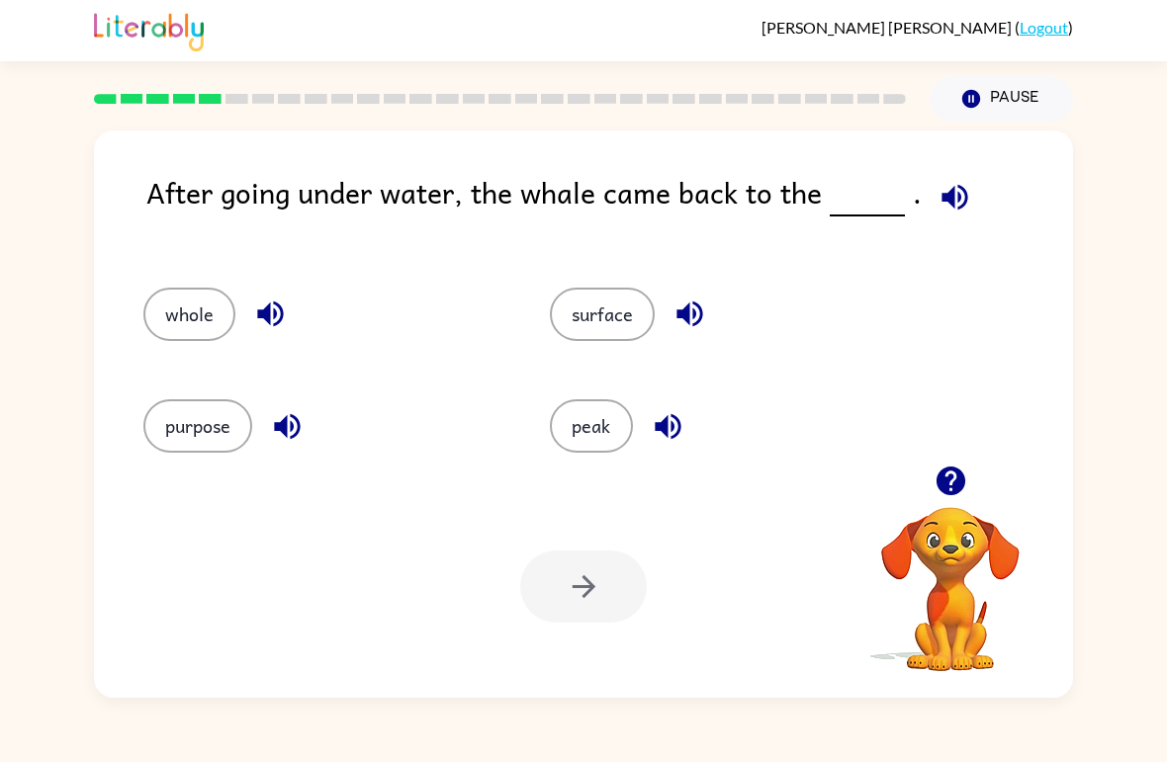
click at [607, 309] on button "surface" at bounding box center [602, 314] width 105 height 53
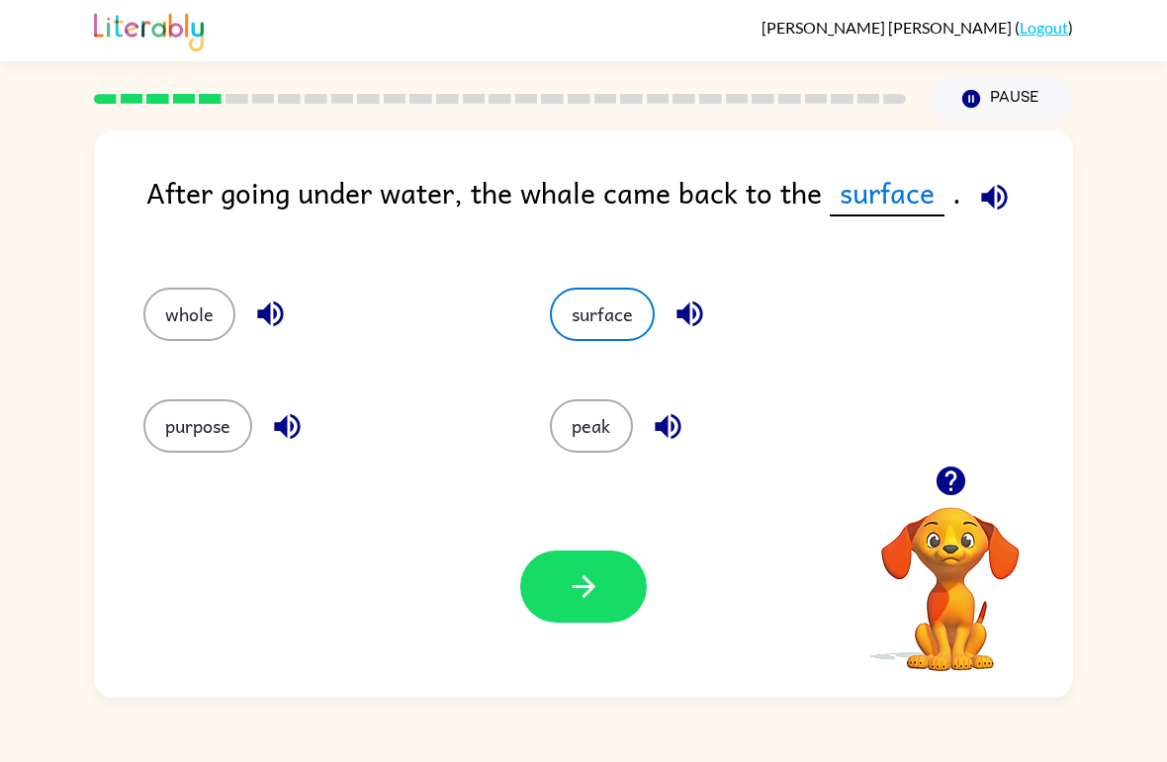
click at [586, 589] on icon "button" at bounding box center [583, 586] width 35 height 35
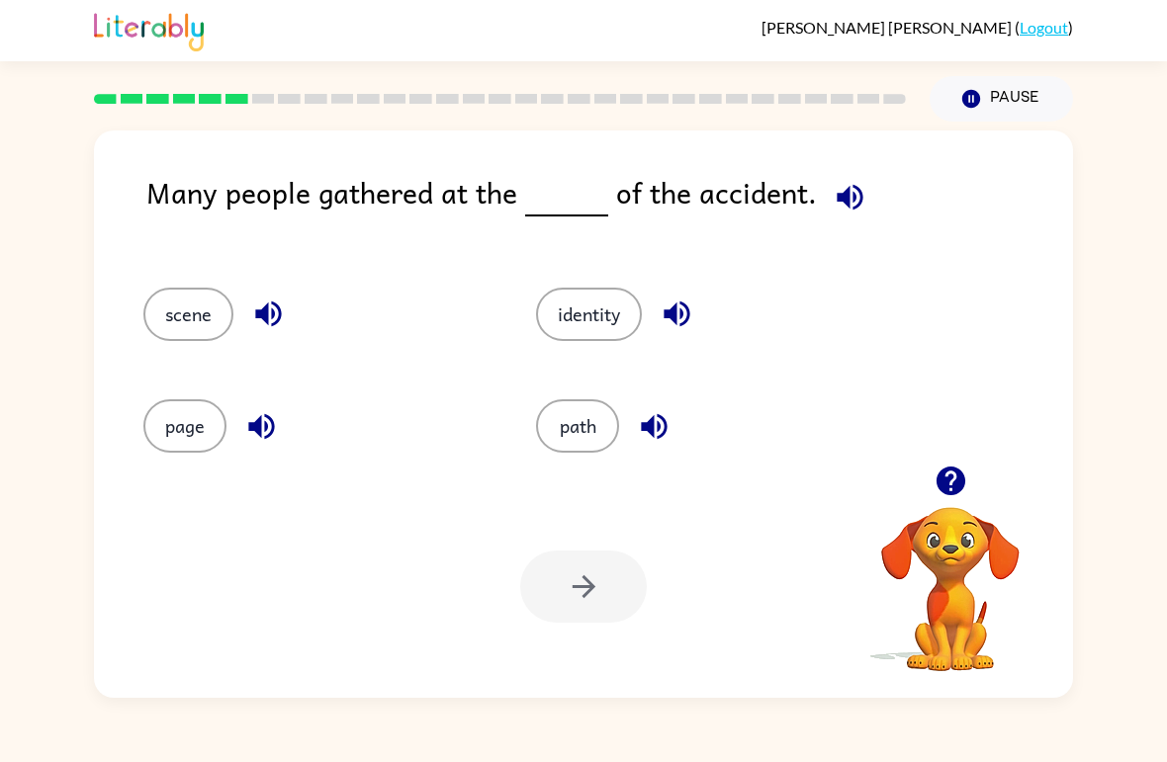
click at [587, 412] on button "path" at bounding box center [577, 425] width 83 height 53
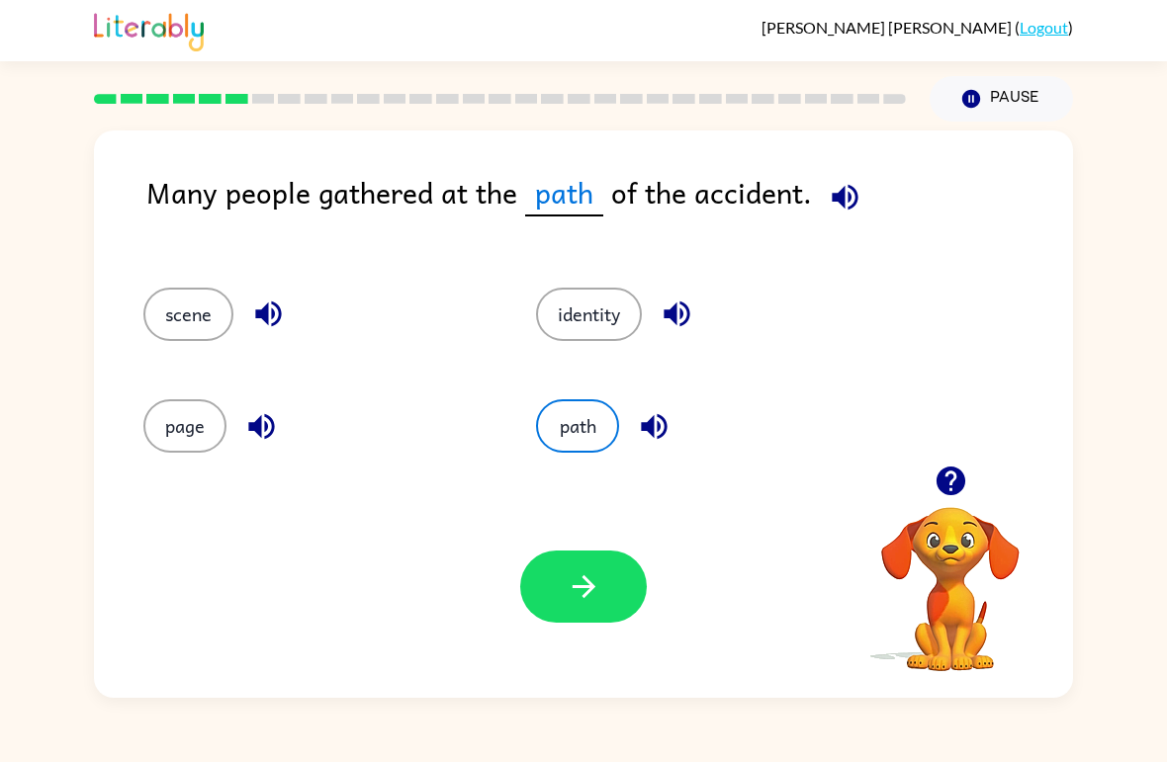
click at [598, 581] on icon "button" at bounding box center [583, 586] width 35 height 35
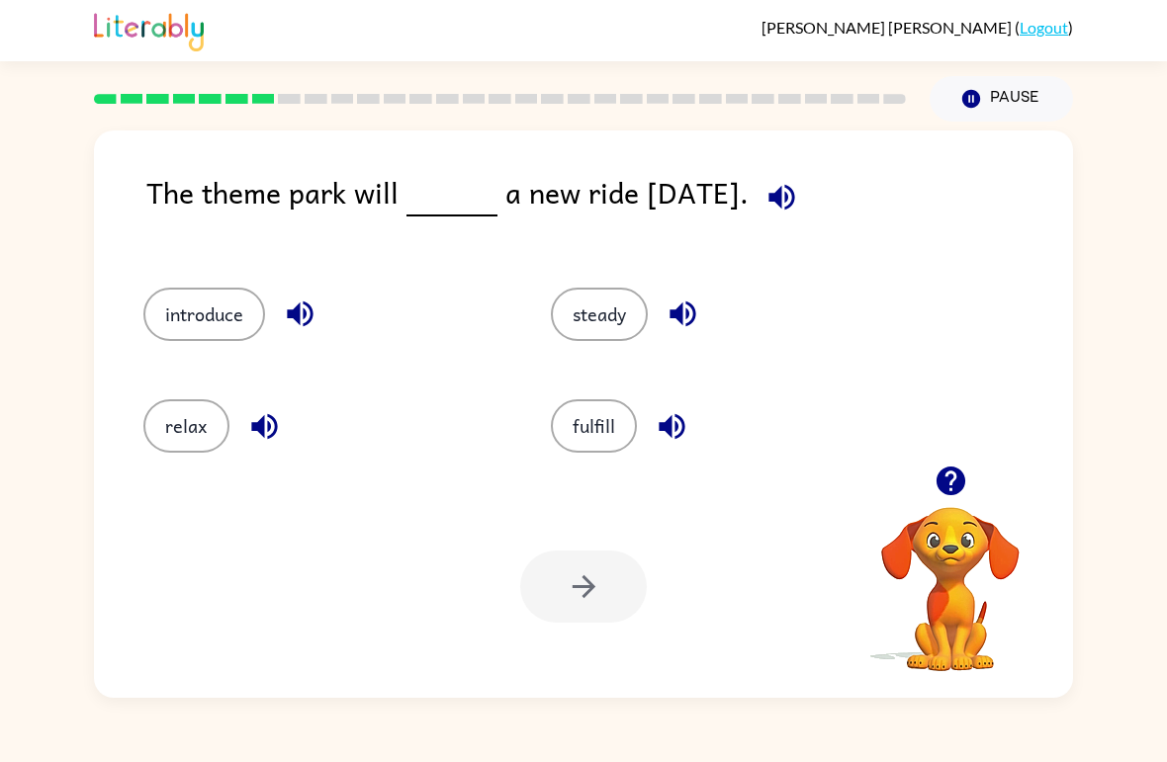
click at [198, 312] on button "introduce" at bounding box center [204, 314] width 122 height 53
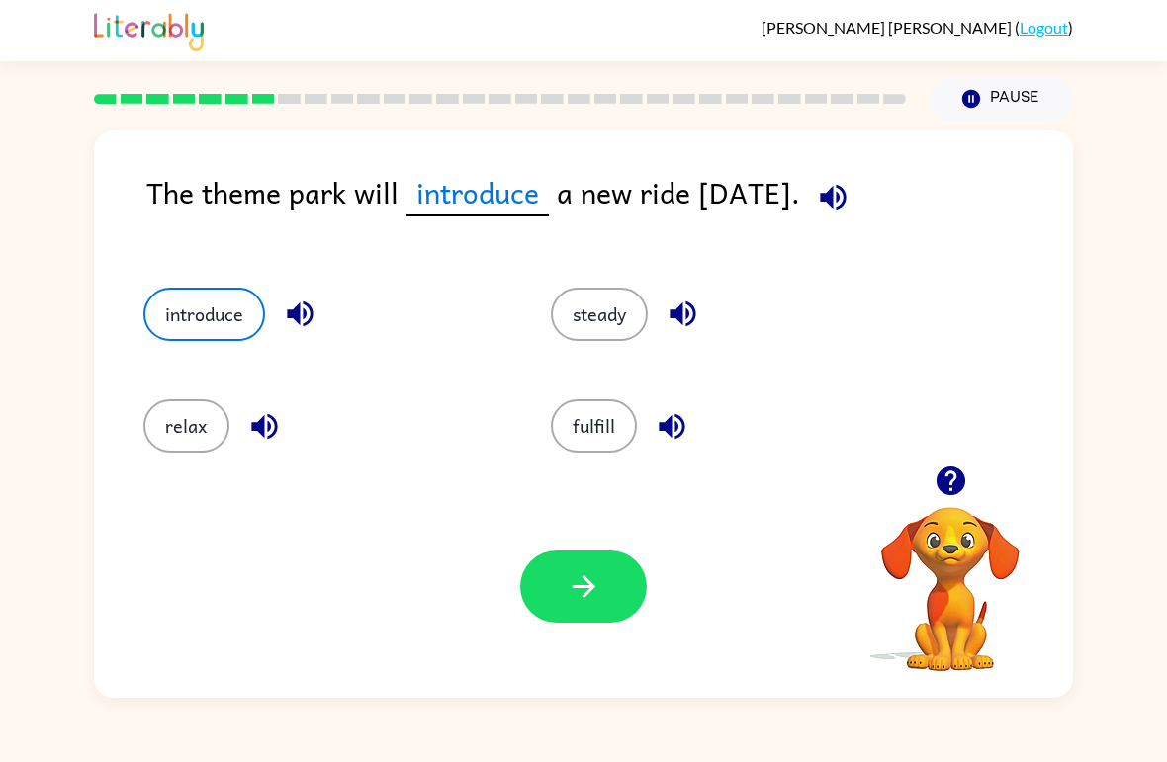
click at [576, 601] on icon "button" at bounding box center [583, 586] width 35 height 35
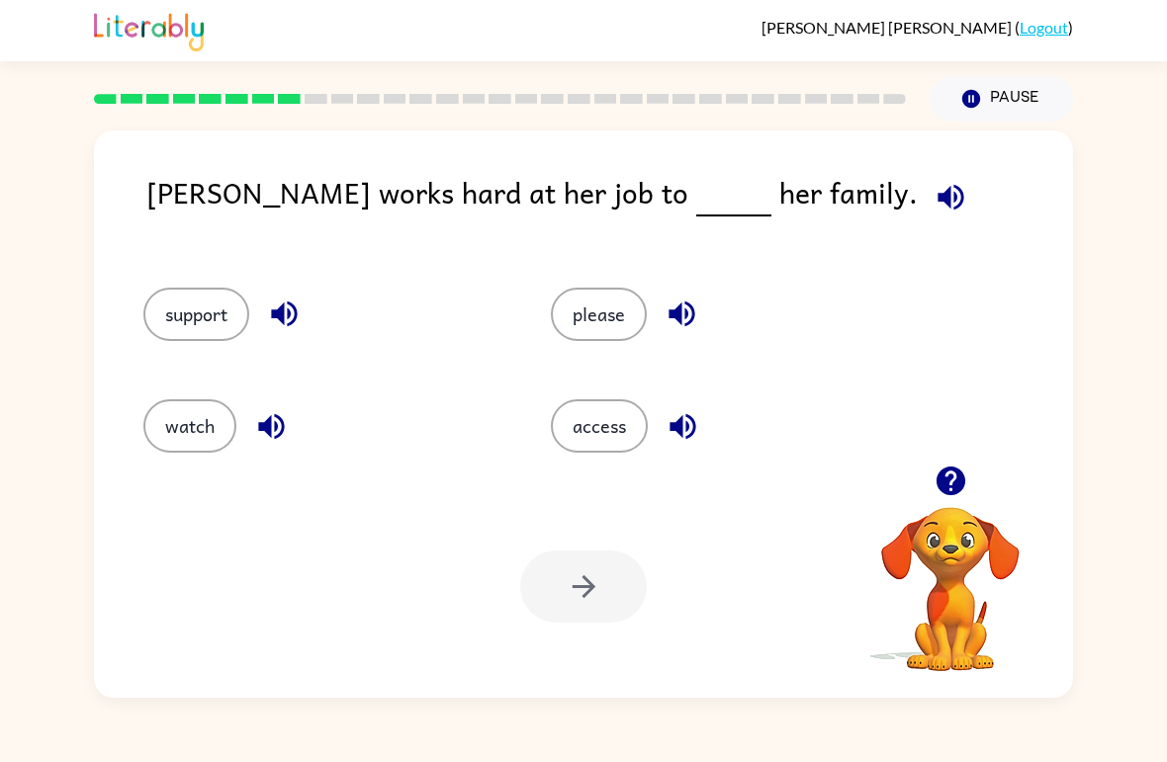
click at [208, 341] on button "support" at bounding box center [196, 314] width 106 height 53
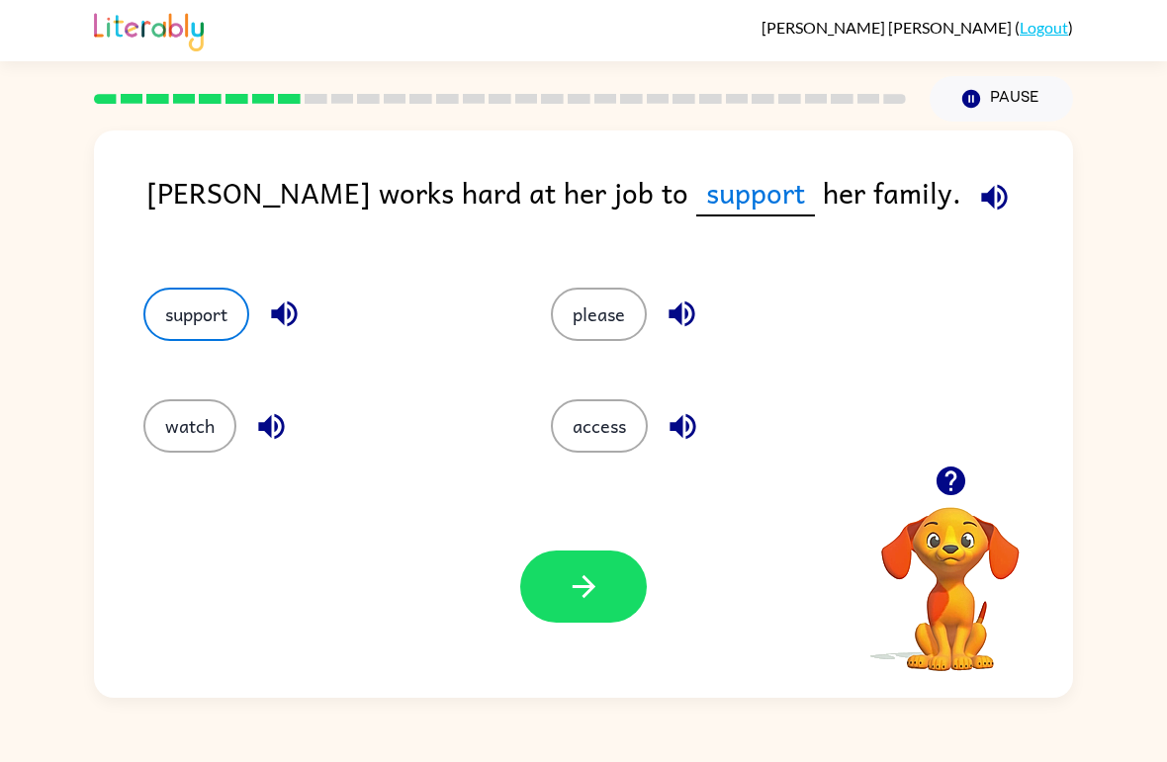
click at [580, 588] on icon "button" at bounding box center [582, 586] width 23 height 23
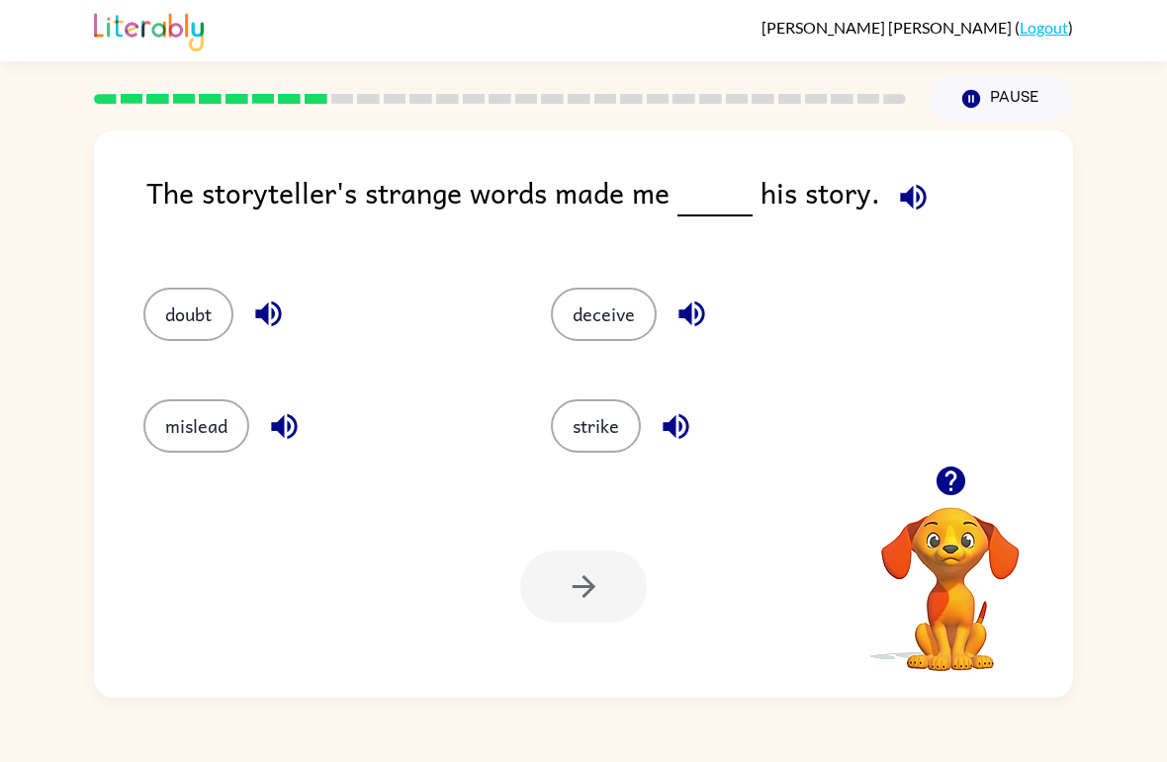
click at [187, 332] on button "doubt" at bounding box center [188, 314] width 90 height 53
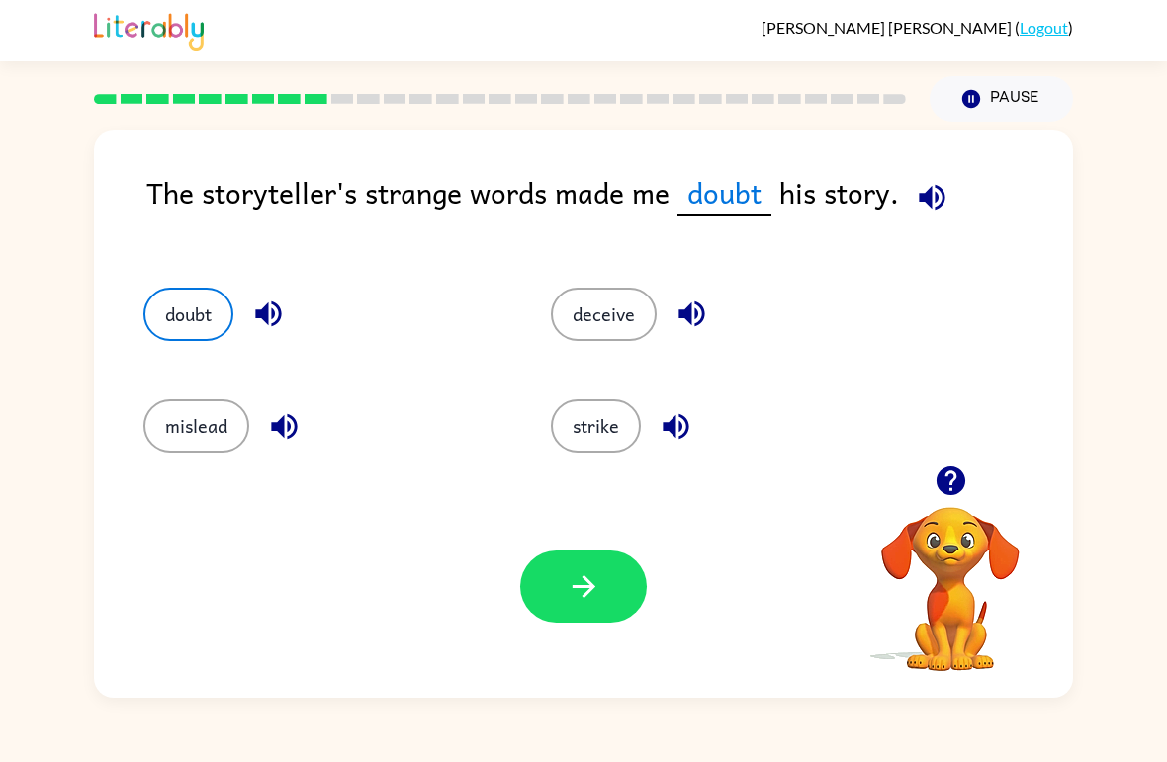
click at [560, 581] on button "button" at bounding box center [583, 587] width 127 height 72
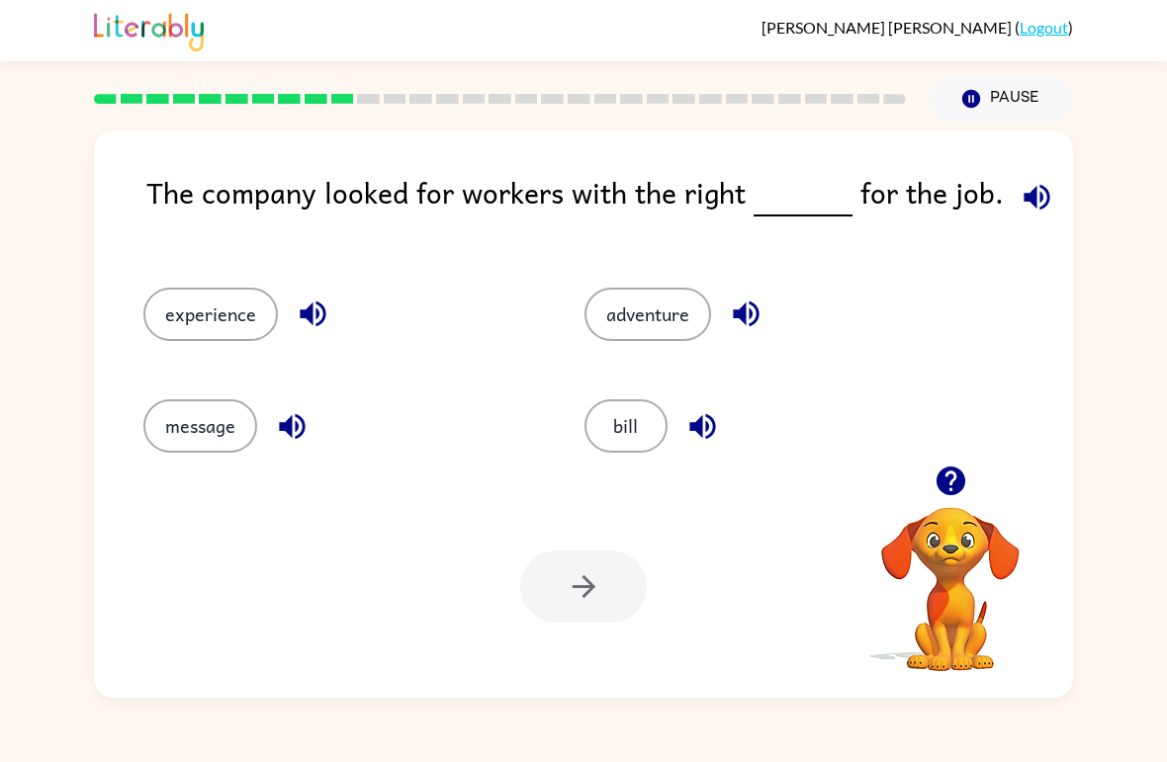
click at [253, 418] on button "message" at bounding box center [200, 425] width 114 height 53
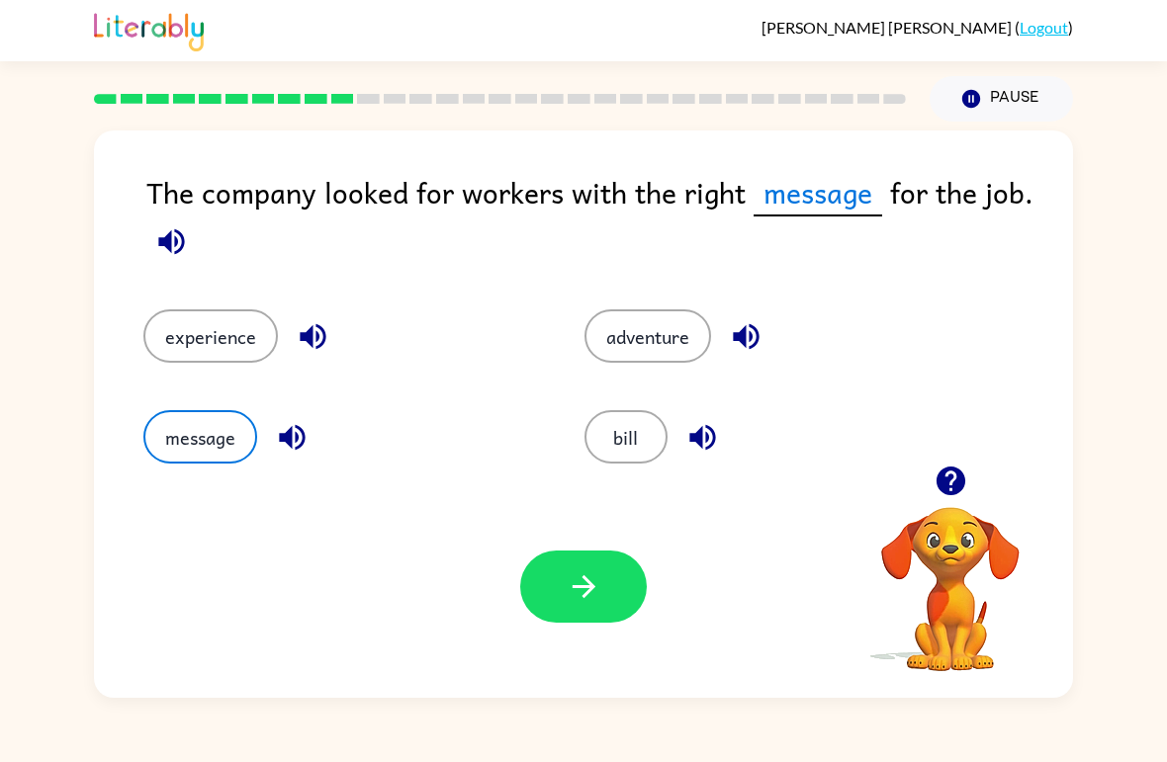
click at [625, 342] on button "adventure" at bounding box center [647, 335] width 127 height 53
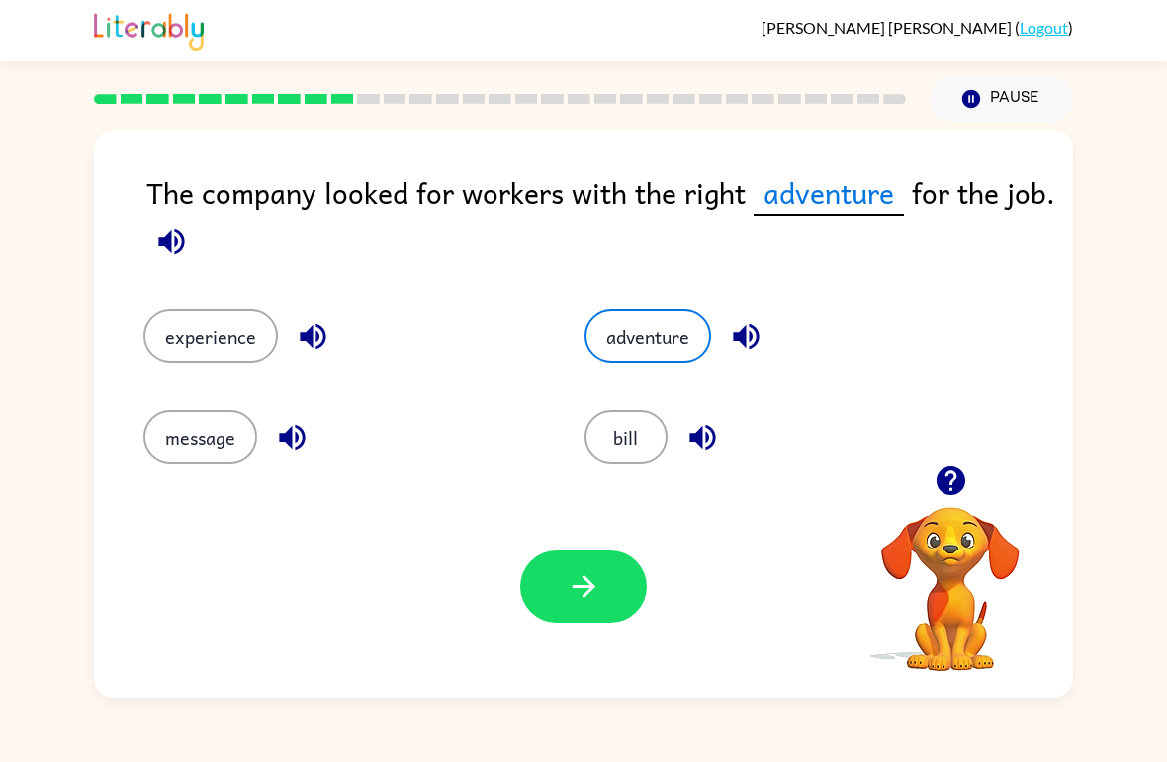
click at [574, 609] on button "button" at bounding box center [583, 587] width 127 height 72
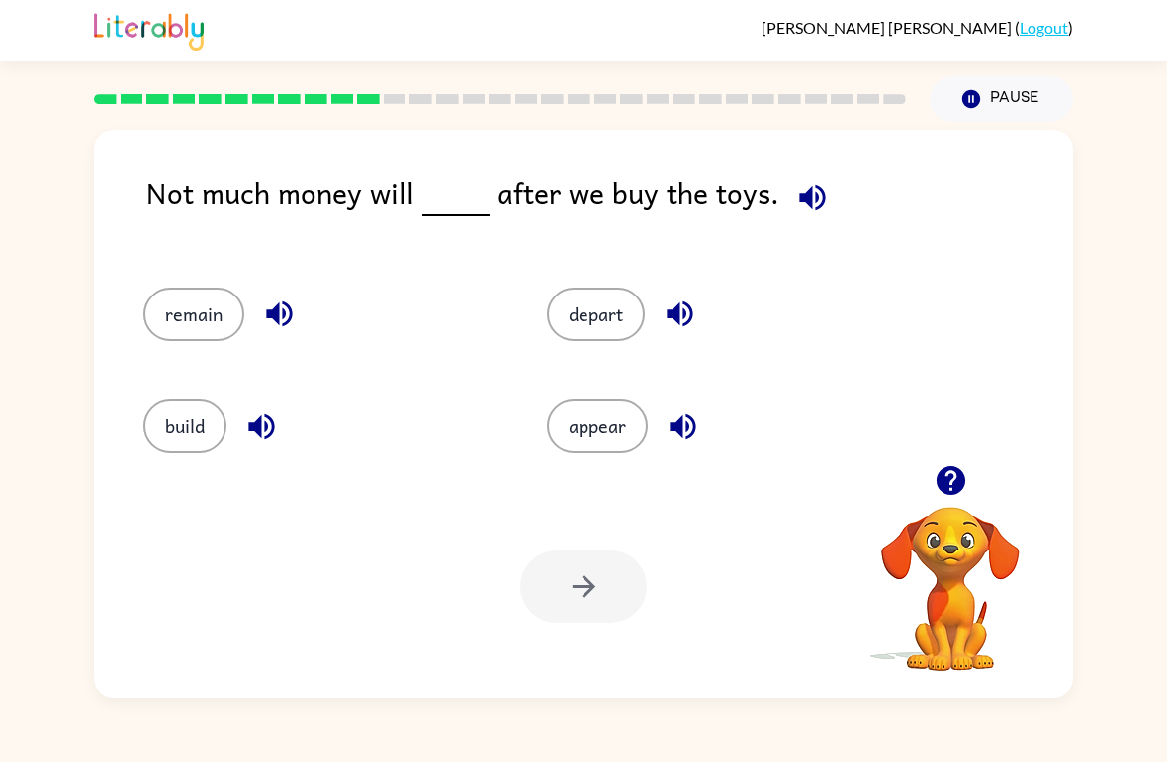
click at [539, 746] on div "[PERSON_NAME] ( Logout ) Pause Pause Not much money will after we buy the toys.…" at bounding box center [583, 381] width 1167 height 762
click at [571, 415] on button "appear" at bounding box center [597, 425] width 101 height 53
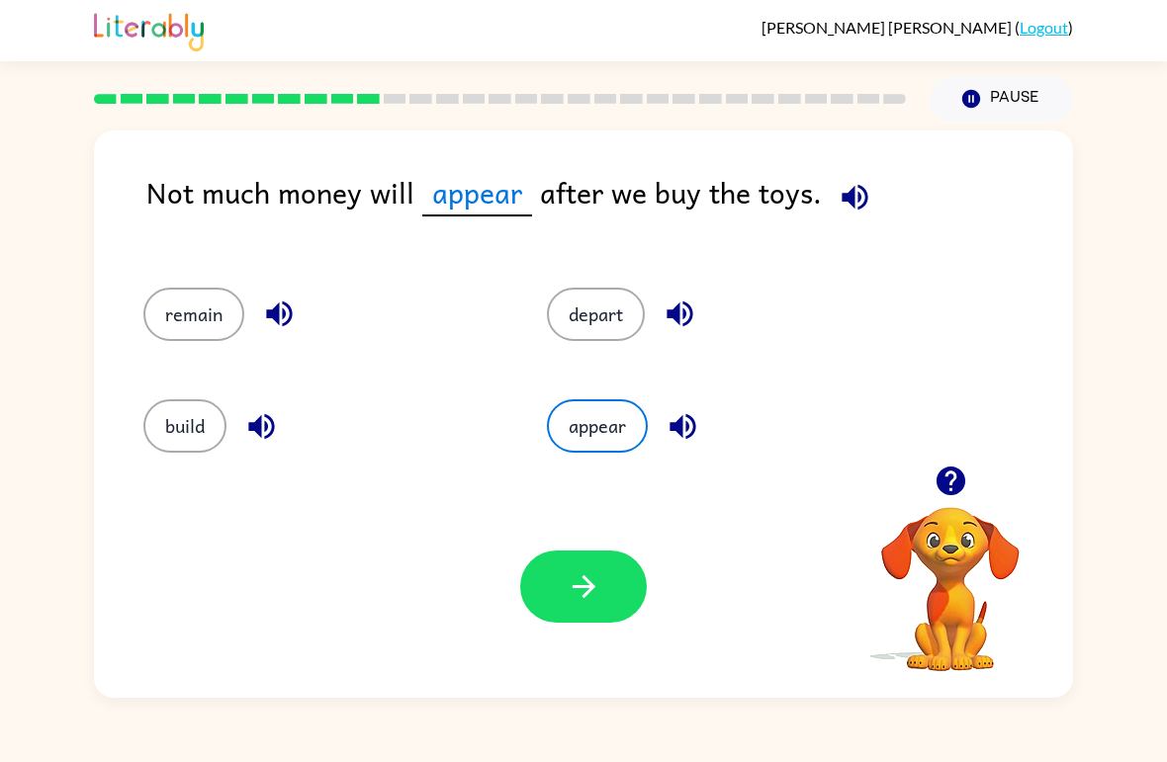
click at [597, 605] on button "button" at bounding box center [583, 587] width 127 height 72
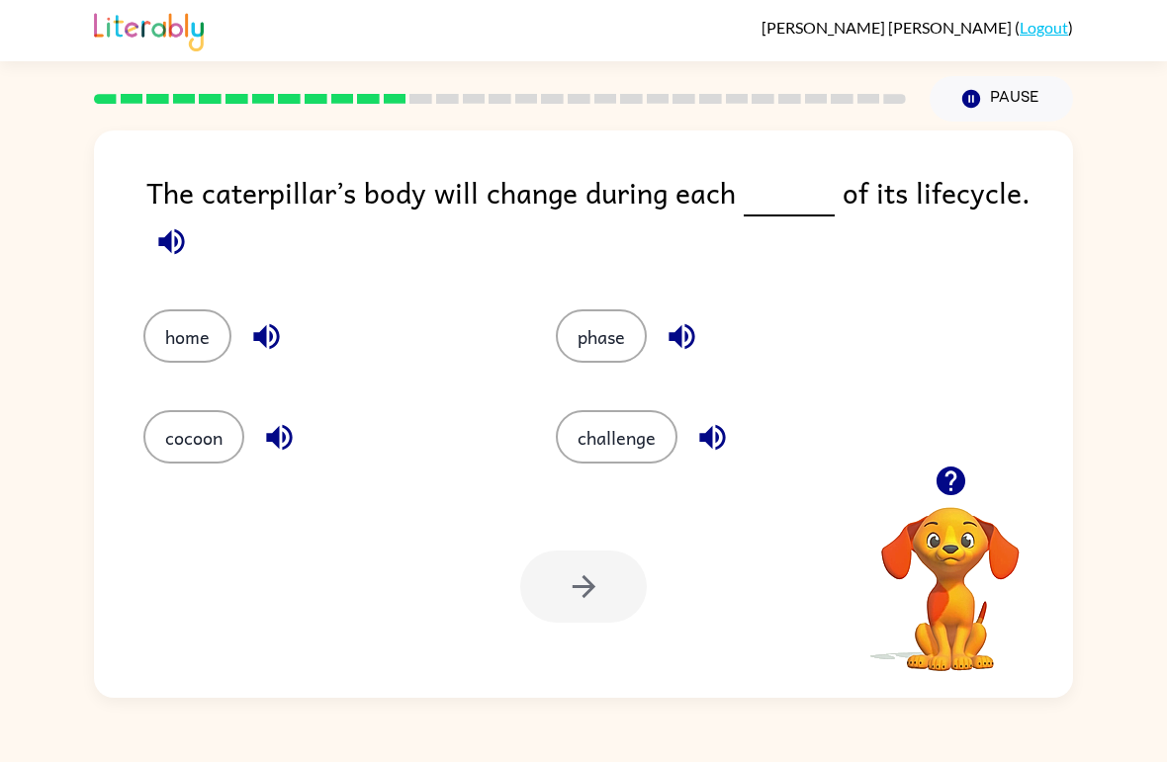
click at [615, 329] on button "phase" at bounding box center [601, 335] width 91 height 53
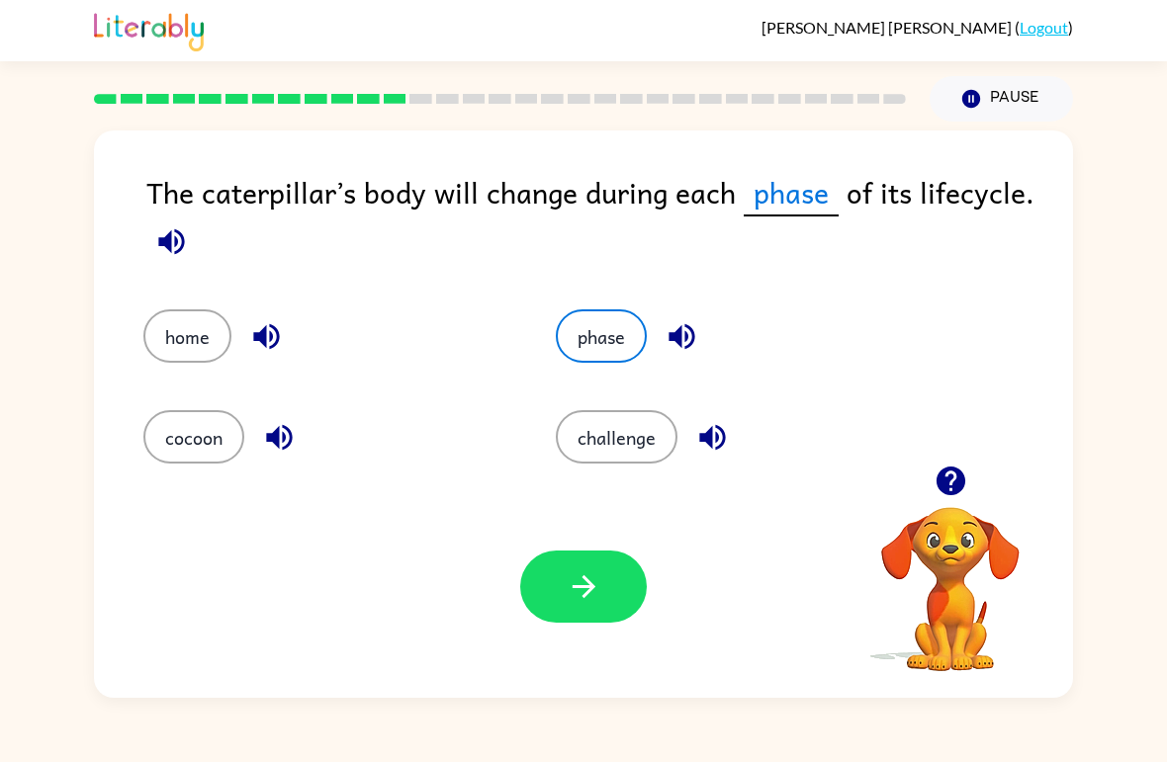
click at [614, 603] on button "button" at bounding box center [583, 587] width 127 height 72
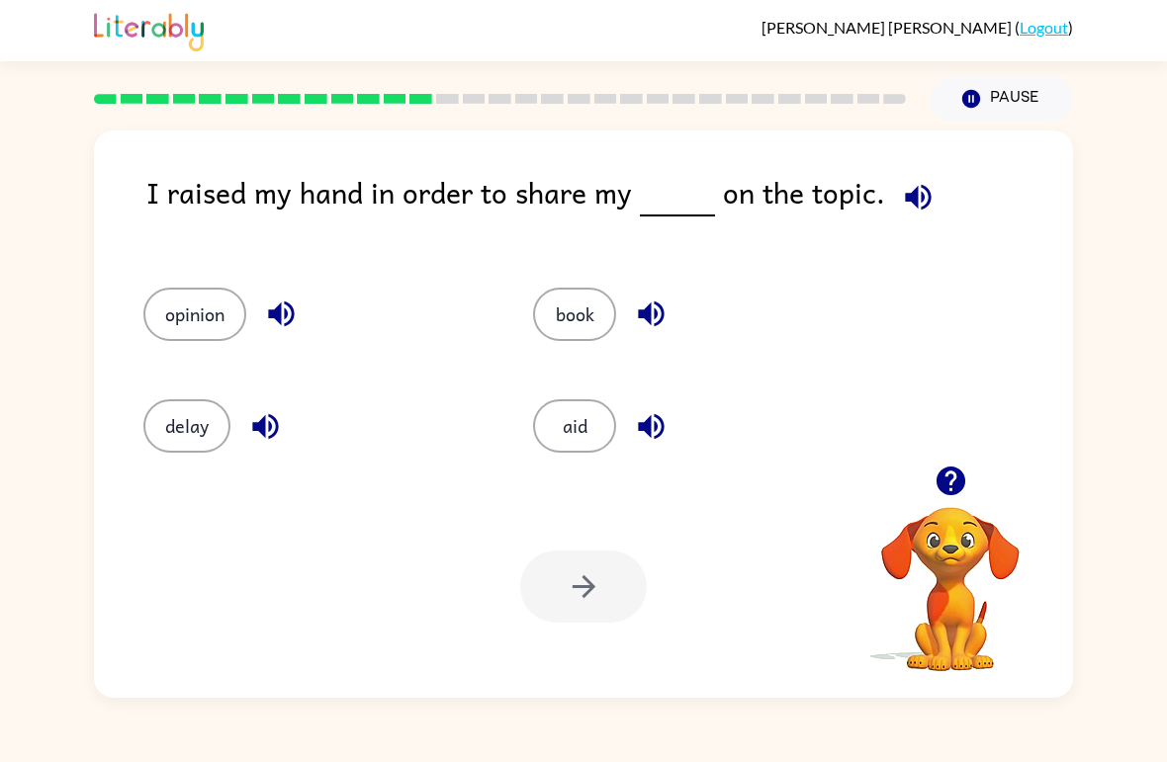
click at [214, 302] on button "opinion" at bounding box center [194, 314] width 103 height 53
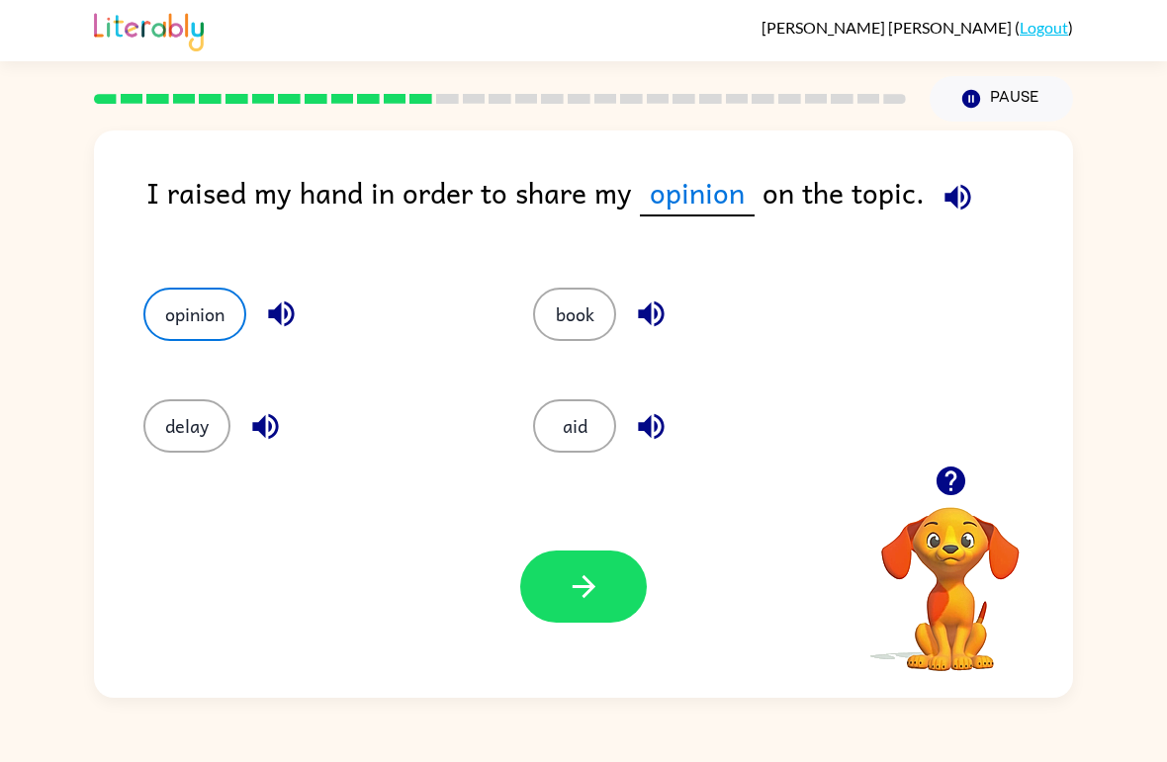
click at [601, 590] on button "button" at bounding box center [583, 587] width 127 height 72
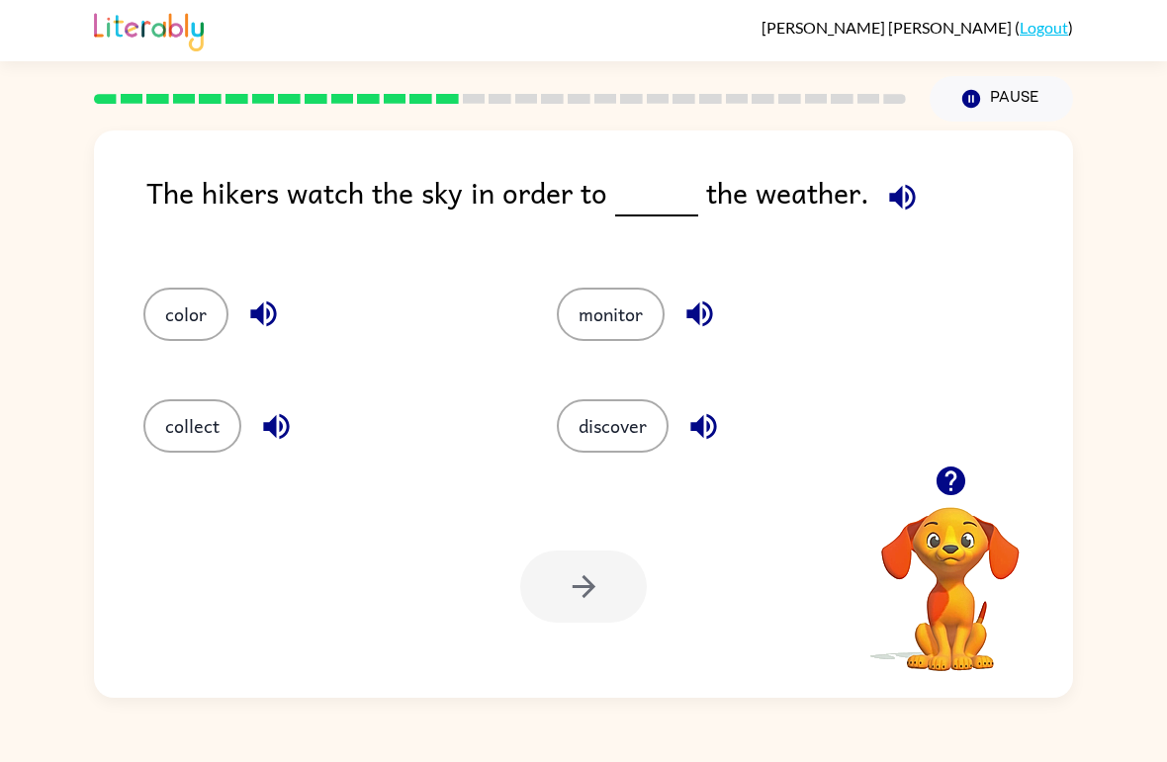
click at [643, 439] on button "discover" at bounding box center [613, 425] width 112 height 53
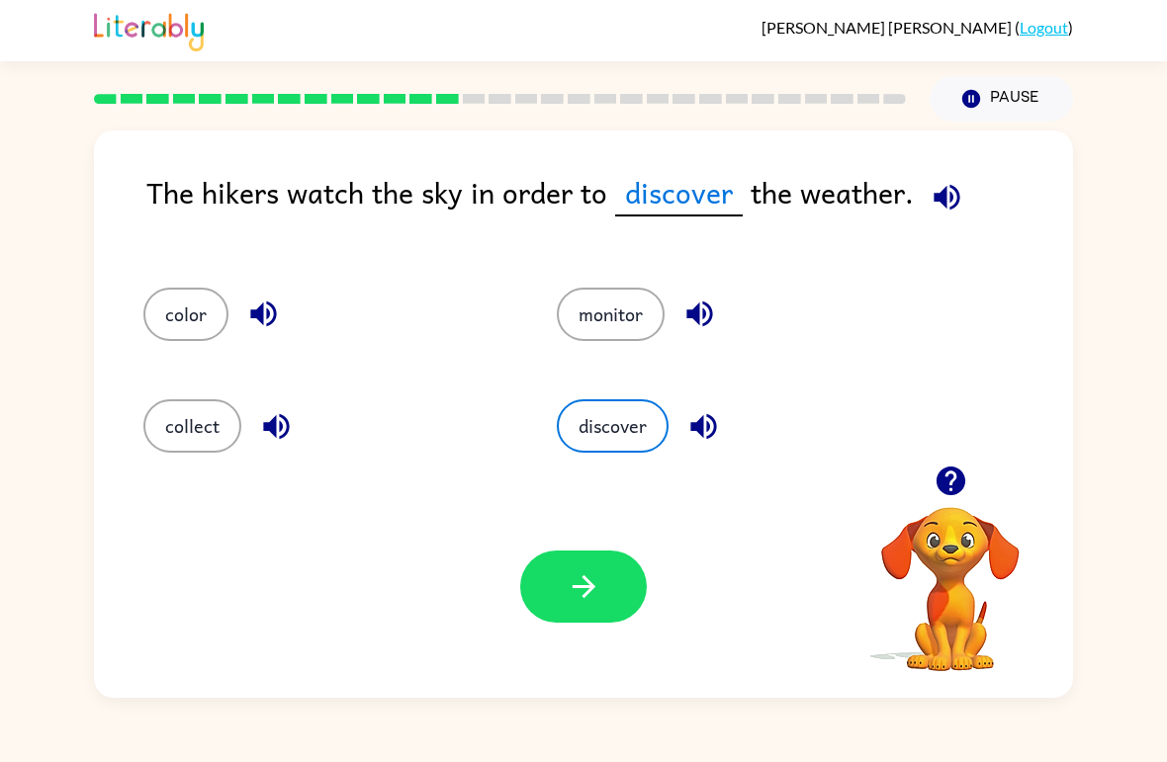
click at [584, 591] on icon "button" at bounding box center [583, 586] width 35 height 35
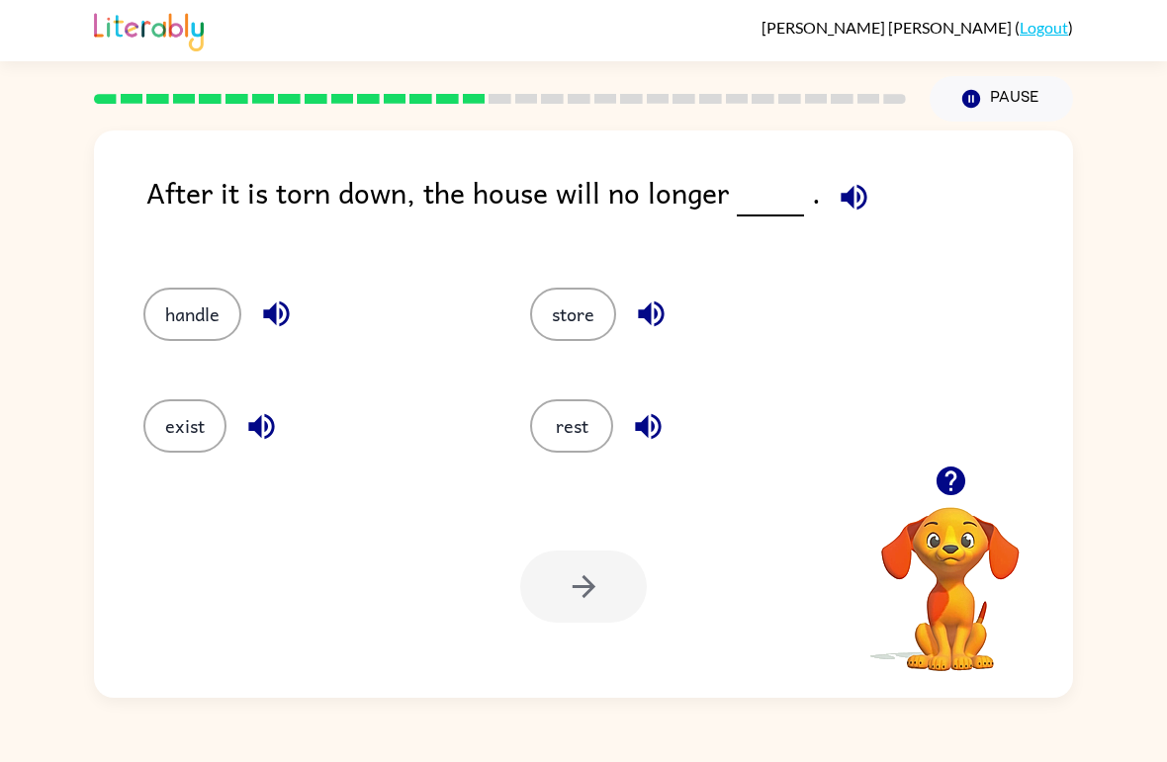
click at [212, 434] on button "exist" at bounding box center [184, 425] width 83 height 53
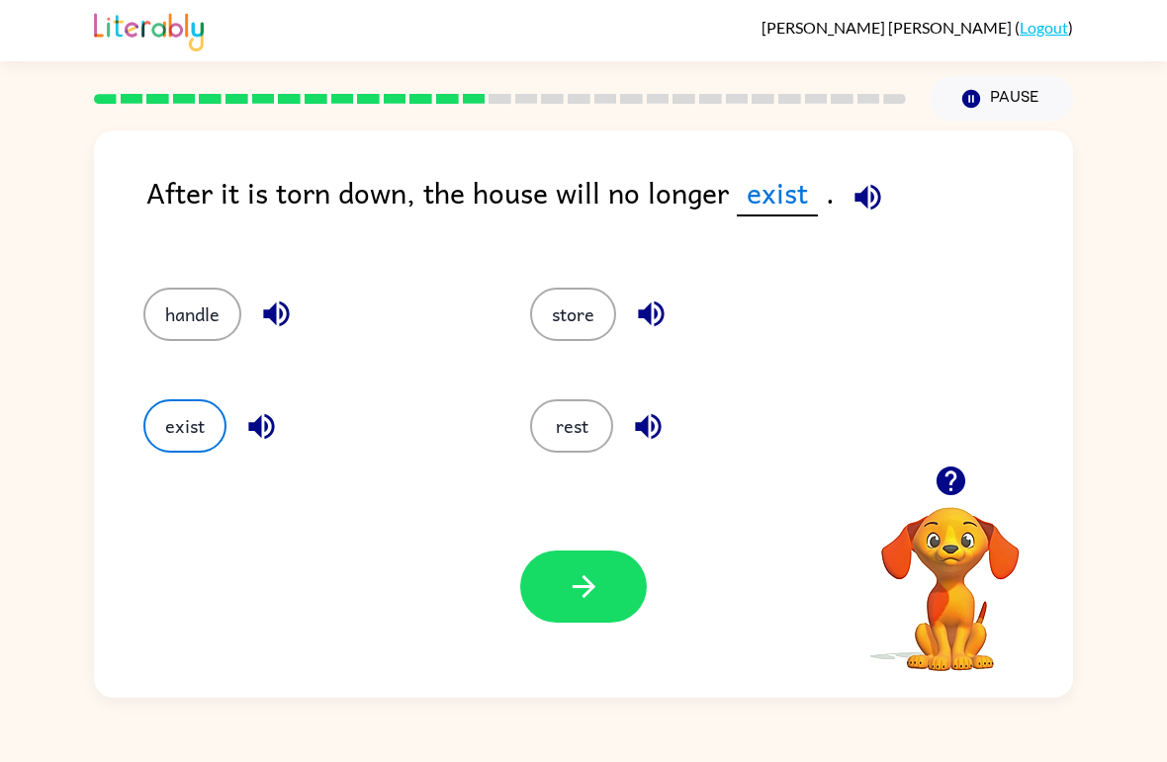
click at [582, 610] on button "button" at bounding box center [583, 587] width 127 height 72
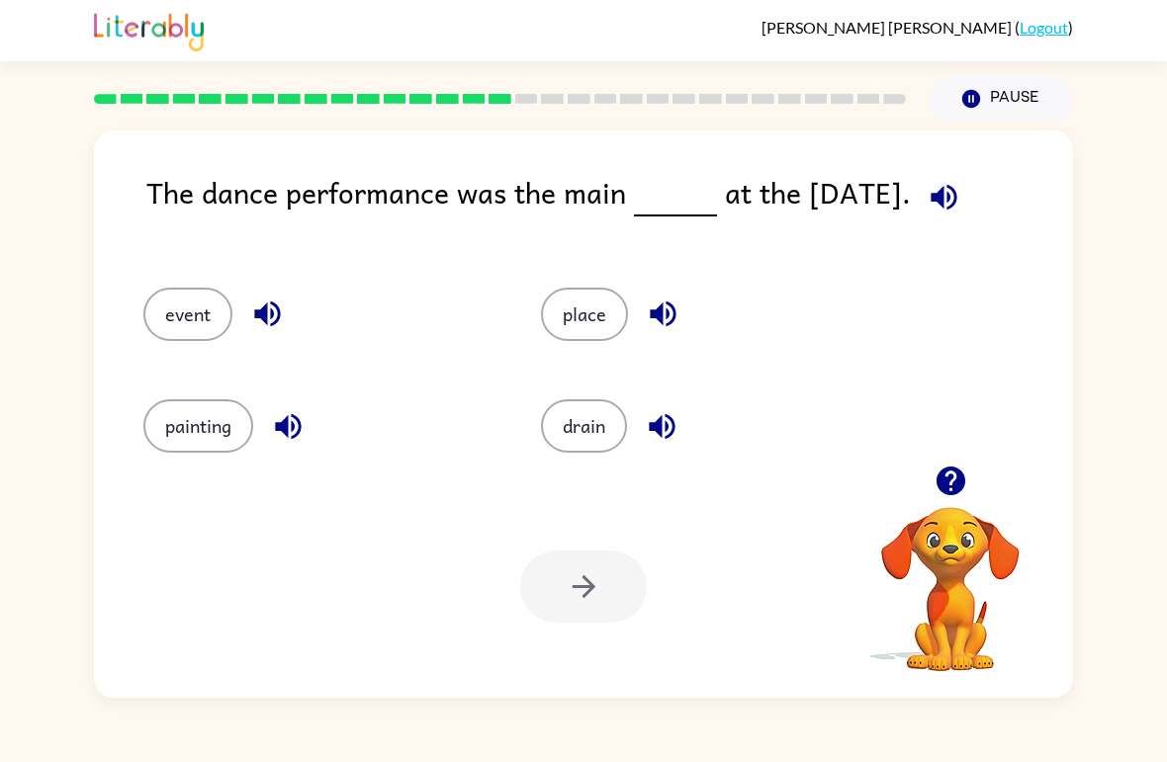
click at [192, 331] on button "event" at bounding box center [187, 314] width 89 height 53
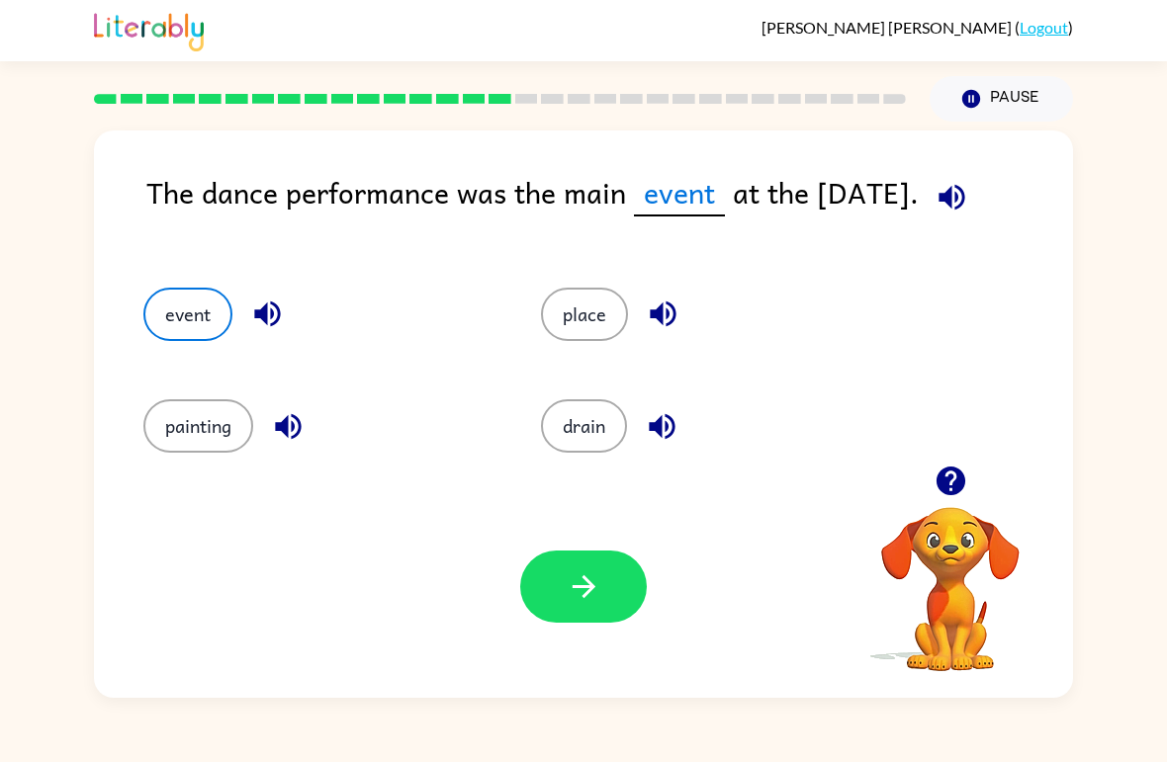
click at [585, 599] on icon "button" at bounding box center [583, 586] width 35 height 35
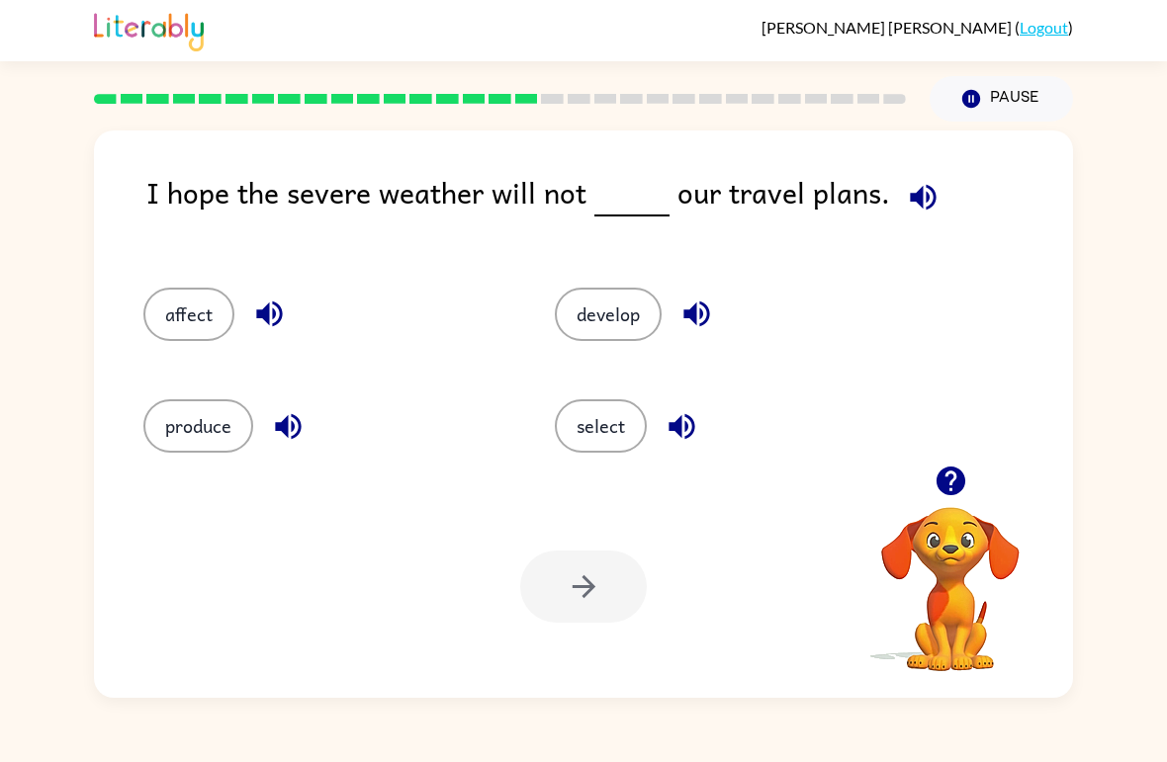
click at [208, 337] on button "affect" at bounding box center [188, 314] width 91 height 53
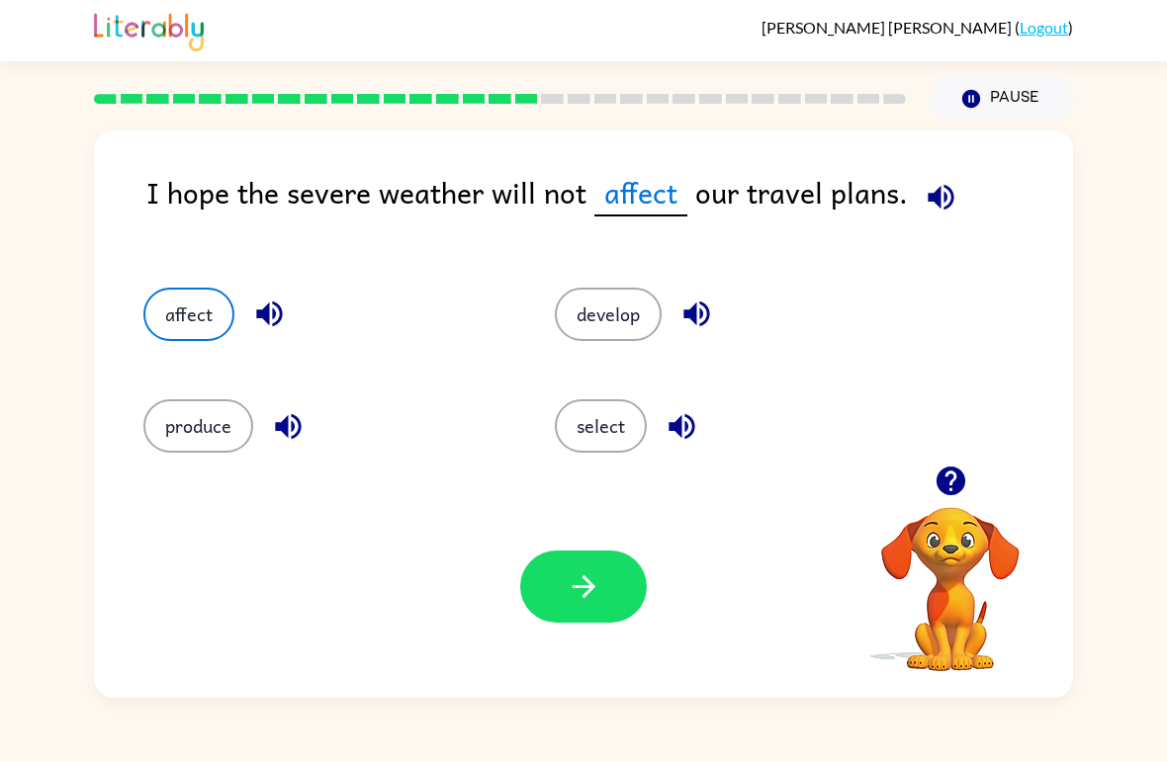
click at [555, 583] on button "button" at bounding box center [583, 587] width 127 height 72
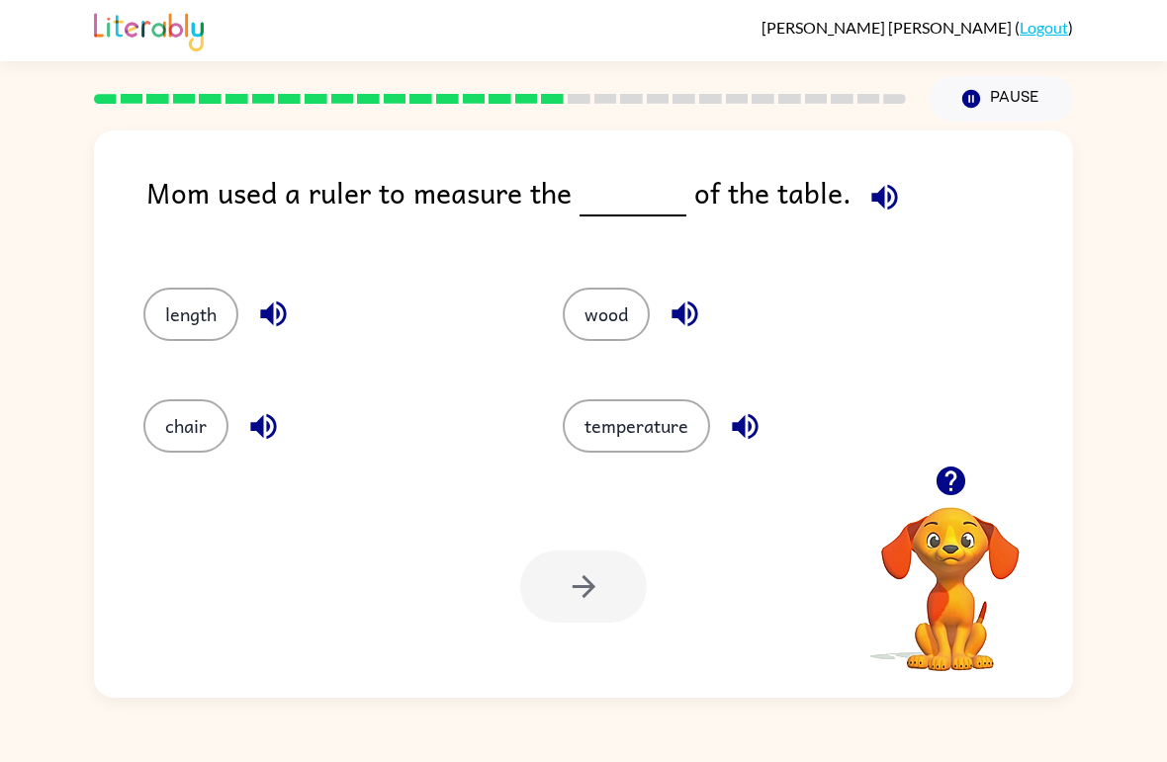
click at [187, 323] on button "length" at bounding box center [190, 314] width 95 height 53
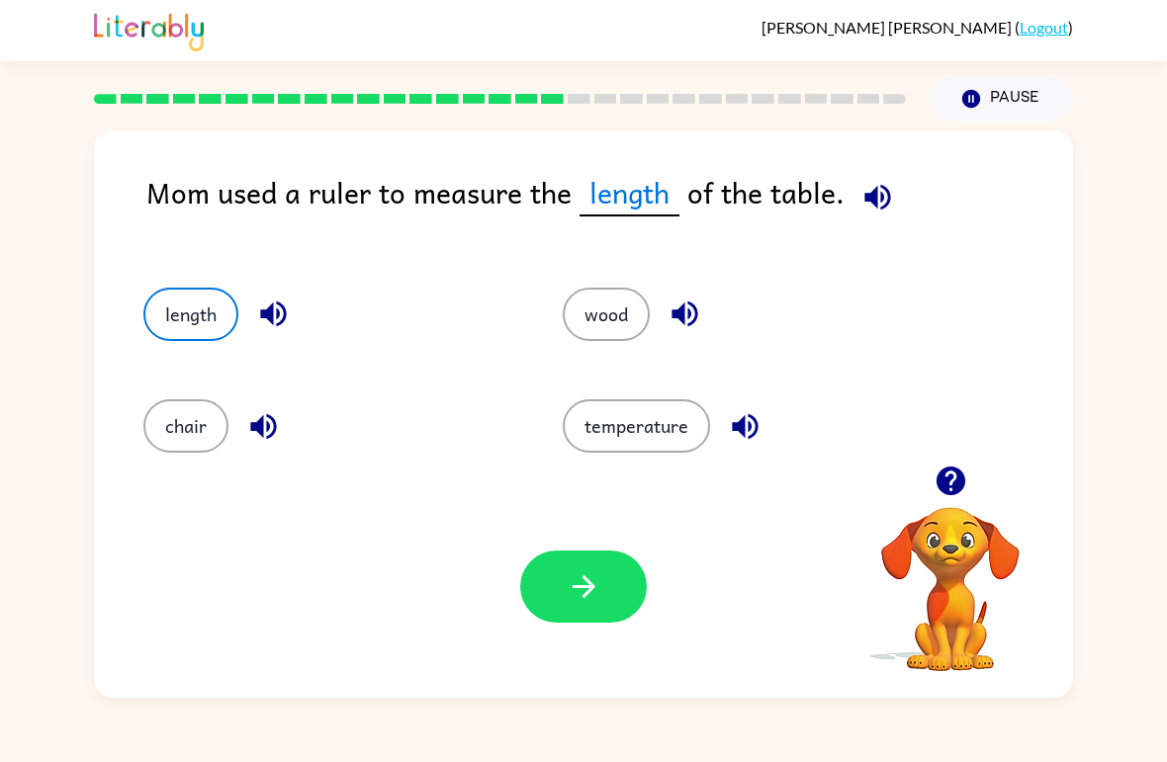
click at [583, 579] on icon "button" at bounding box center [582, 586] width 23 height 23
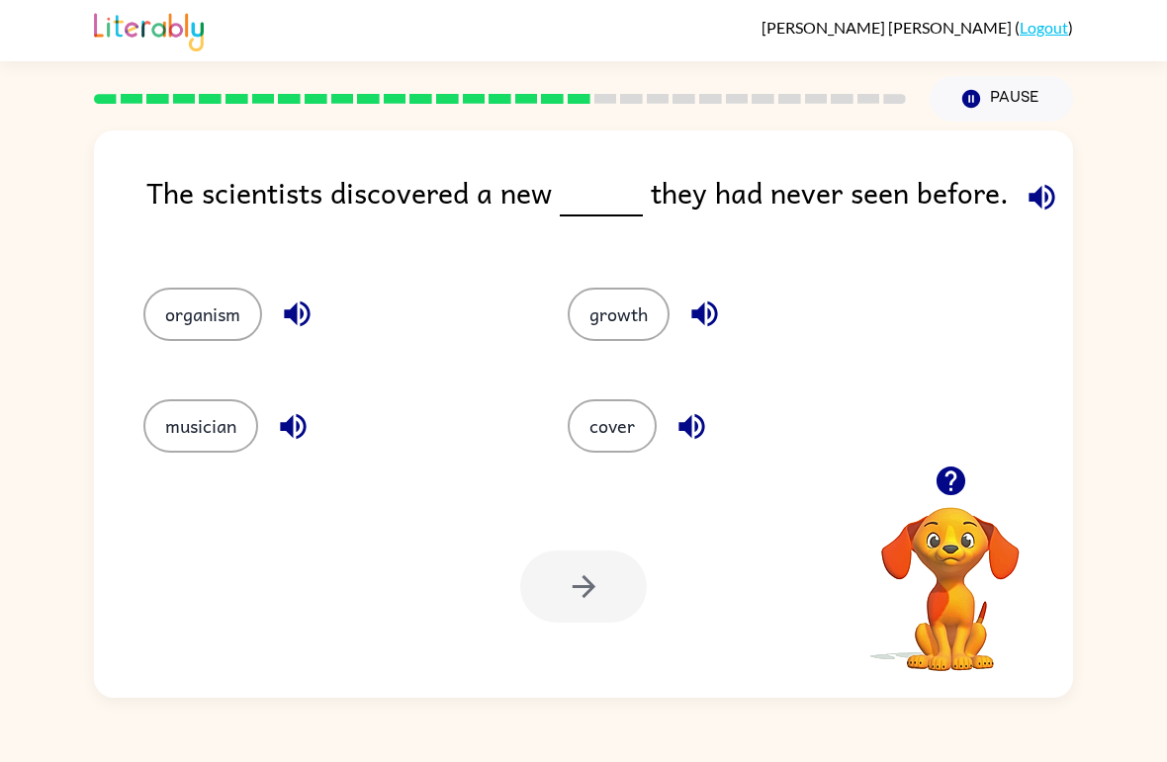
click at [234, 301] on button "organism" at bounding box center [202, 314] width 119 height 53
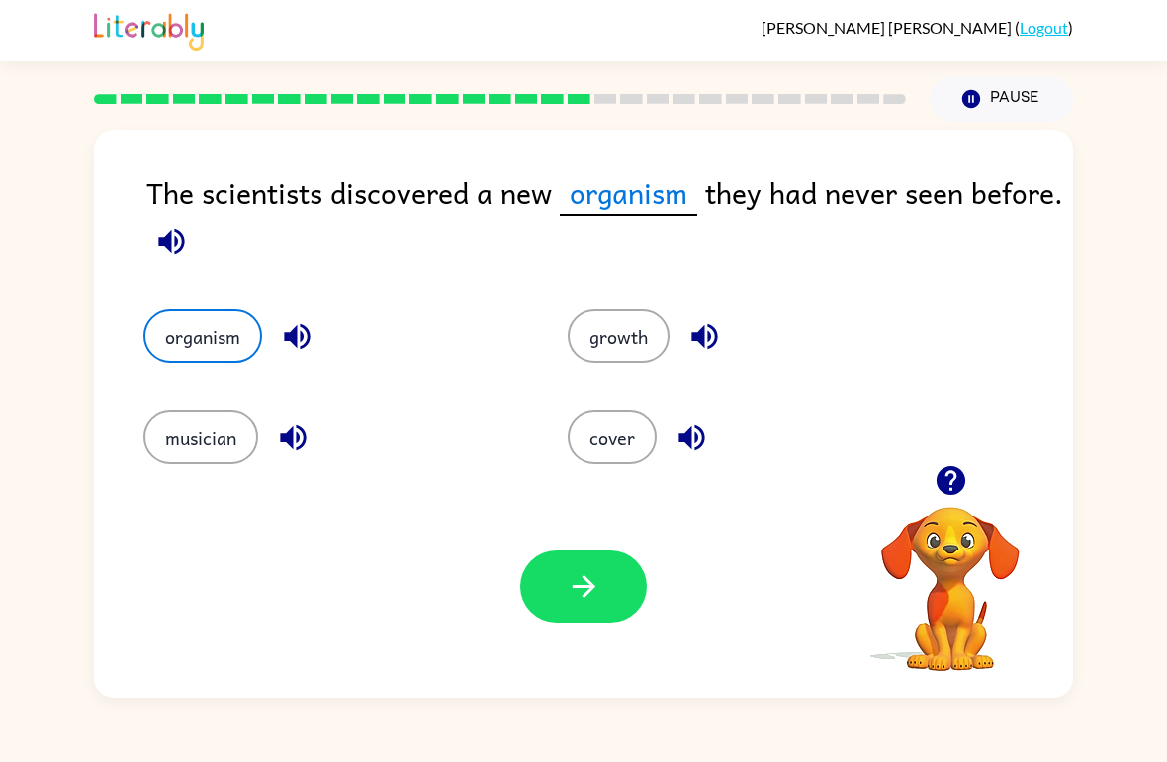
click at [621, 602] on button "button" at bounding box center [583, 587] width 127 height 72
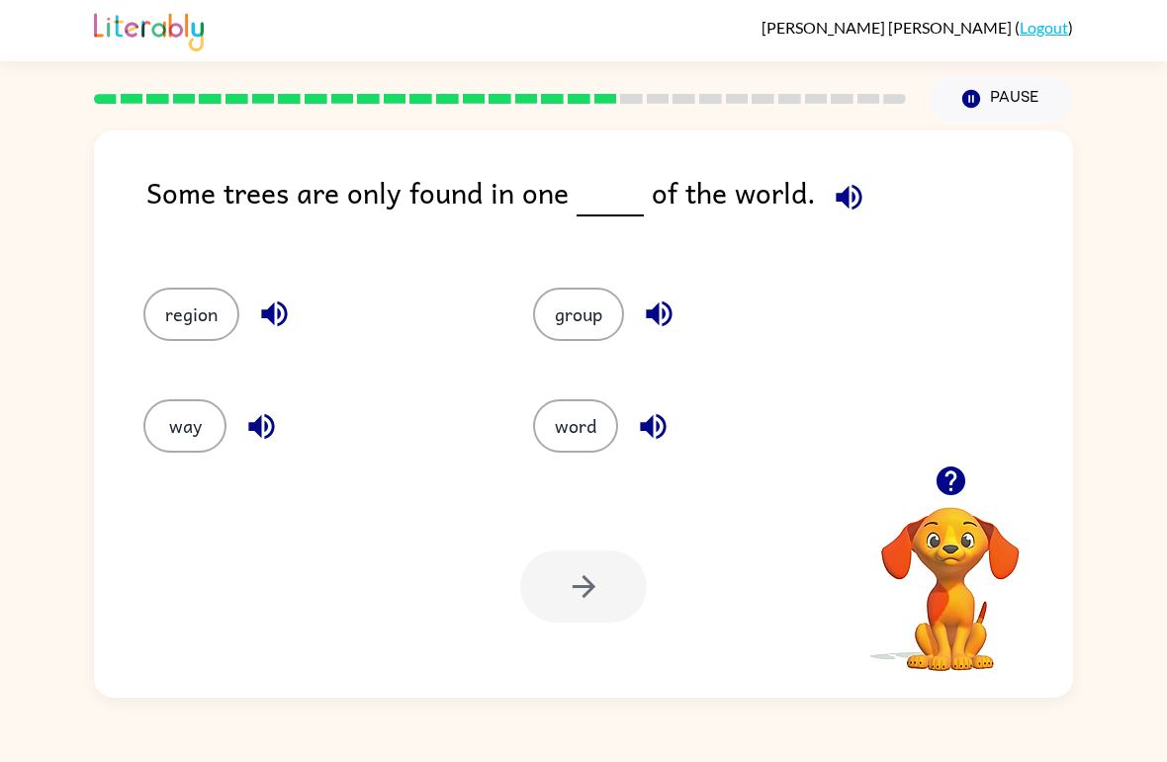
click at [204, 422] on button "way" at bounding box center [184, 425] width 83 height 53
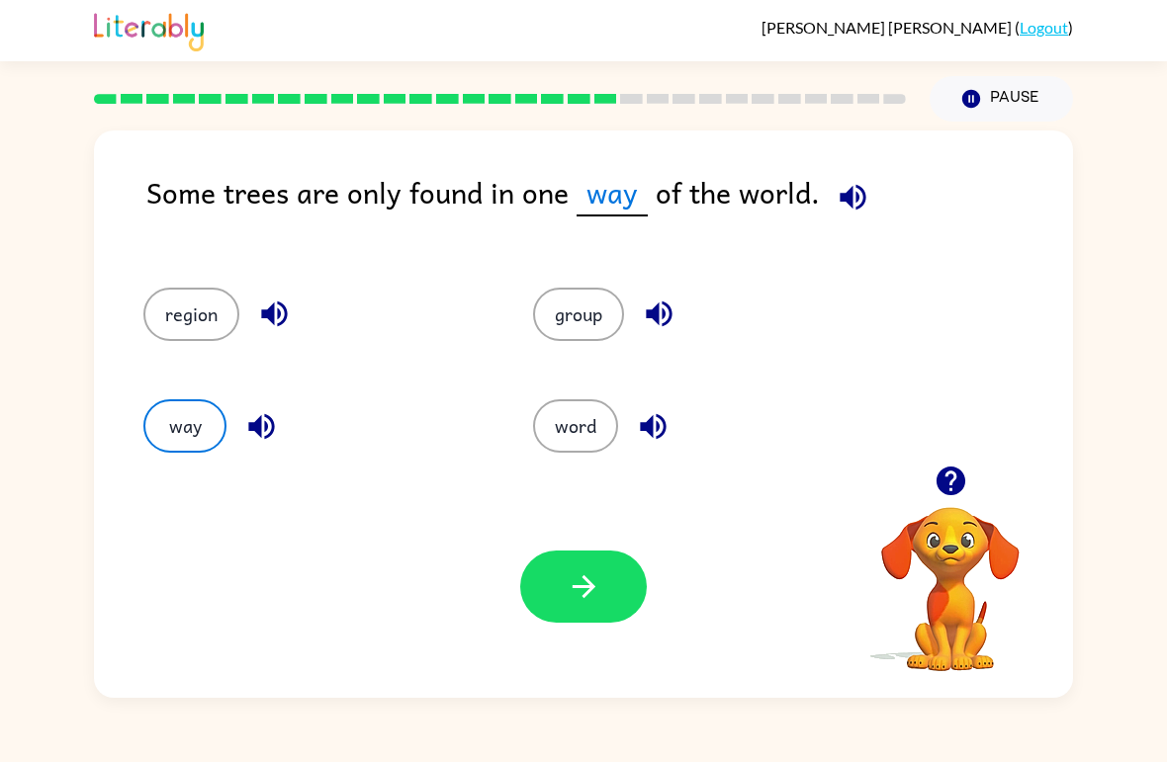
click at [592, 608] on button "button" at bounding box center [583, 587] width 127 height 72
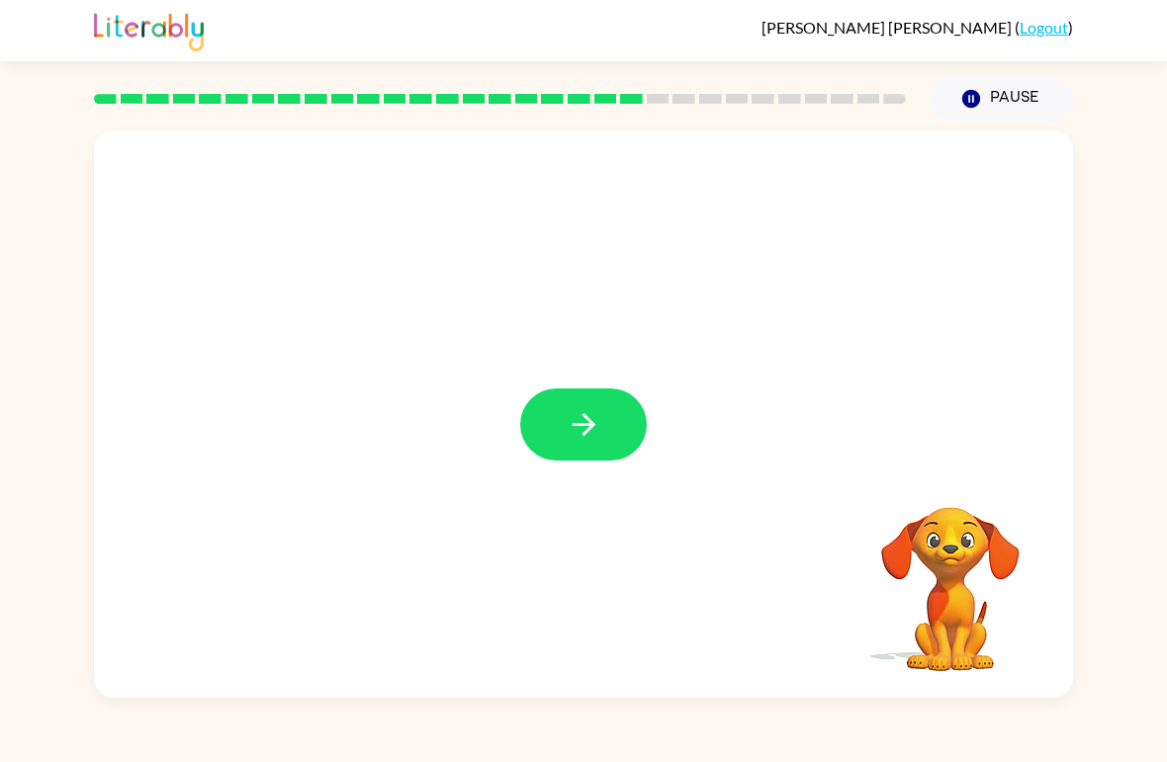
click at [608, 472] on div at bounding box center [583, 413] width 979 height 567
click at [607, 471] on div at bounding box center [583, 413] width 979 height 567
click at [595, 395] on button "button" at bounding box center [583, 425] width 127 height 72
click at [594, 395] on div at bounding box center [583, 425] width 127 height 72
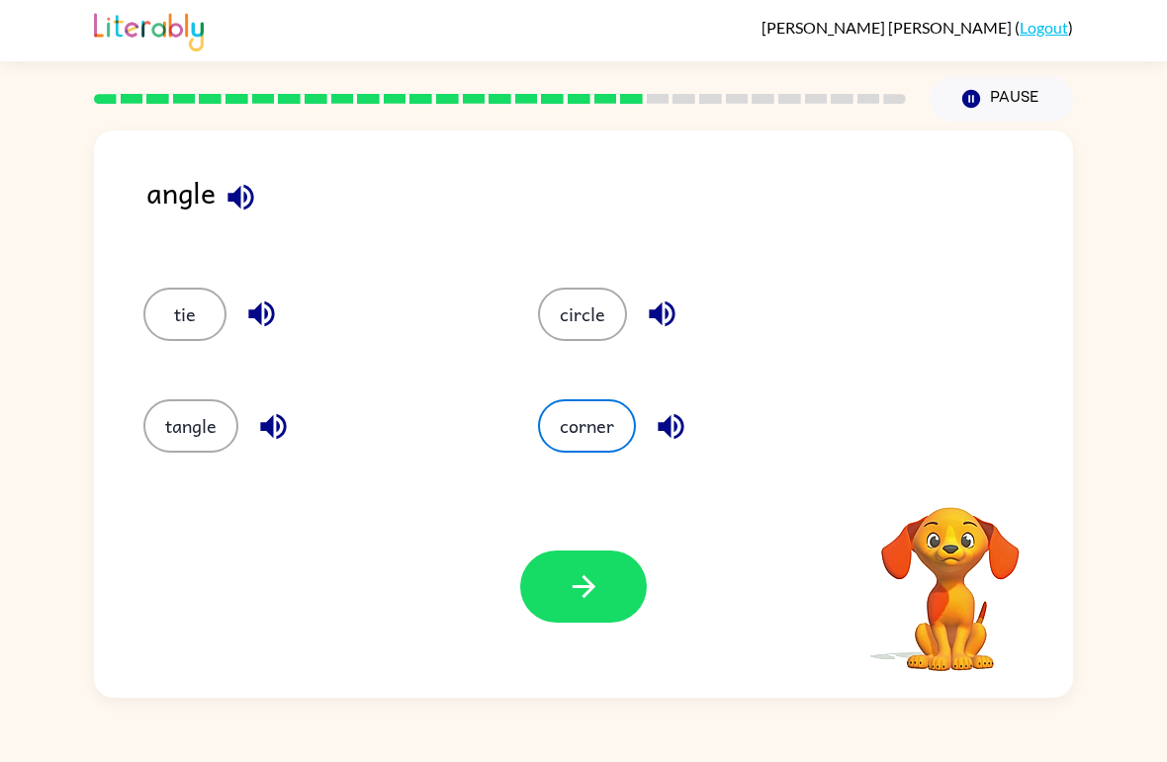
click at [602, 431] on button "corner" at bounding box center [587, 425] width 98 height 53
click at [594, 571] on icon "button" at bounding box center [583, 586] width 35 height 35
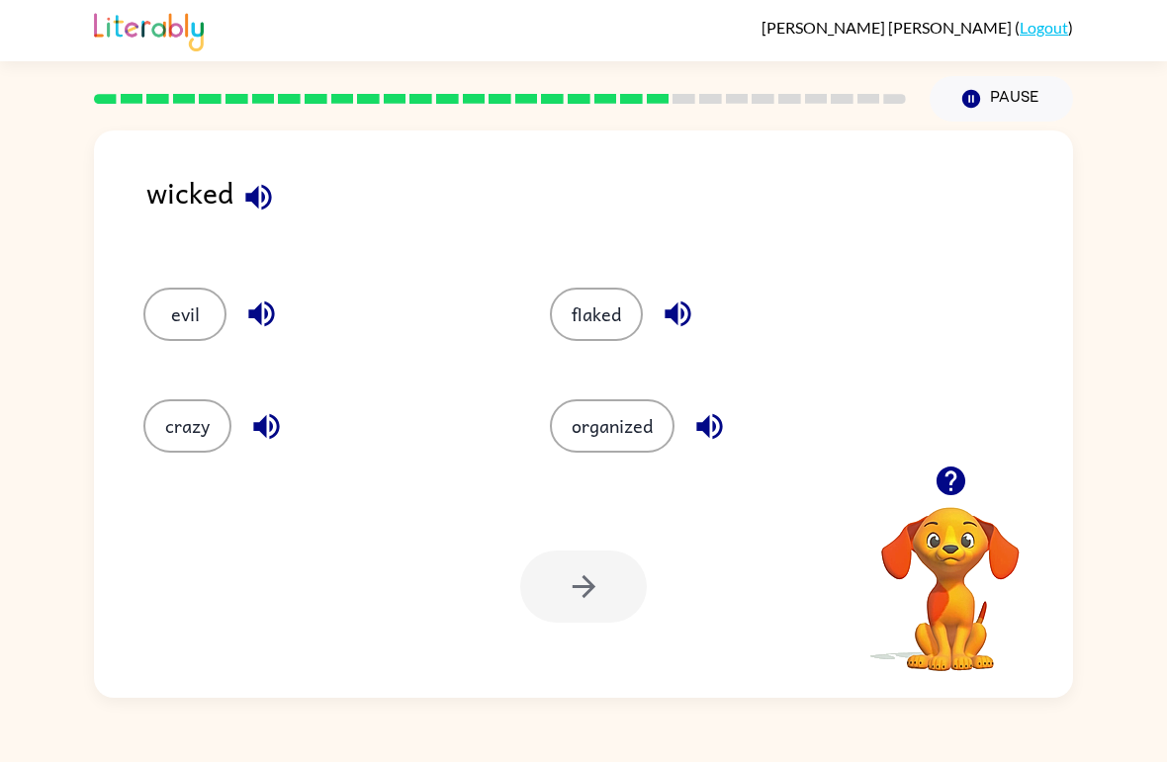
click at [193, 427] on button "crazy" at bounding box center [187, 425] width 88 height 53
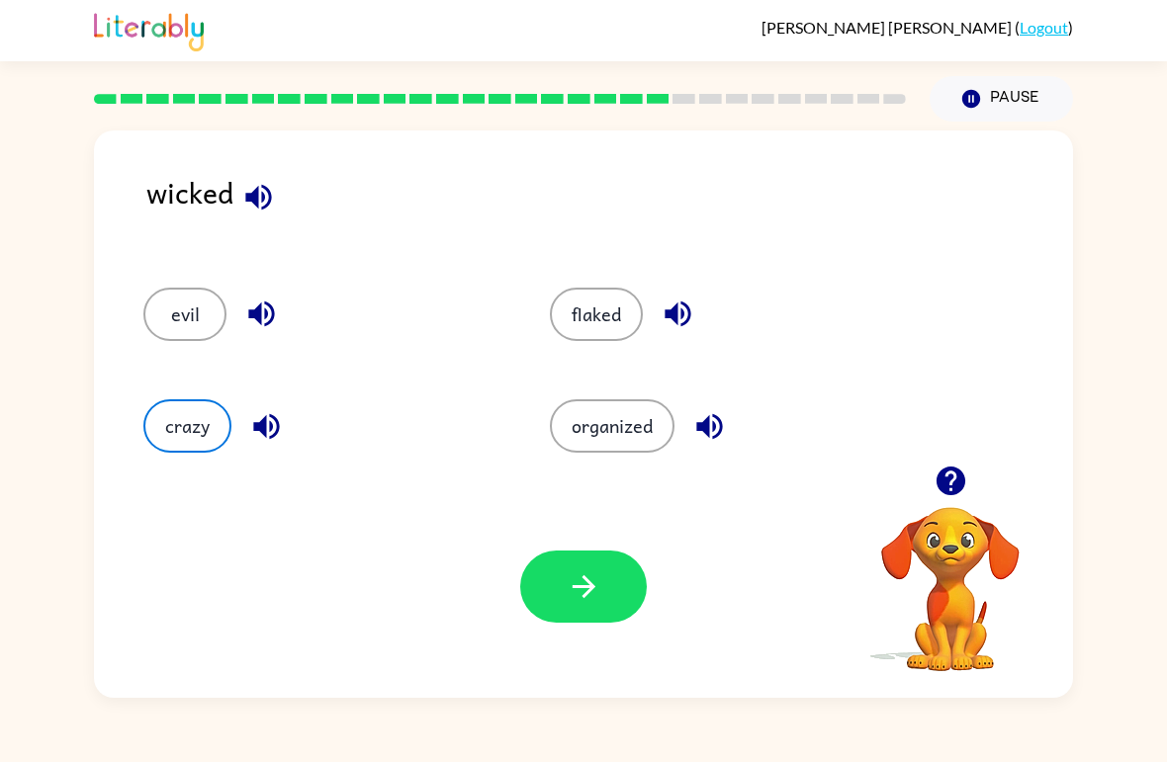
click at [629, 567] on button "button" at bounding box center [583, 587] width 127 height 72
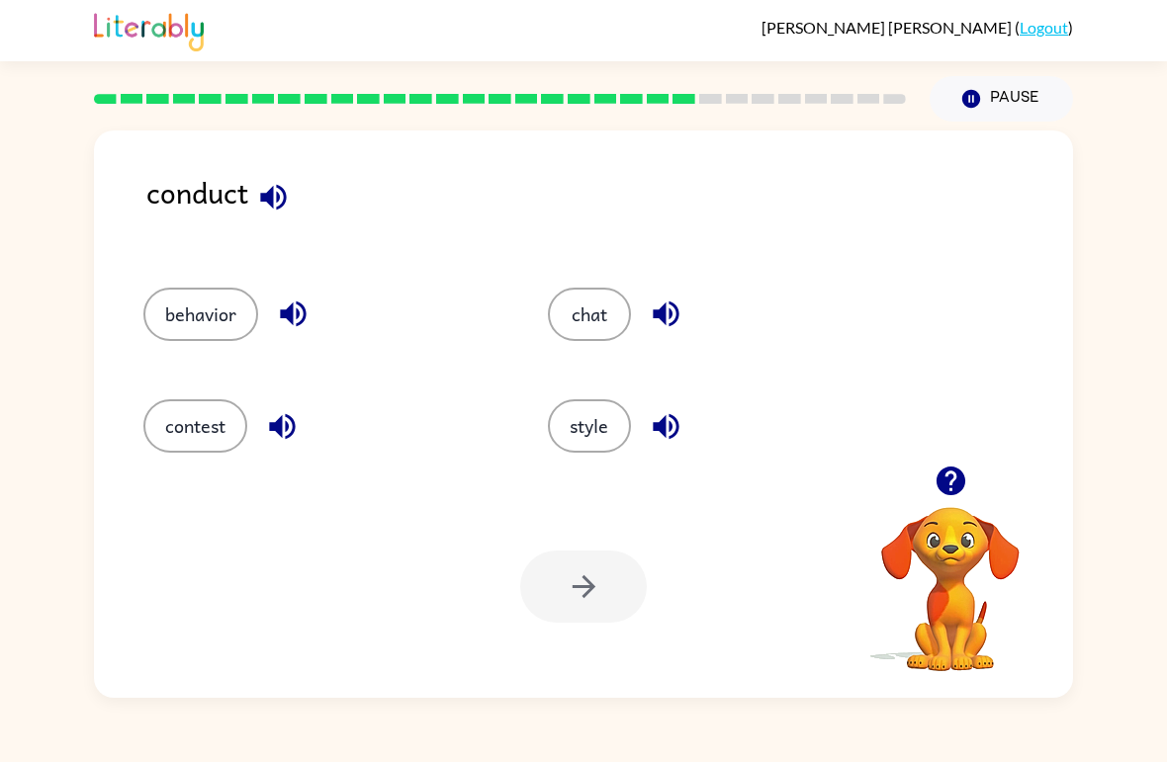
click at [185, 416] on button "contest" at bounding box center [195, 425] width 104 height 53
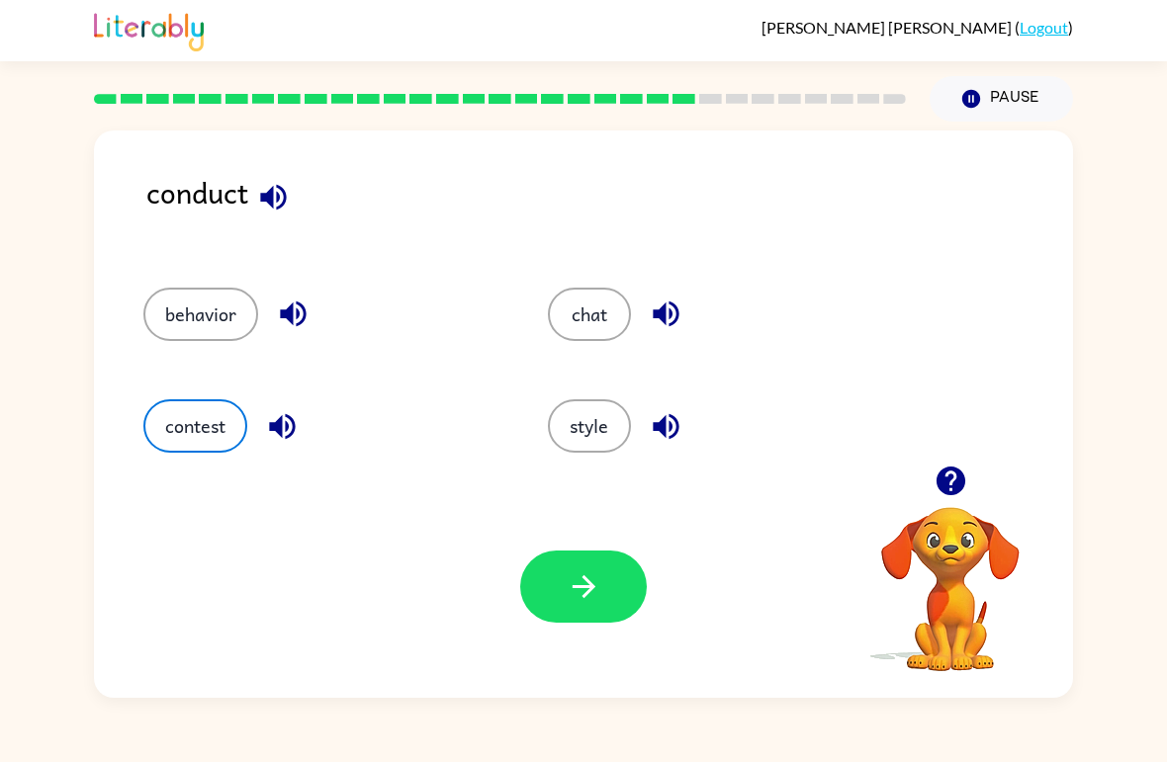
click at [567, 620] on button "button" at bounding box center [583, 587] width 127 height 72
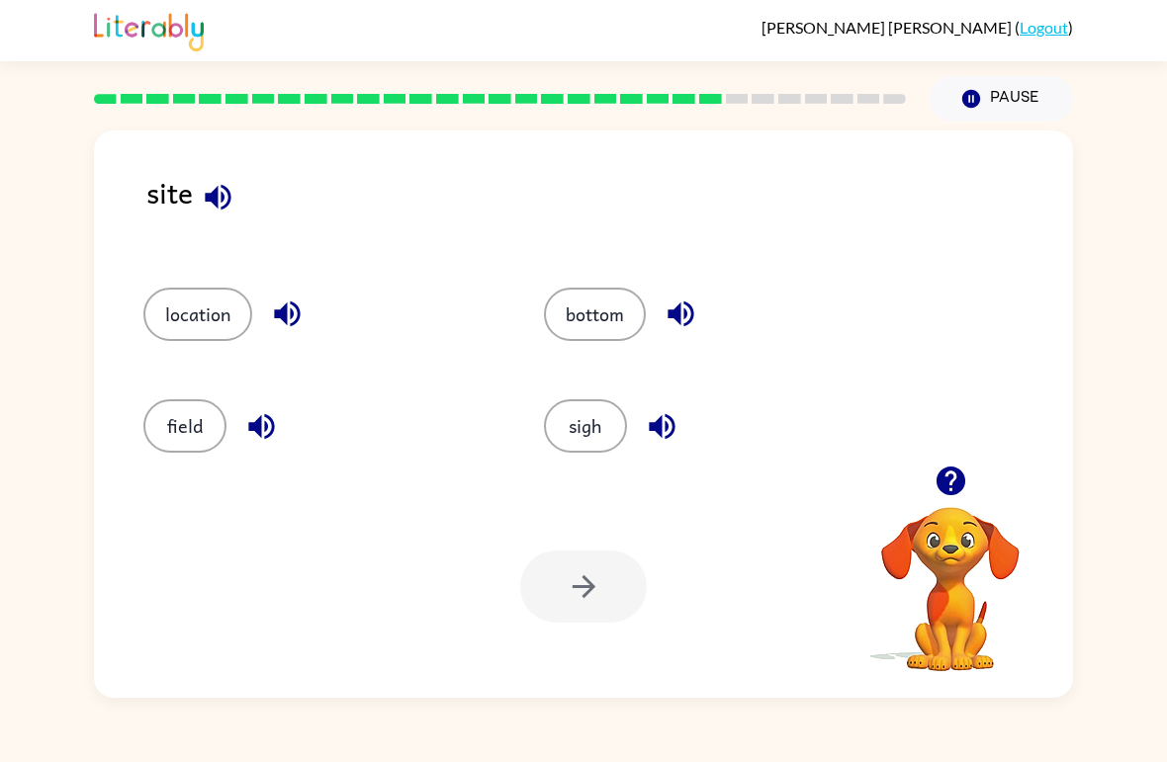
click at [576, 439] on button "sigh" at bounding box center [585, 425] width 83 height 53
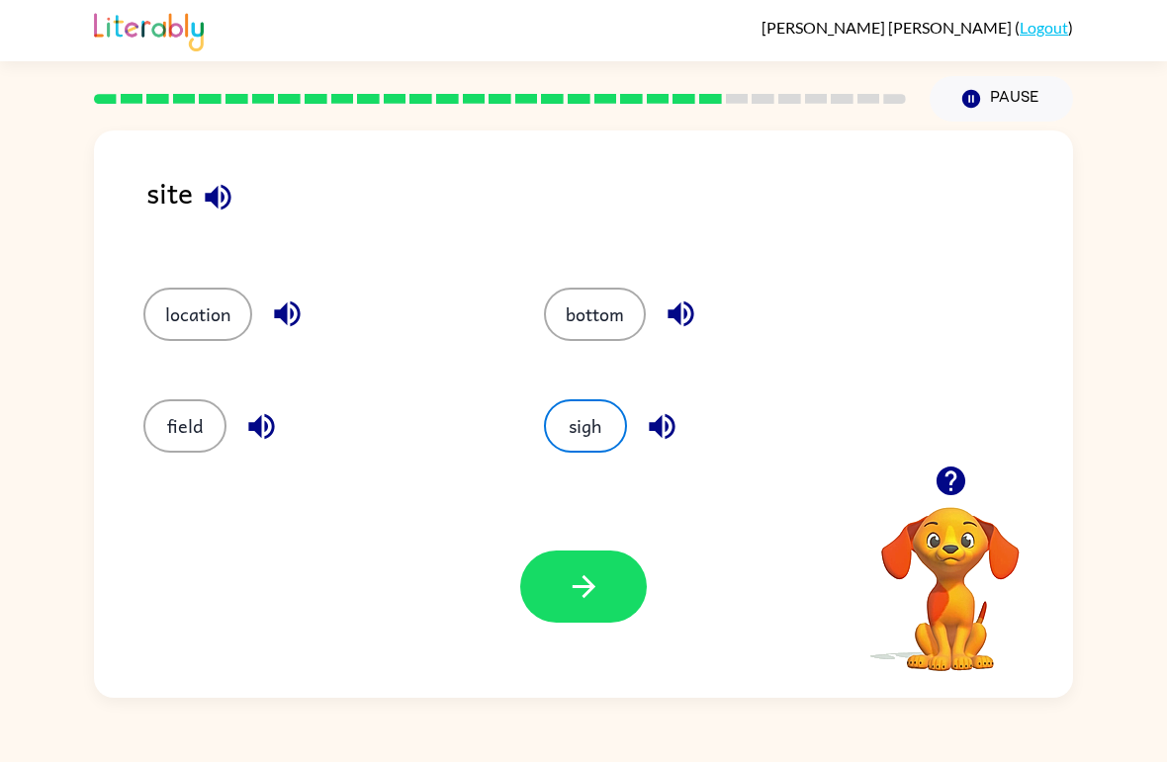
click at [617, 568] on button "button" at bounding box center [583, 587] width 127 height 72
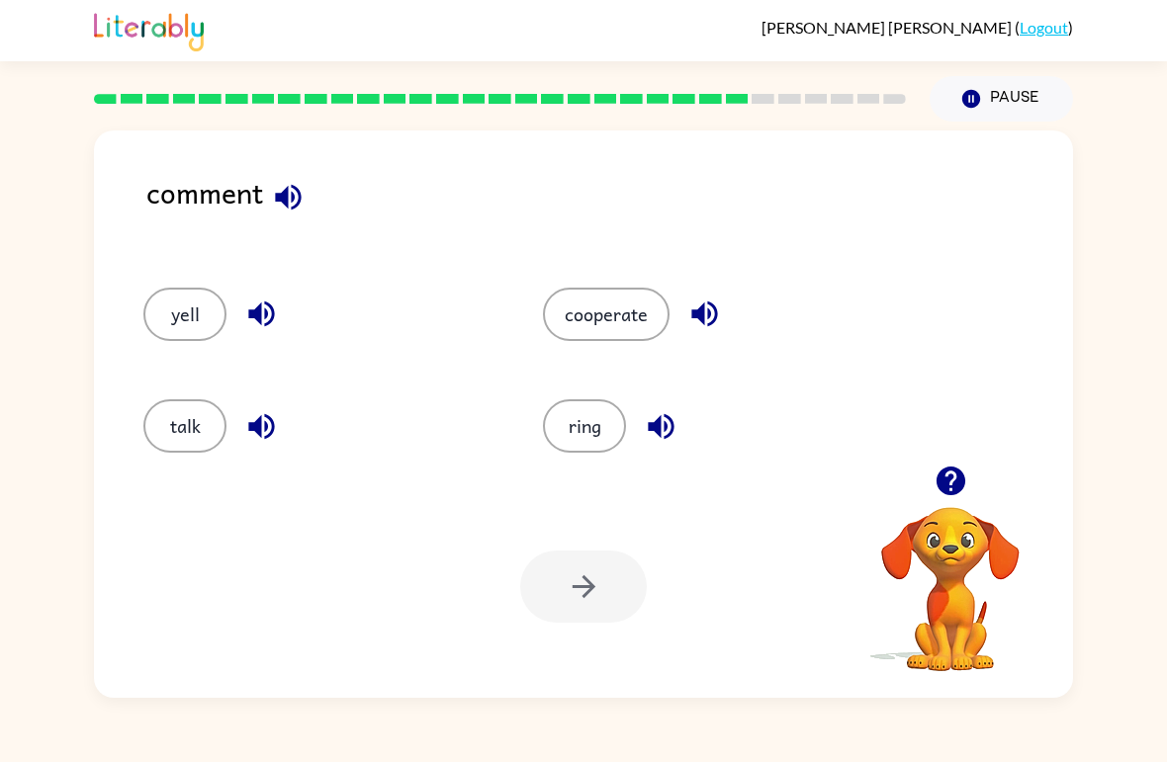
click at [188, 480] on div "Your browser must support playing .mp4 files to use Literably. Please try using…" at bounding box center [583, 587] width 979 height 222
click at [179, 441] on button "talk" at bounding box center [184, 425] width 83 height 53
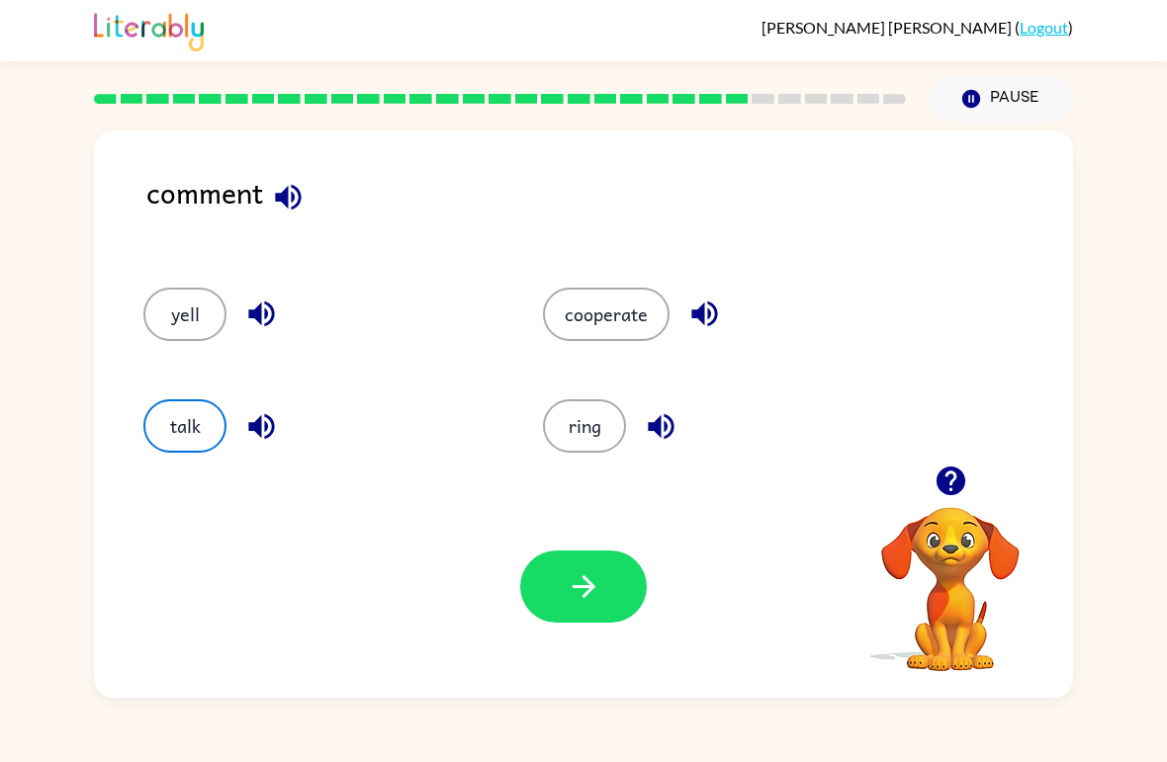
click at [593, 601] on icon "button" at bounding box center [583, 586] width 35 height 35
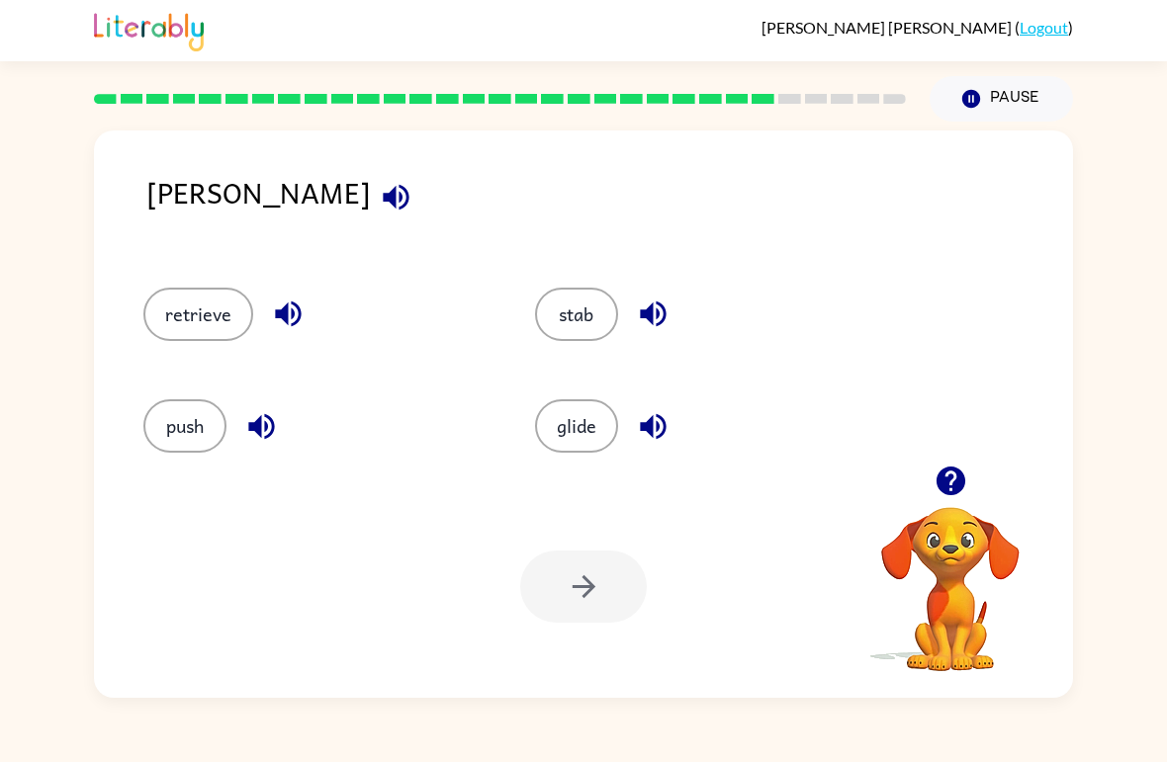
click at [222, 319] on button "retrieve" at bounding box center [198, 314] width 110 height 53
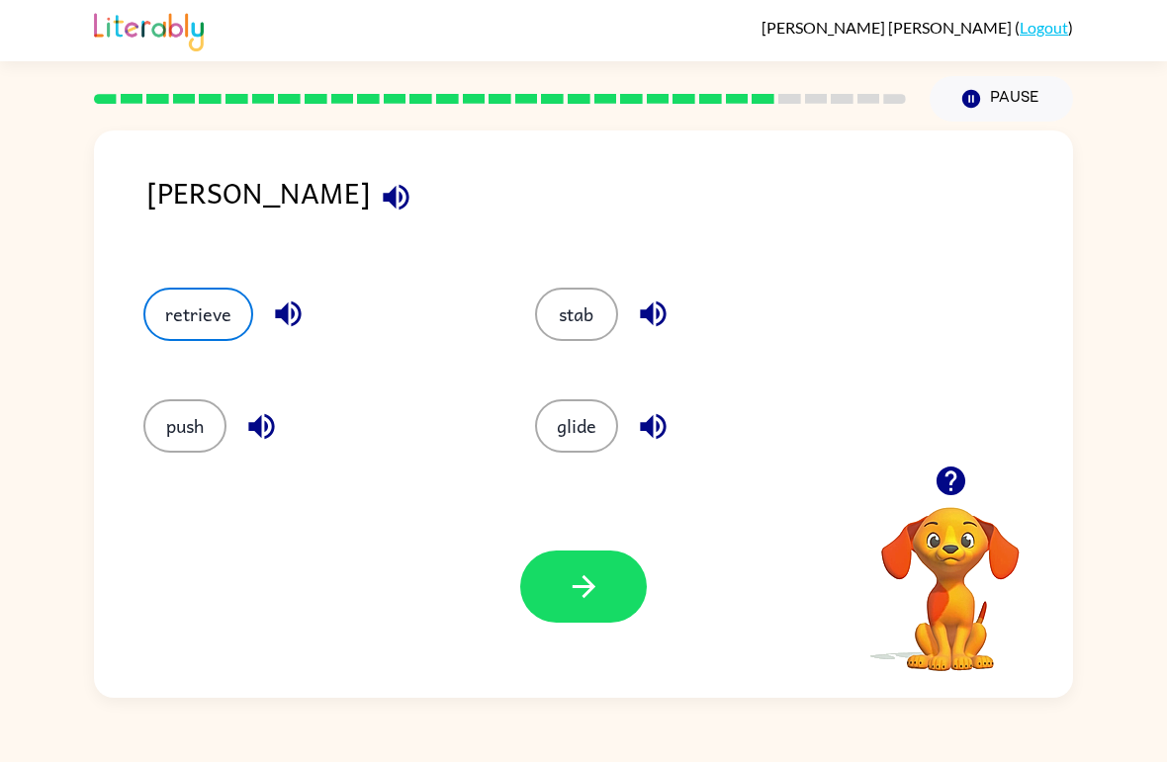
click at [550, 533] on div "Your browser must support playing .mp4 files to use Literably. Please try using…" at bounding box center [583, 587] width 979 height 222
click at [586, 585] on icon "button" at bounding box center [583, 586] width 35 height 35
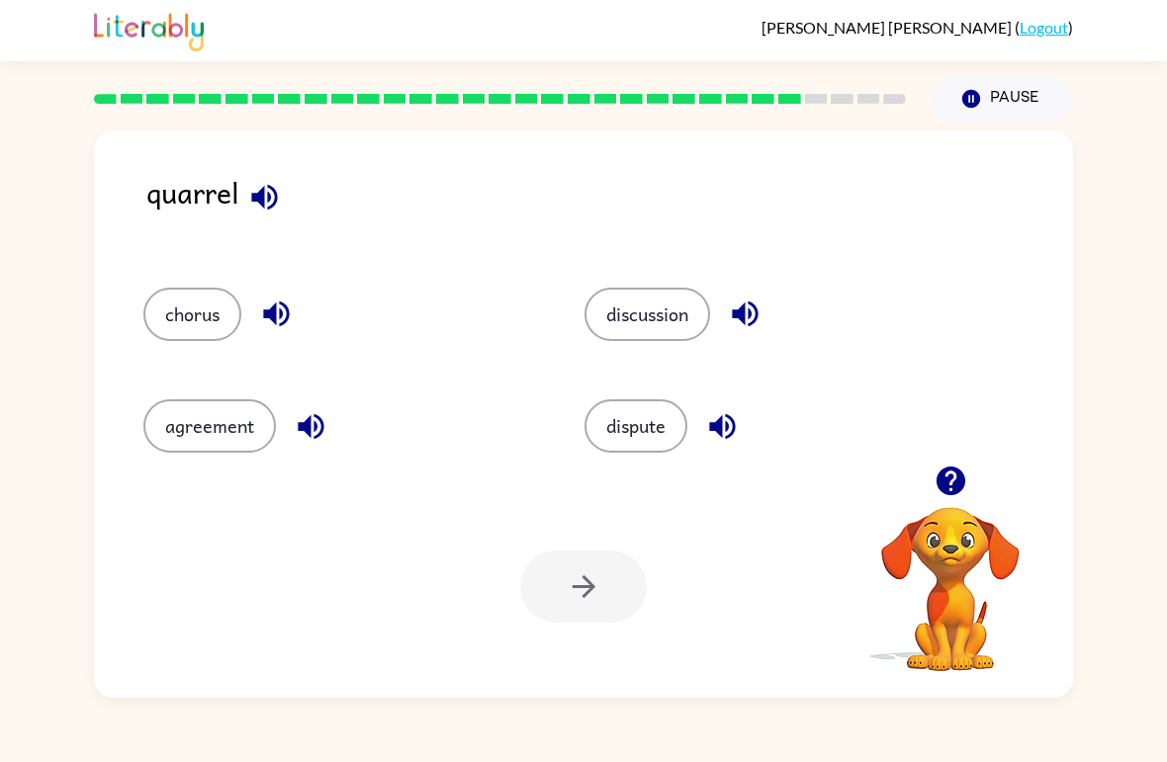
click at [204, 304] on button "chorus" at bounding box center [192, 314] width 98 height 53
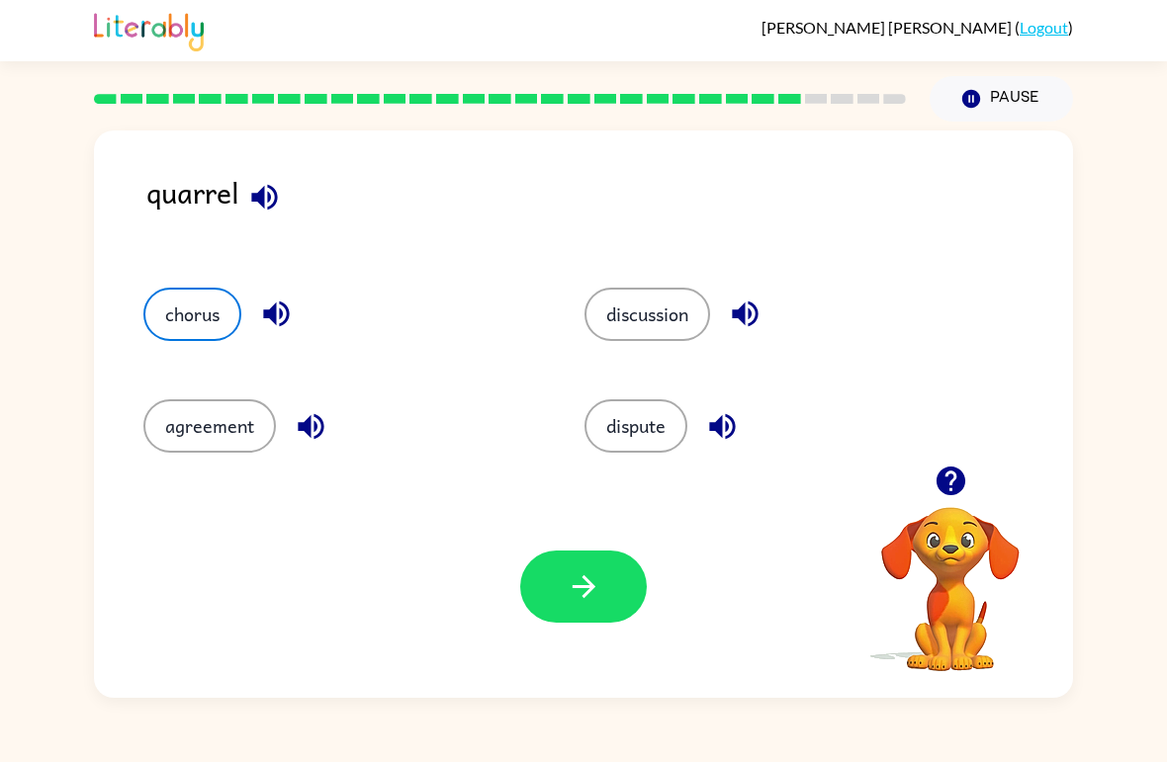
click at [658, 303] on button "discussion" at bounding box center [647, 314] width 126 height 53
click at [628, 413] on button "dispute" at bounding box center [635, 425] width 103 height 53
click at [598, 578] on icon "button" at bounding box center [583, 586] width 35 height 35
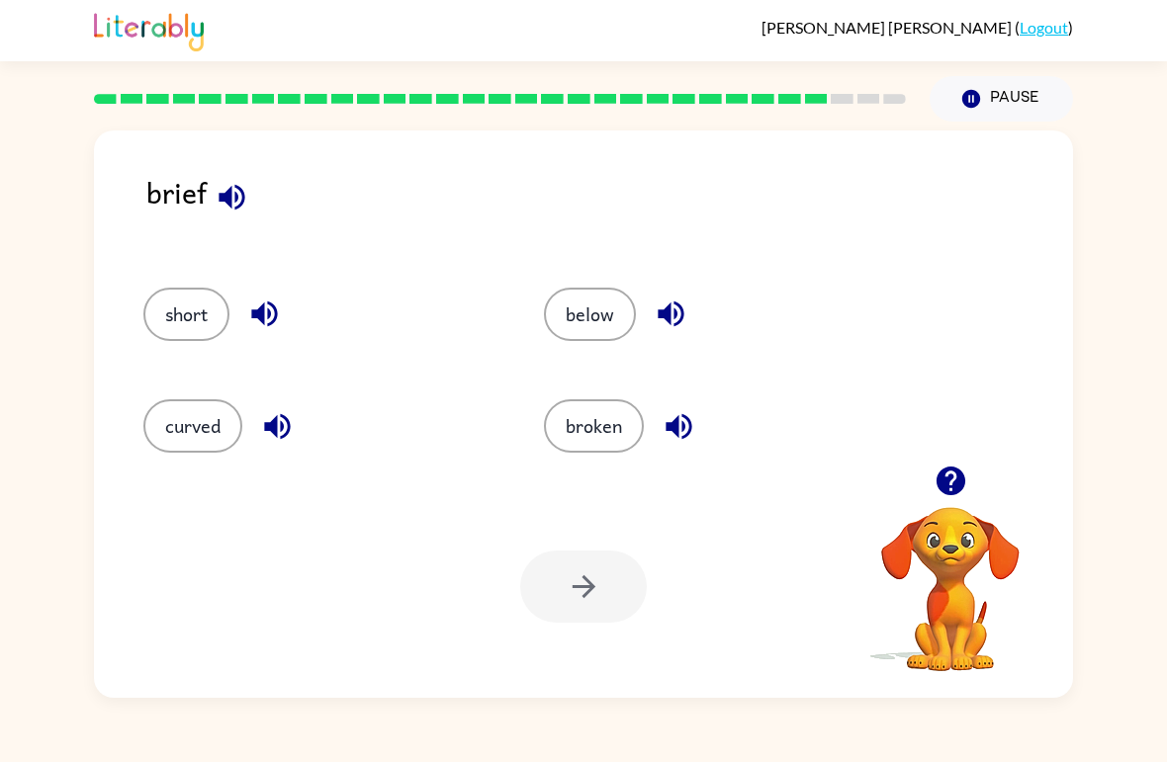
click at [615, 450] on button "broken" at bounding box center [594, 425] width 100 height 53
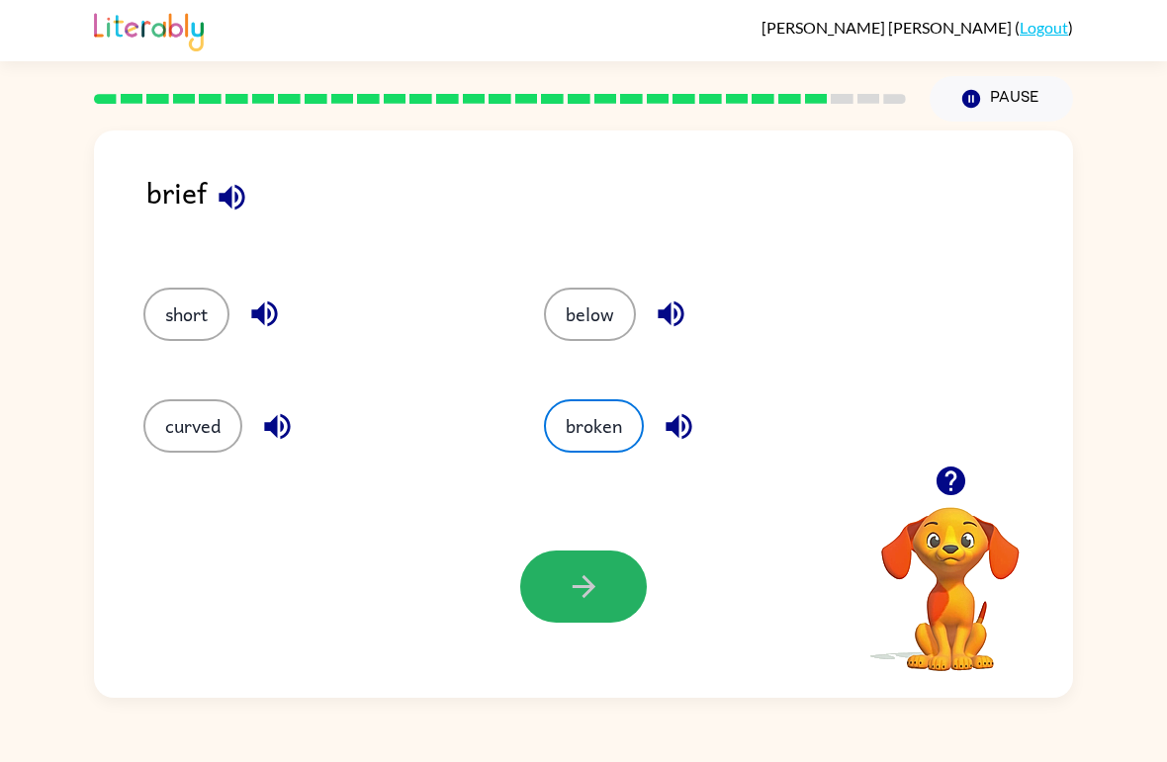
click at [601, 559] on button "button" at bounding box center [583, 587] width 127 height 72
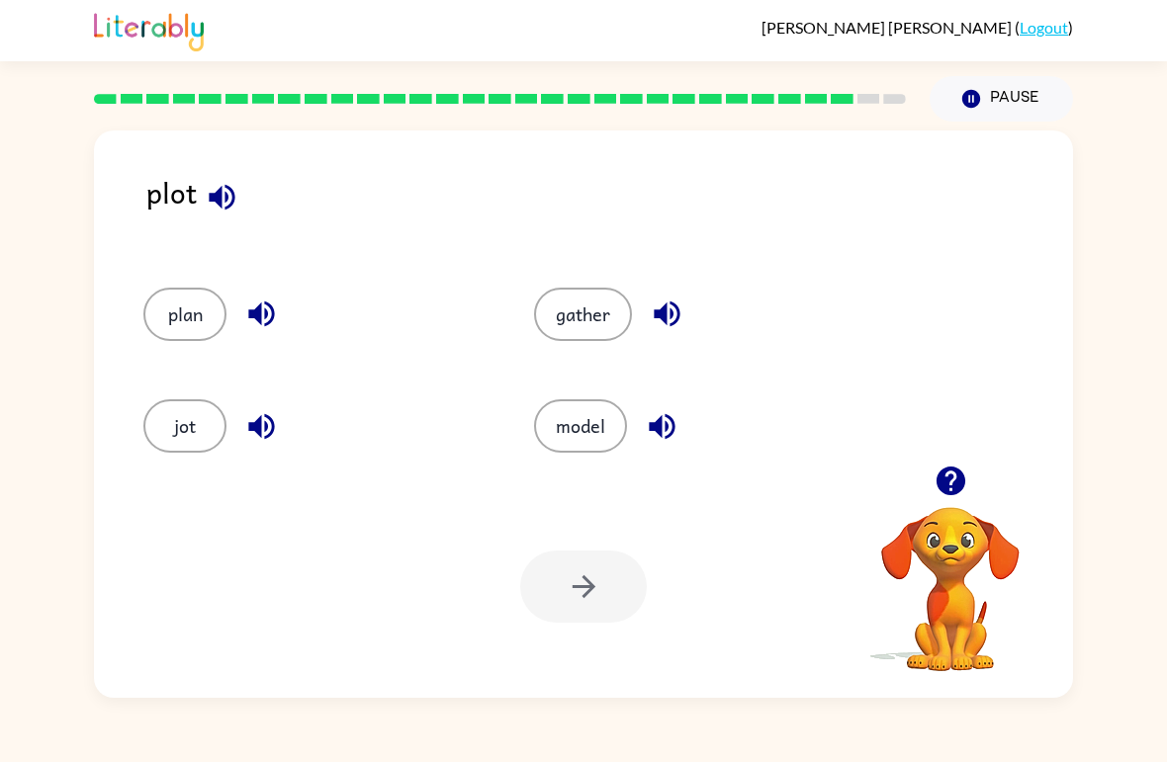
click at [604, 404] on button "model" at bounding box center [580, 425] width 93 height 53
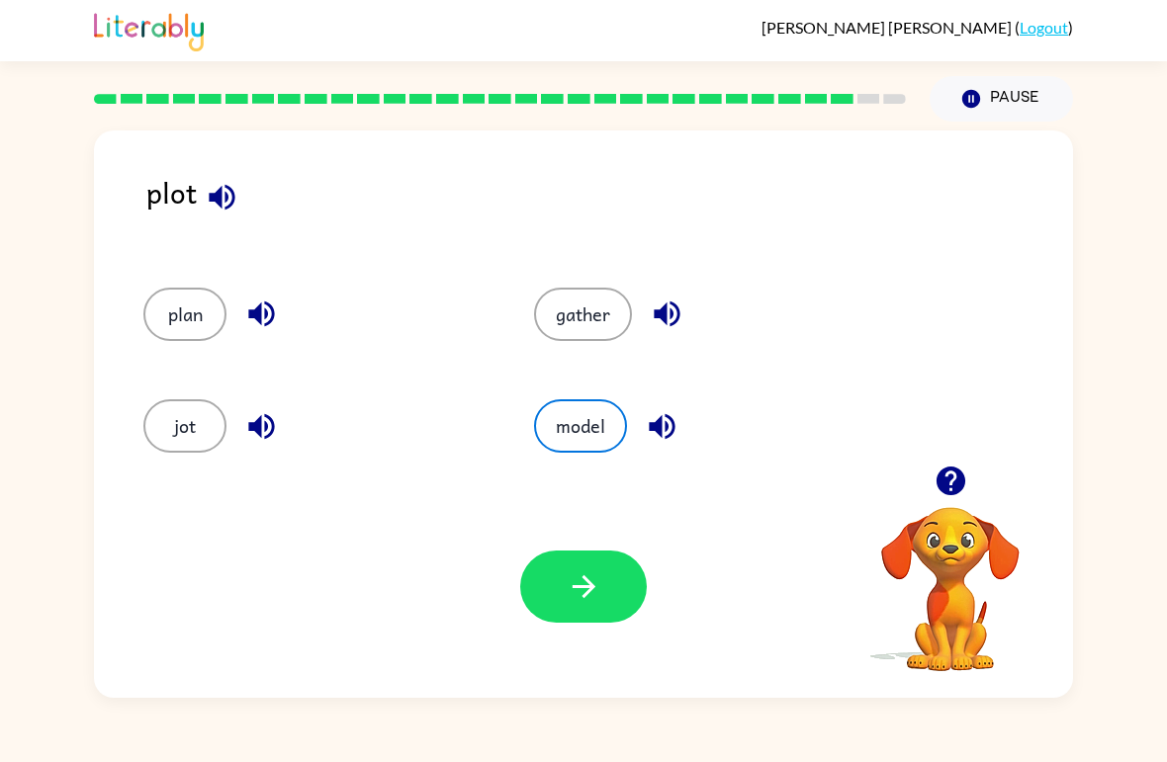
click at [620, 562] on button "button" at bounding box center [583, 587] width 127 height 72
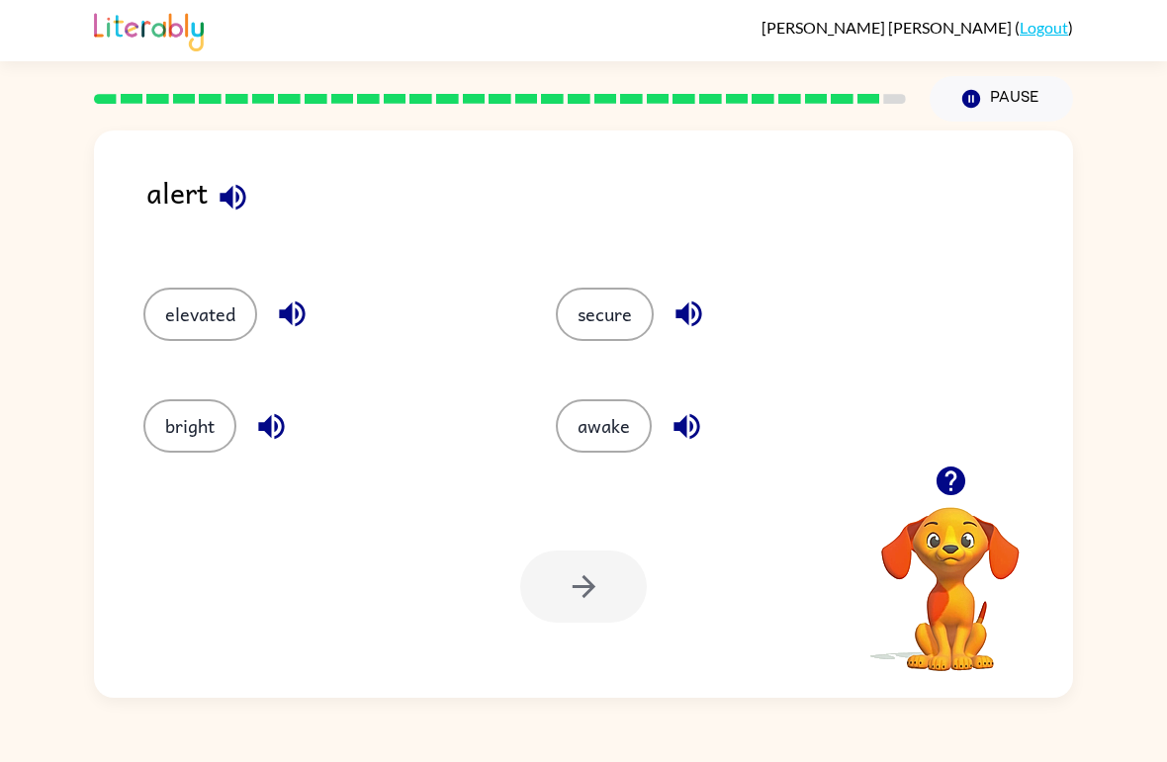
click at [611, 624] on div "Your browser must support playing .mp4 files to use Literably. Please try using…" at bounding box center [583, 587] width 979 height 222
click at [621, 319] on button "secure" at bounding box center [605, 314] width 98 height 53
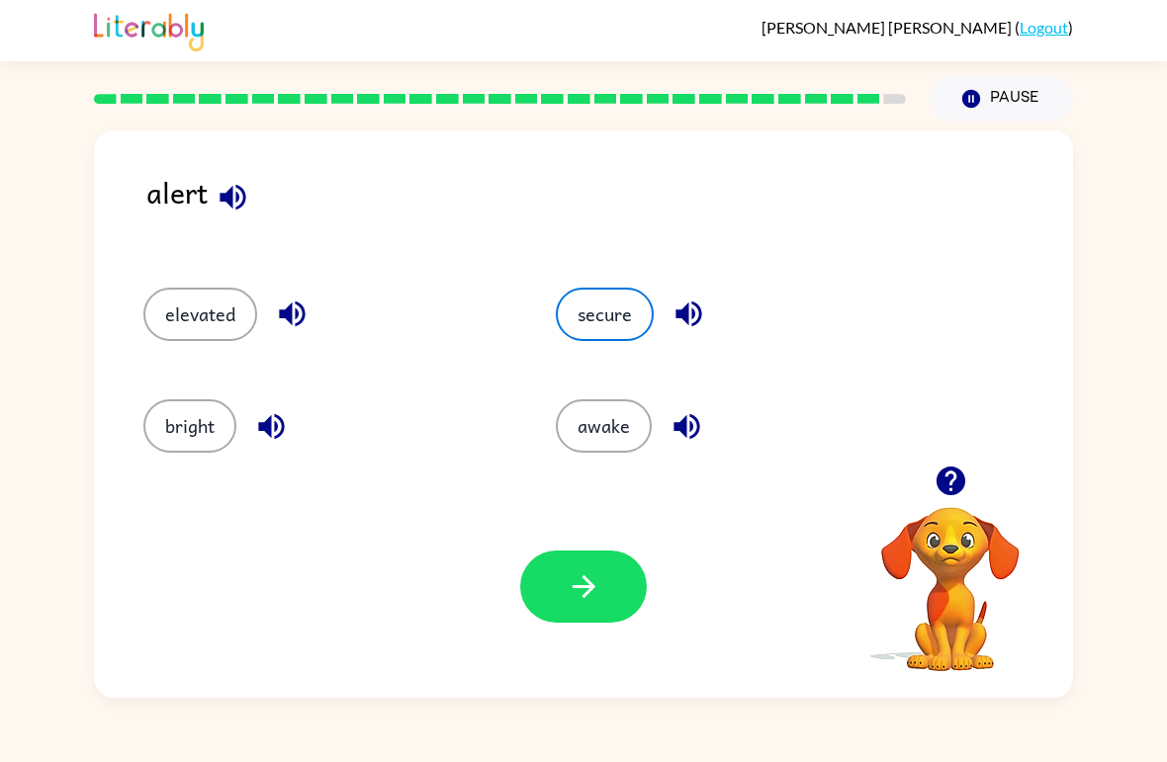
click at [569, 600] on icon "button" at bounding box center [583, 586] width 35 height 35
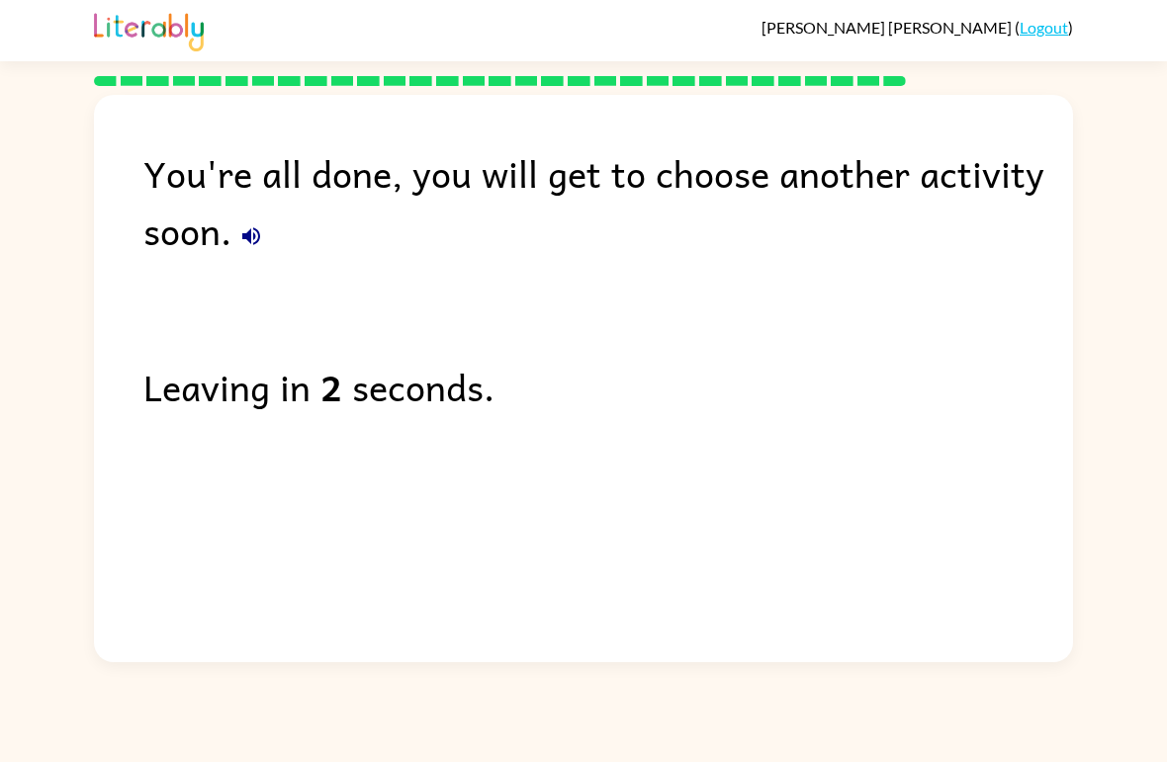
click at [16, 628] on div "You're all done, you will get to choose another activity soon. Leaving in 2 sec…" at bounding box center [583, 374] width 1167 height 576
